Goal: Task Accomplishment & Management: Manage account settings

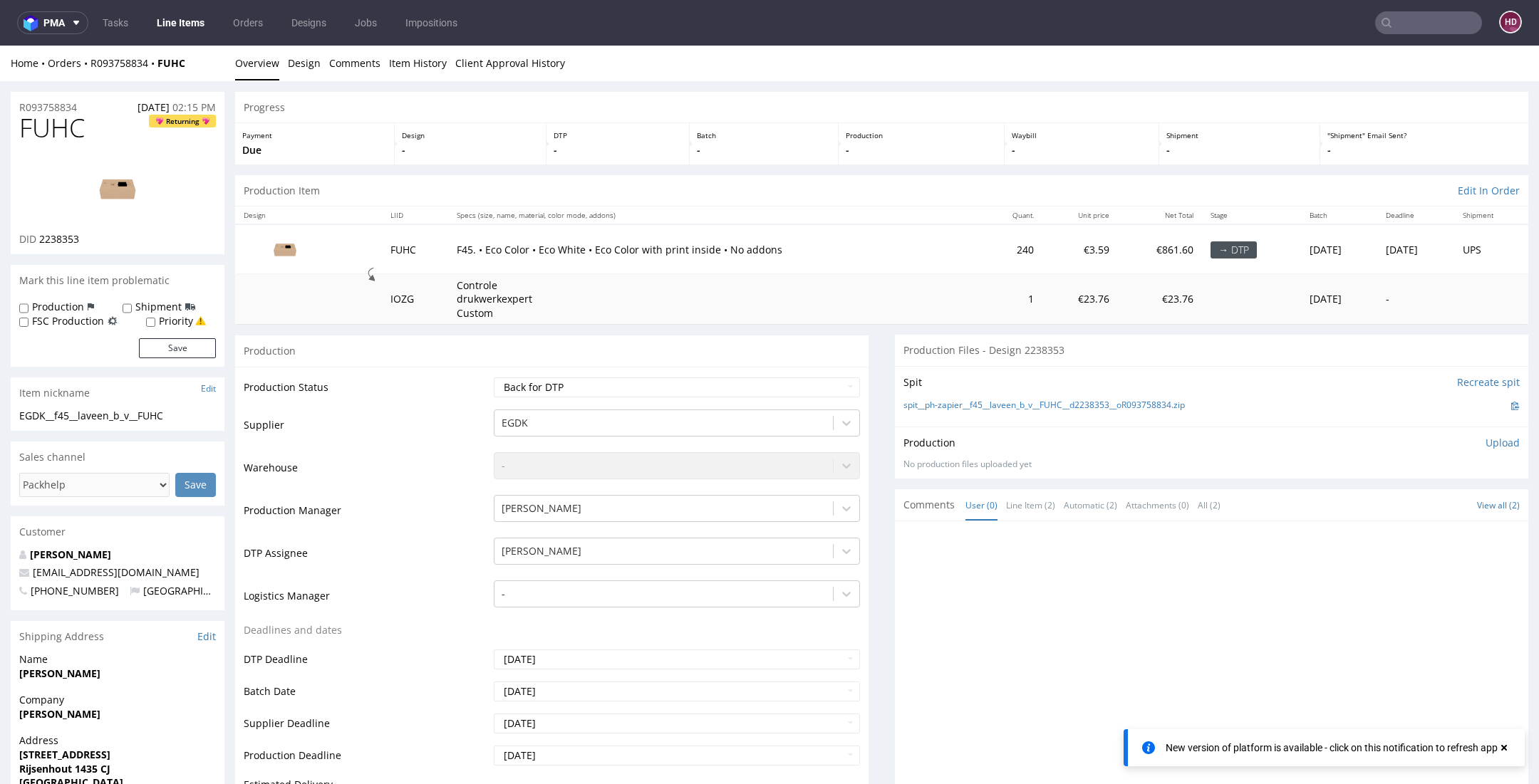
scroll to position [76, 0]
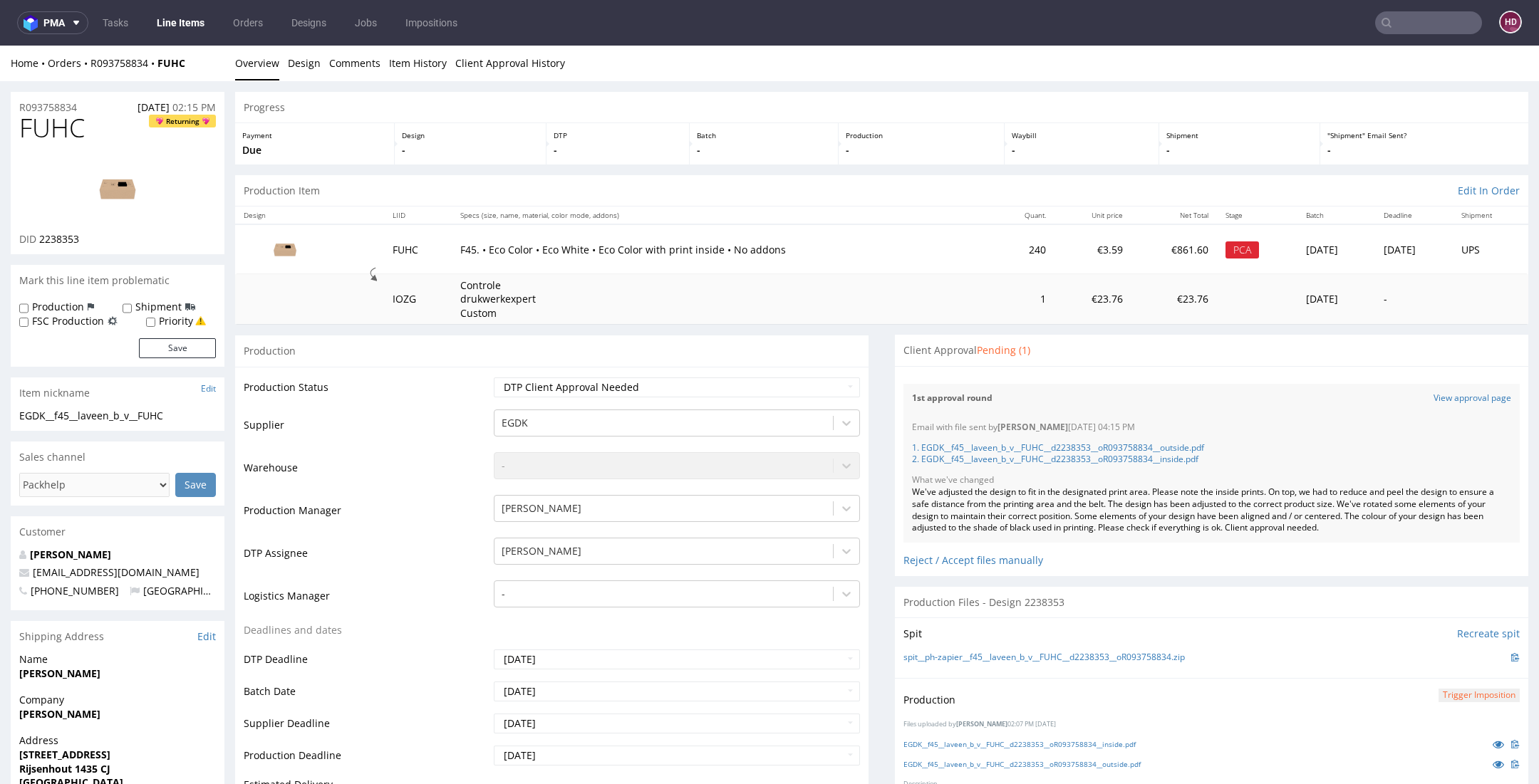
click at [182, 13] on link "Line Items" at bounding box center [180, 23] width 64 height 23
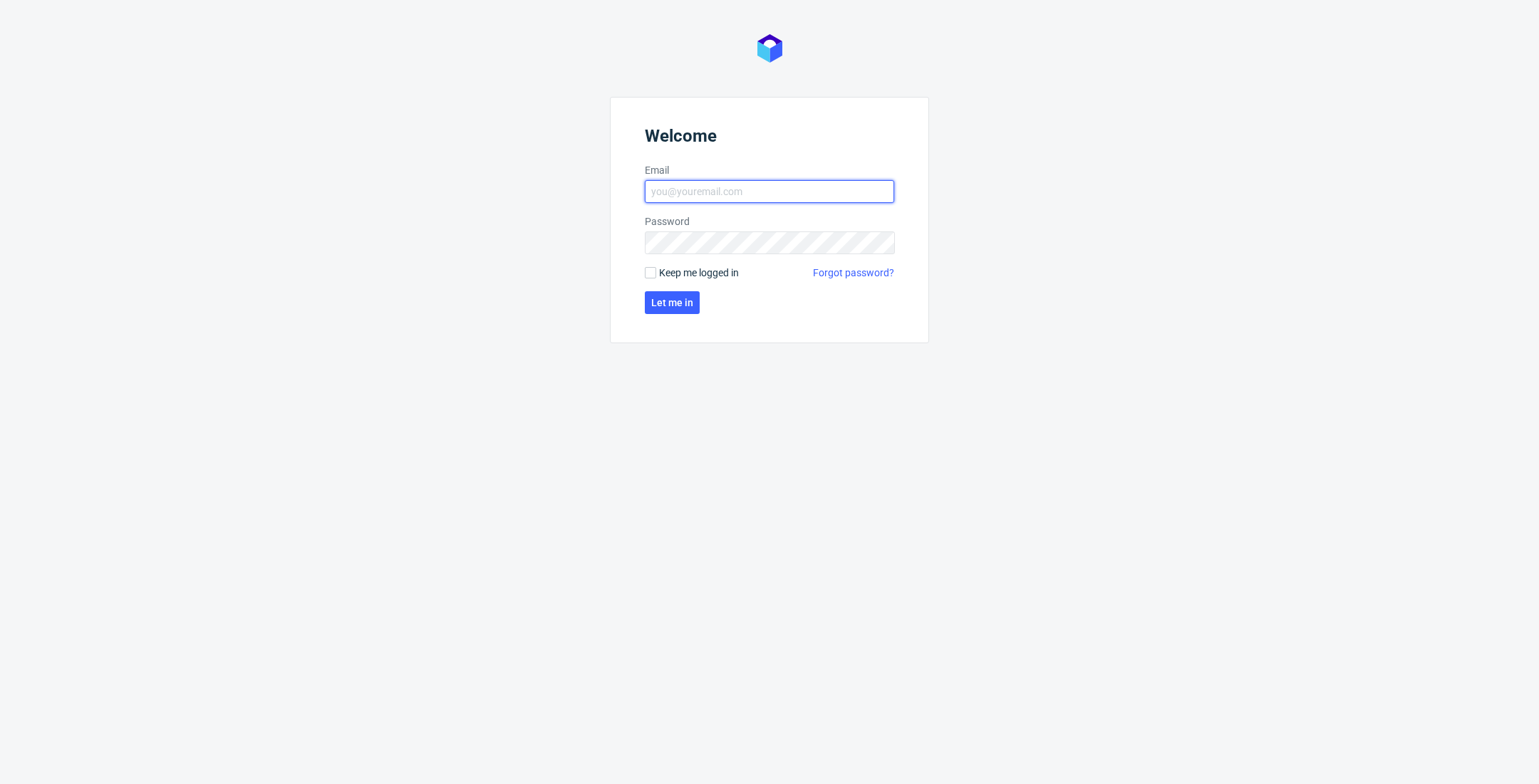
click at [839, 197] on input "Email" at bounding box center [769, 191] width 249 height 23
type input "[EMAIL_ADDRESS][DOMAIN_NAME]"
click button "Let me in" at bounding box center [672, 303] width 55 height 23
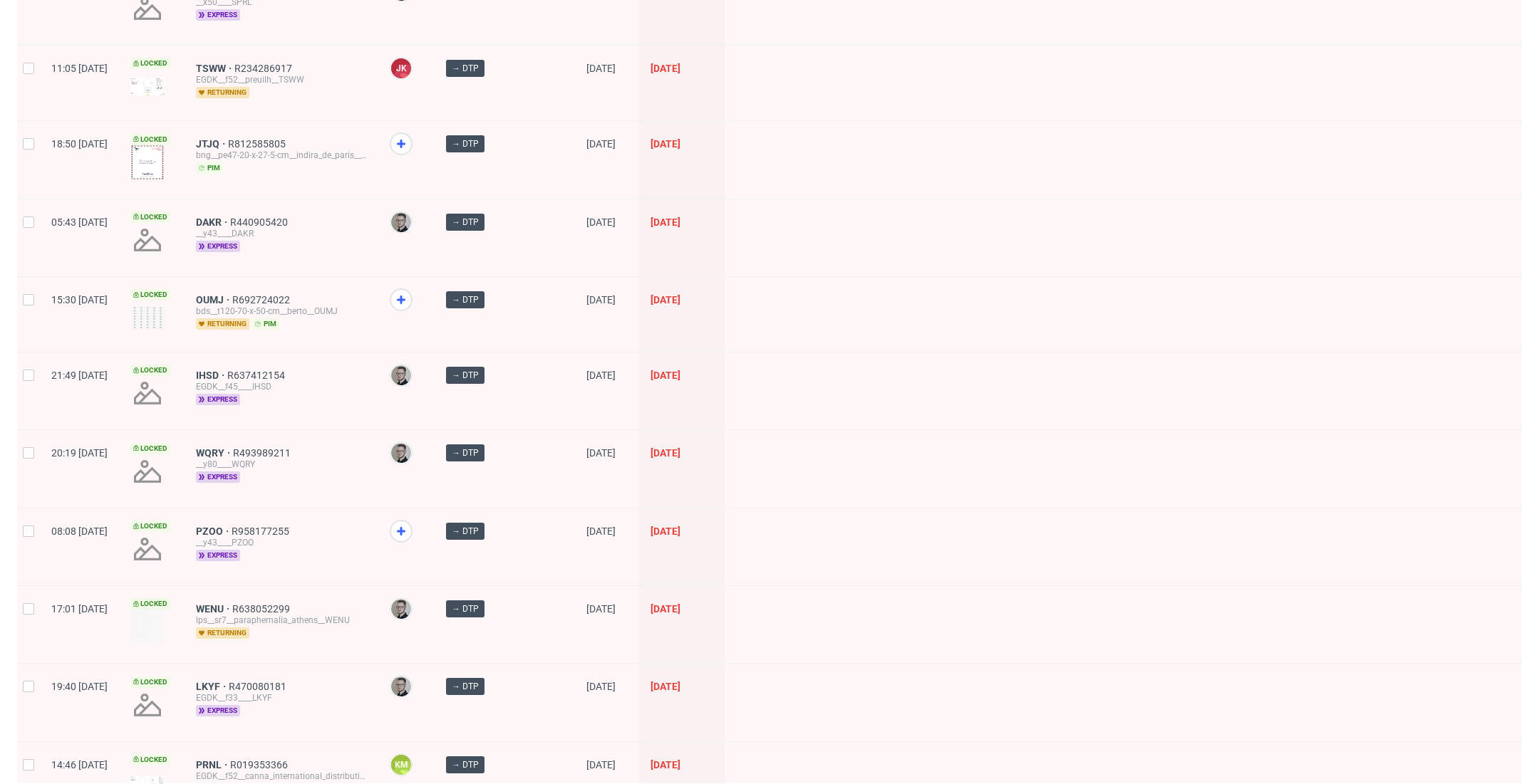
scroll to position [972, 0]
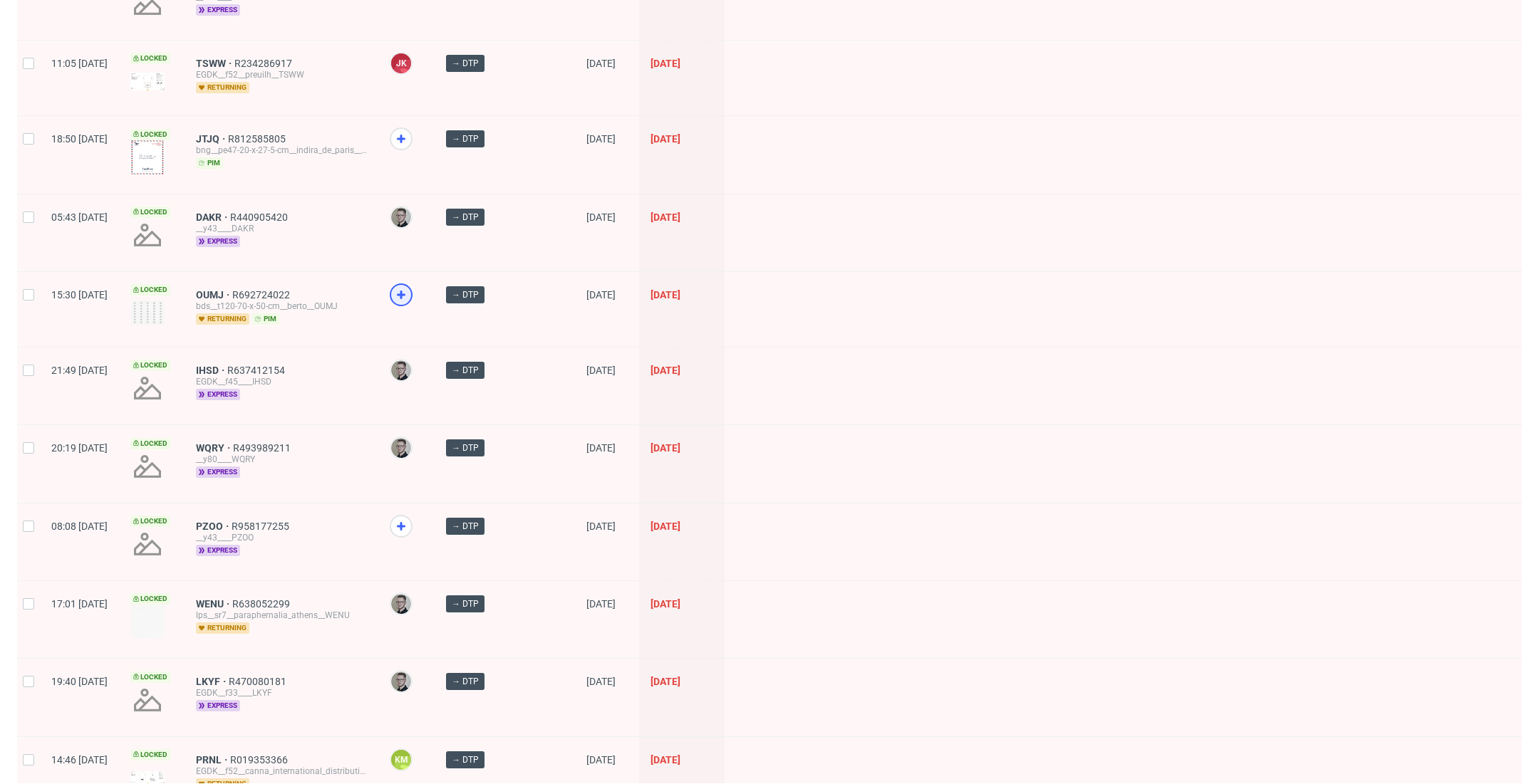
click at [409, 286] on icon at bounding box center [401, 294] width 17 height 17
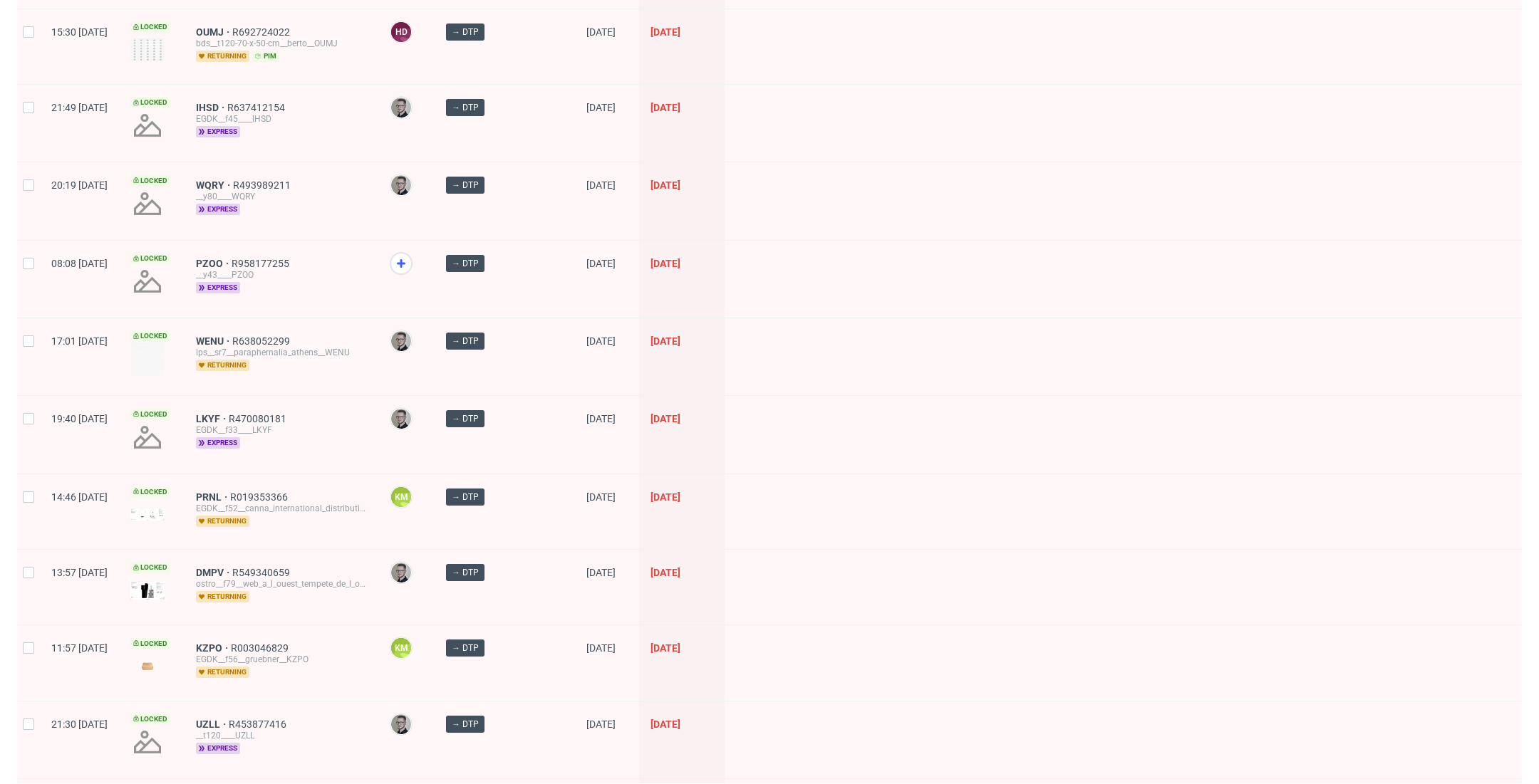
scroll to position [1215, 0]
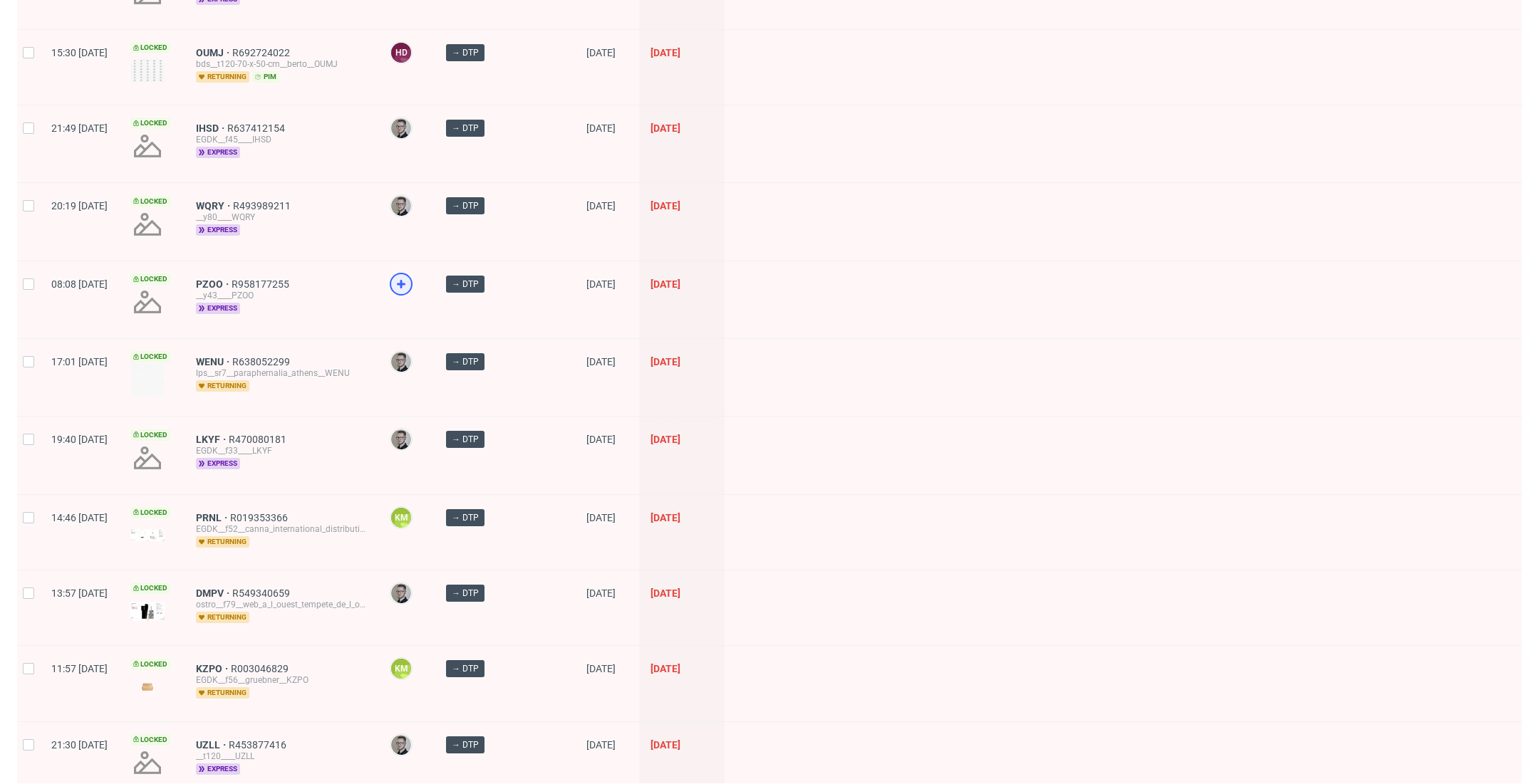
click at [405, 280] on use at bounding box center [401, 284] width 9 height 9
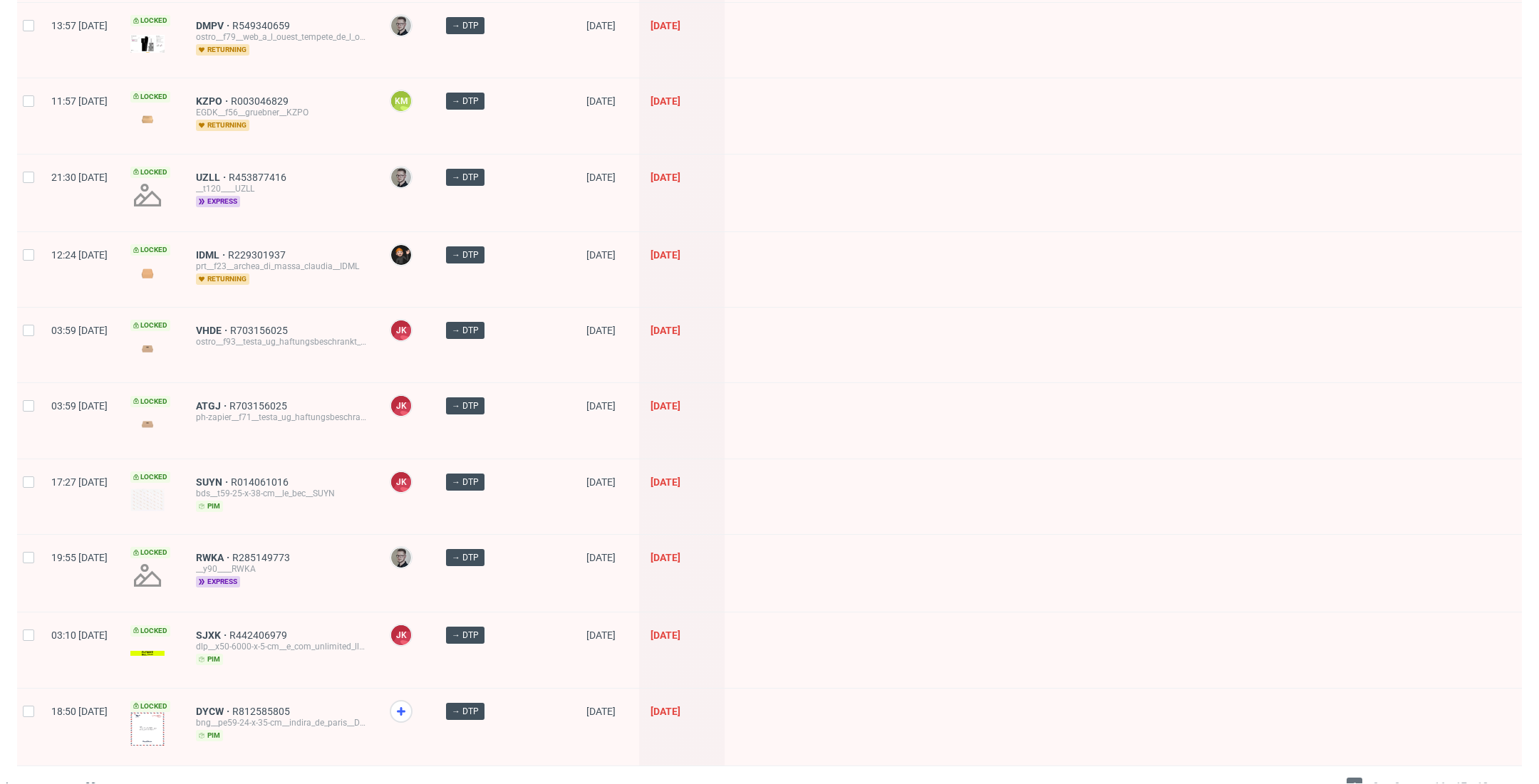
scroll to position [1779, 0]
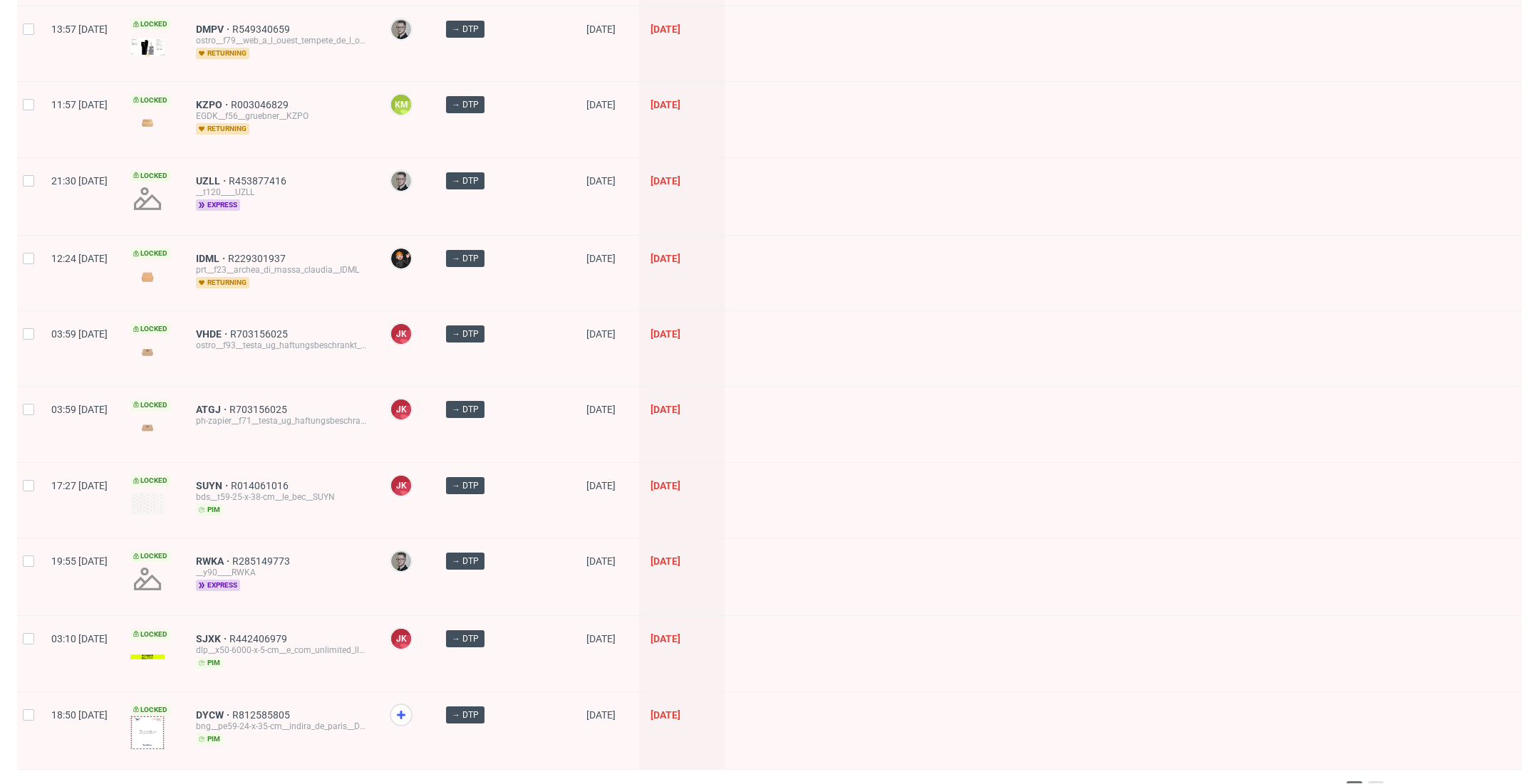
click at [1368, 781] on span "2" at bounding box center [1375, 790] width 16 height 17
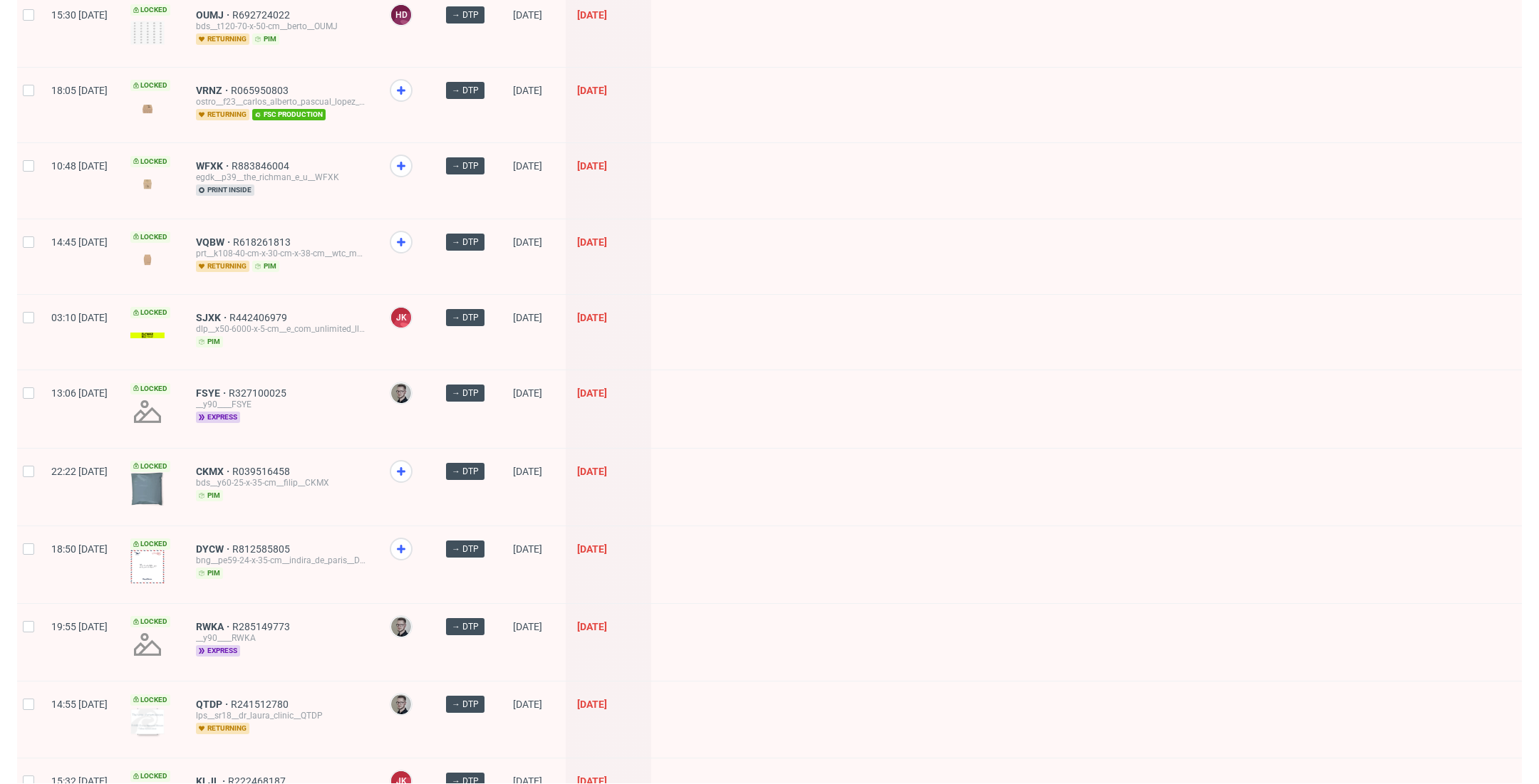
scroll to position [604, 0]
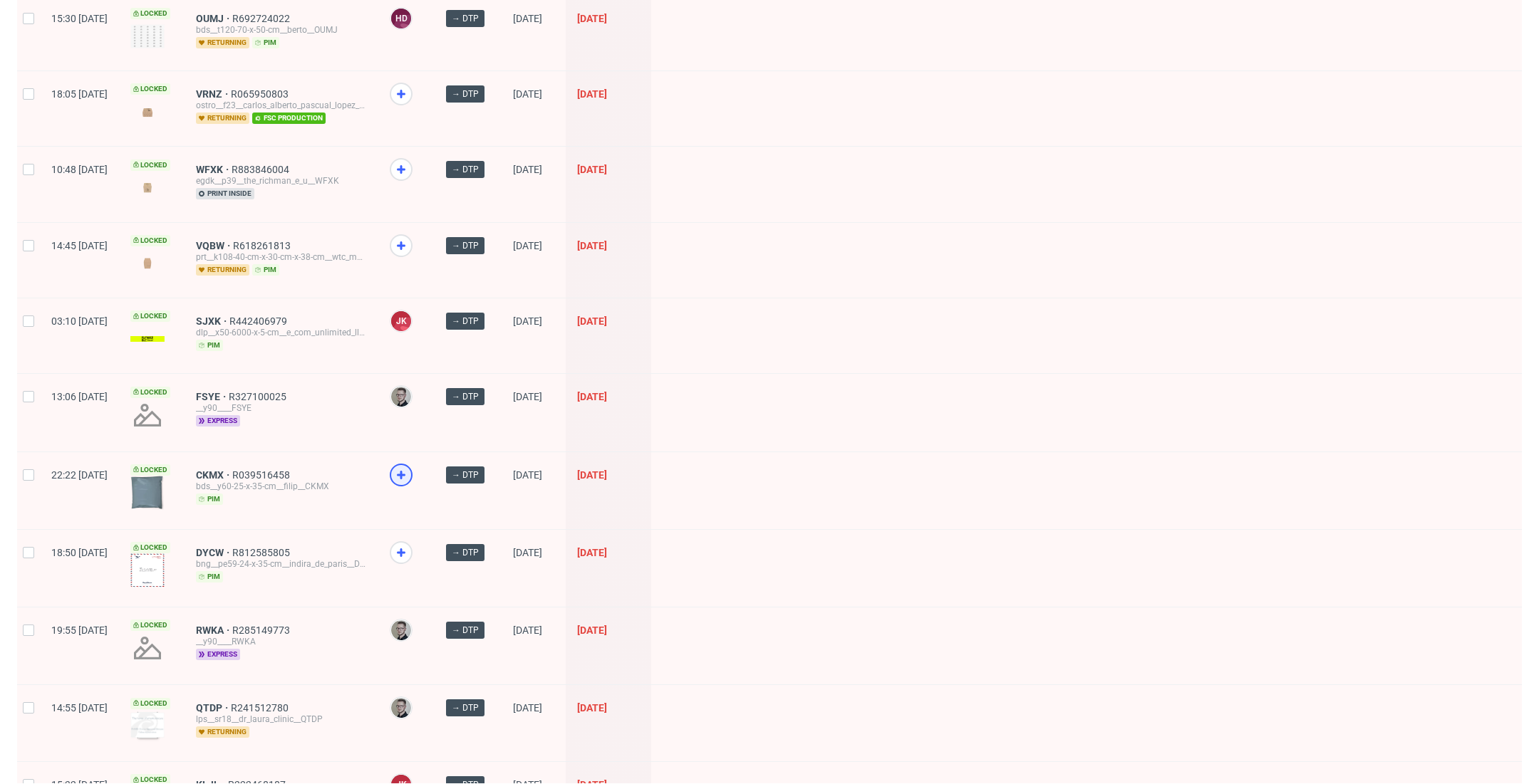
click at [409, 470] on icon at bounding box center [401, 475] width 17 height 17
click at [409, 95] on icon at bounding box center [401, 94] width 17 height 17
click at [231, 169] on span "WFXK" at bounding box center [214, 169] width 36 height 11
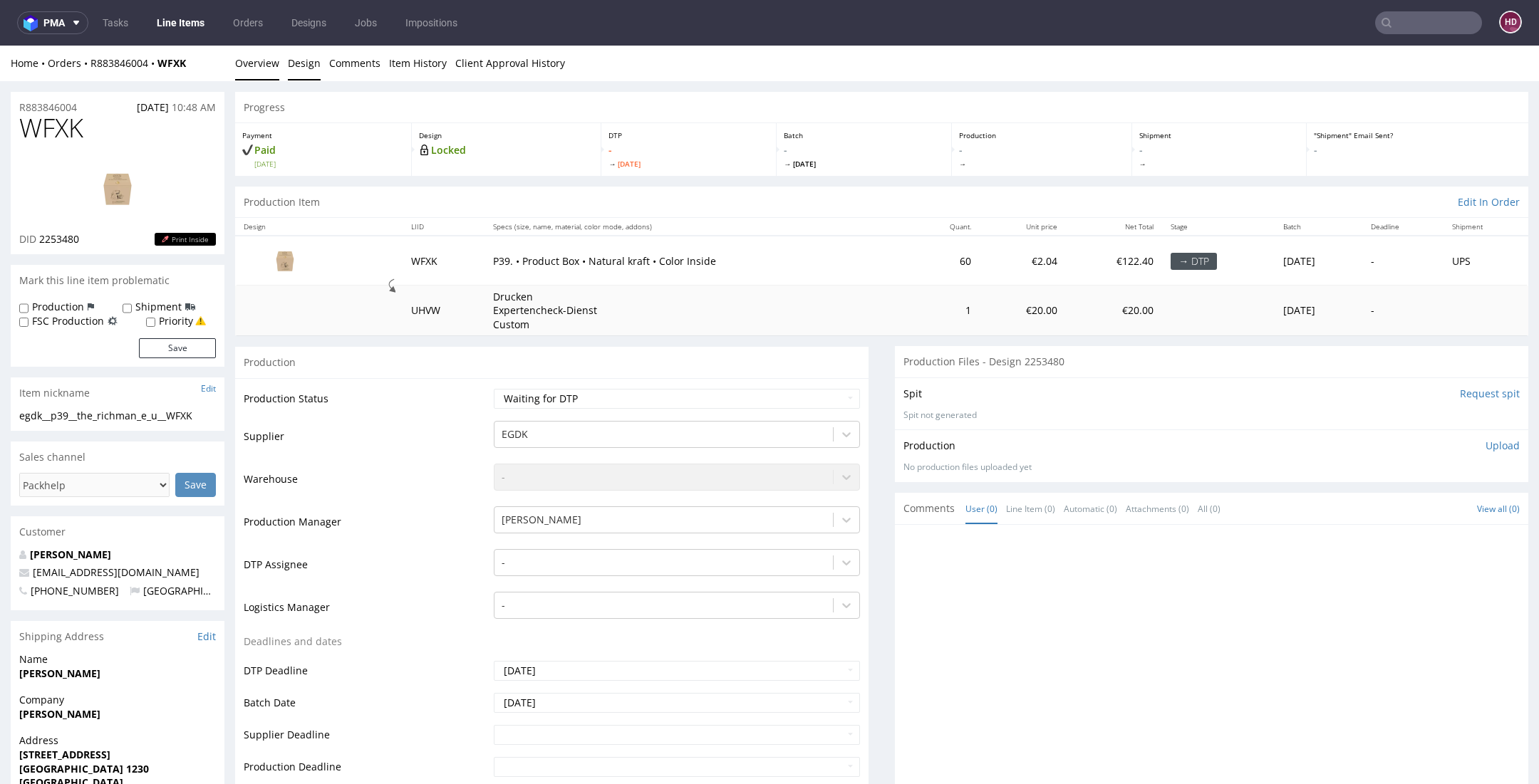
click at [290, 66] on link "Design" at bounding box center [304, 62] width 33 height 35
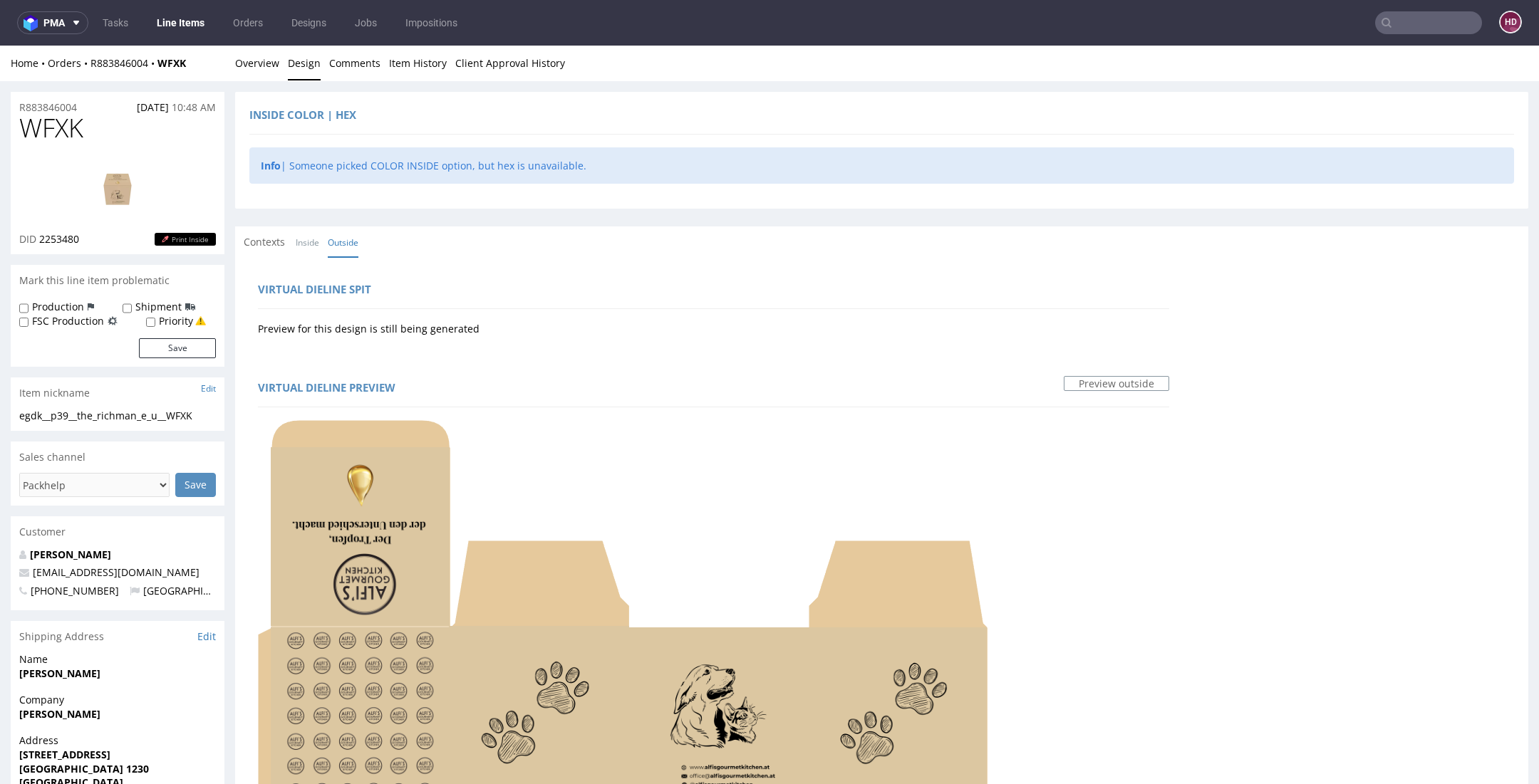
scroll to position [4, 0]
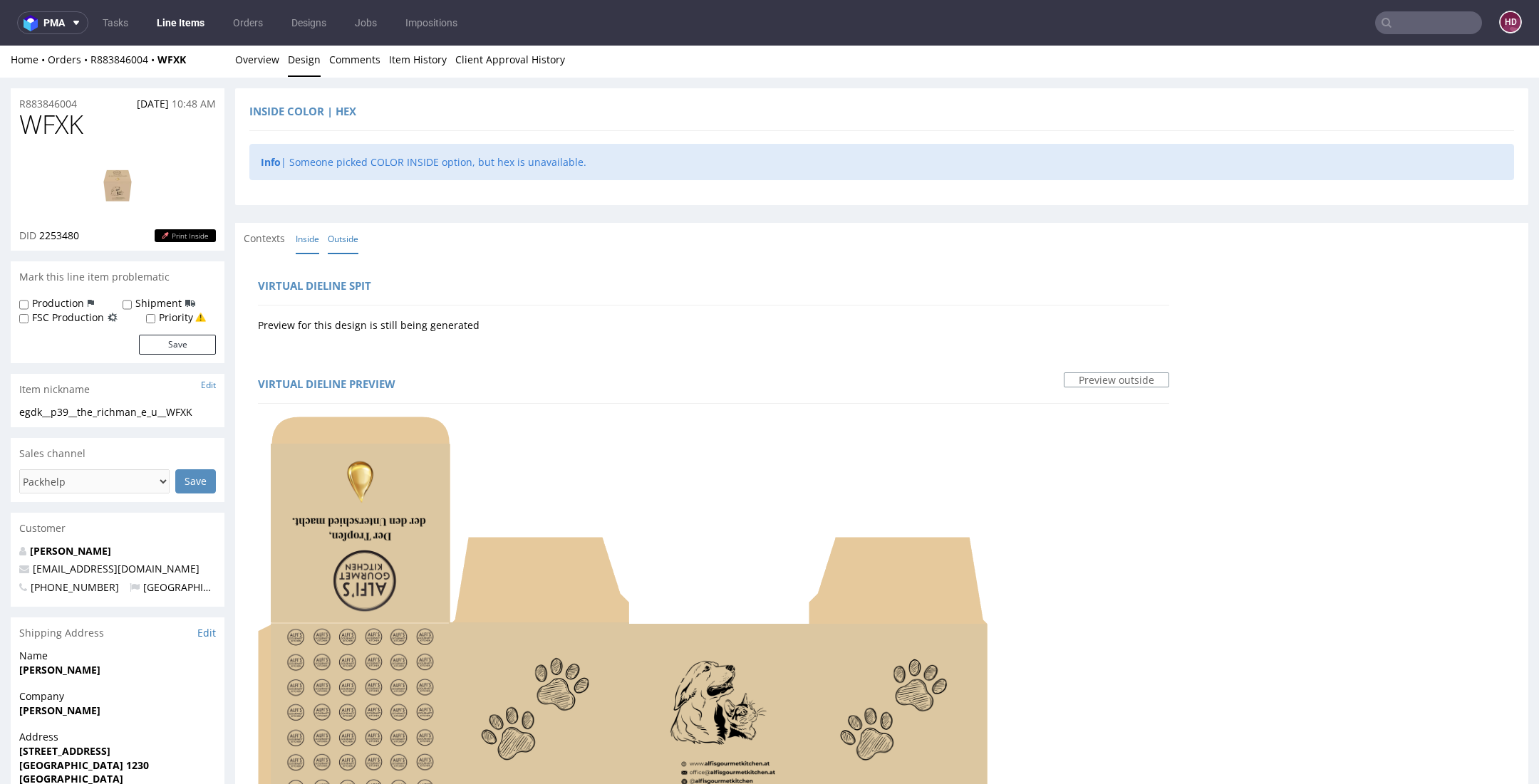
click at [314, 241] on link "Inside" at bounding box center [307, 239] width 24 height 30
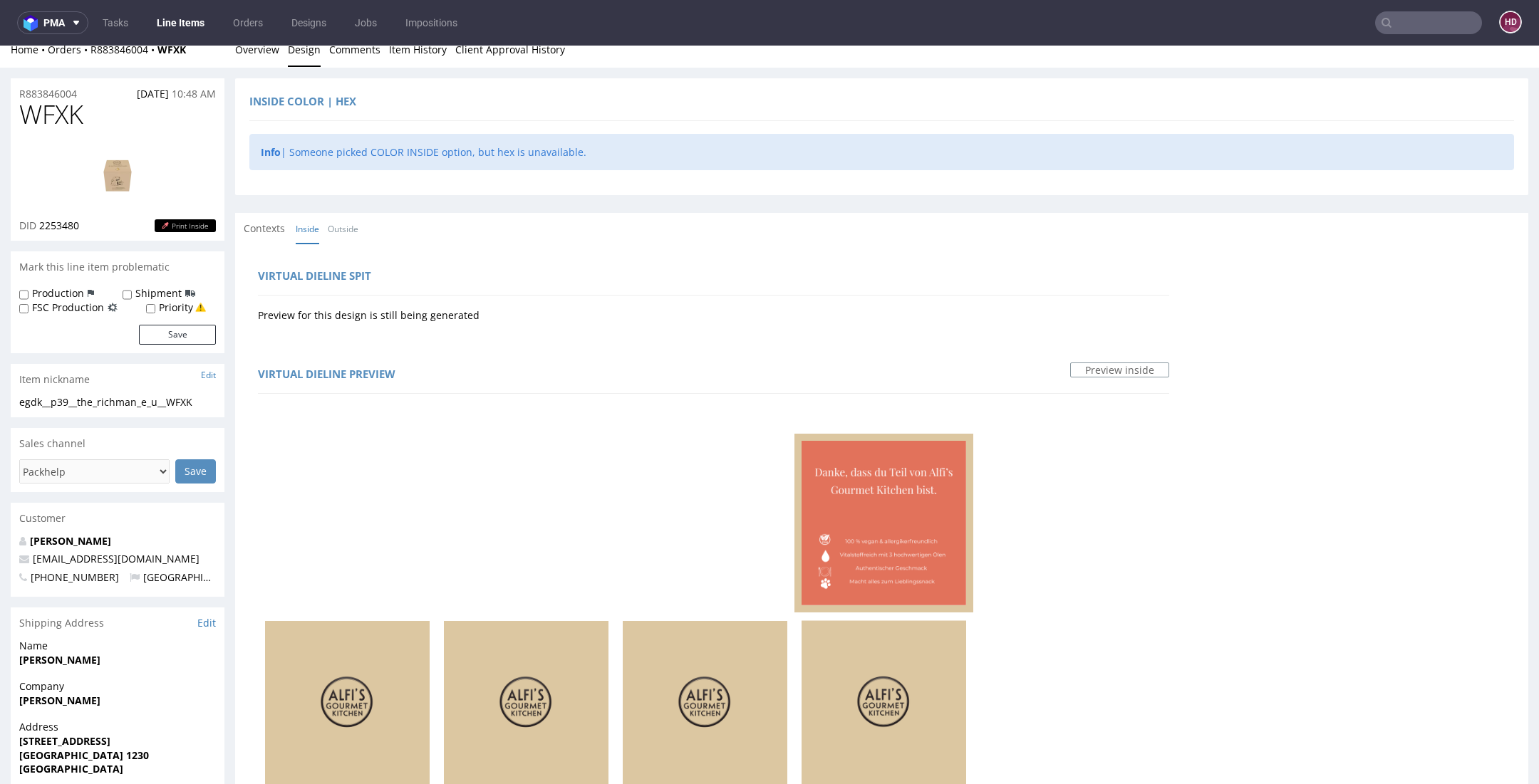
scroll to position [0, 0]
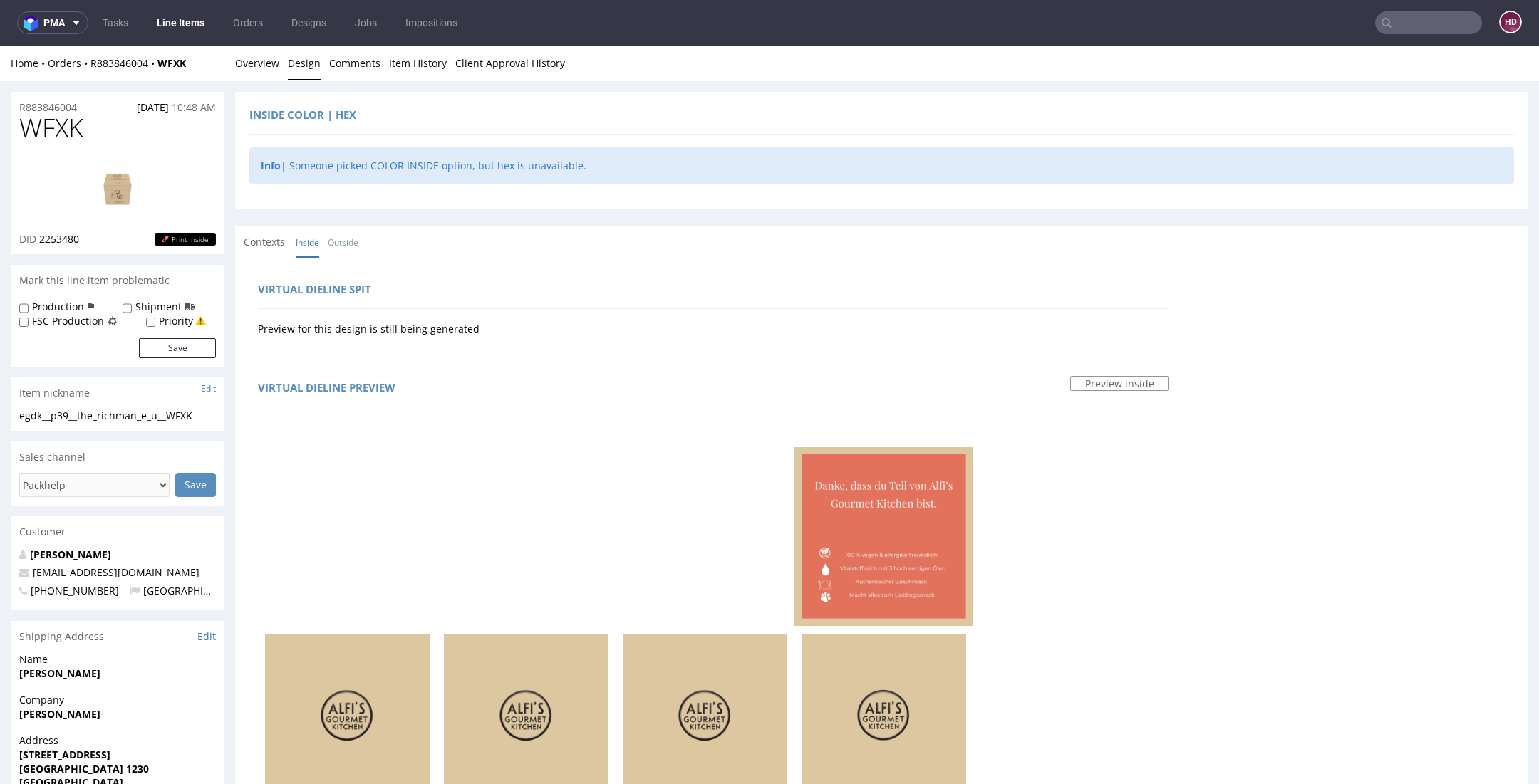
click at [183, 27] on link "Line Items" at bounding box center [180, 23] width 64 height 23
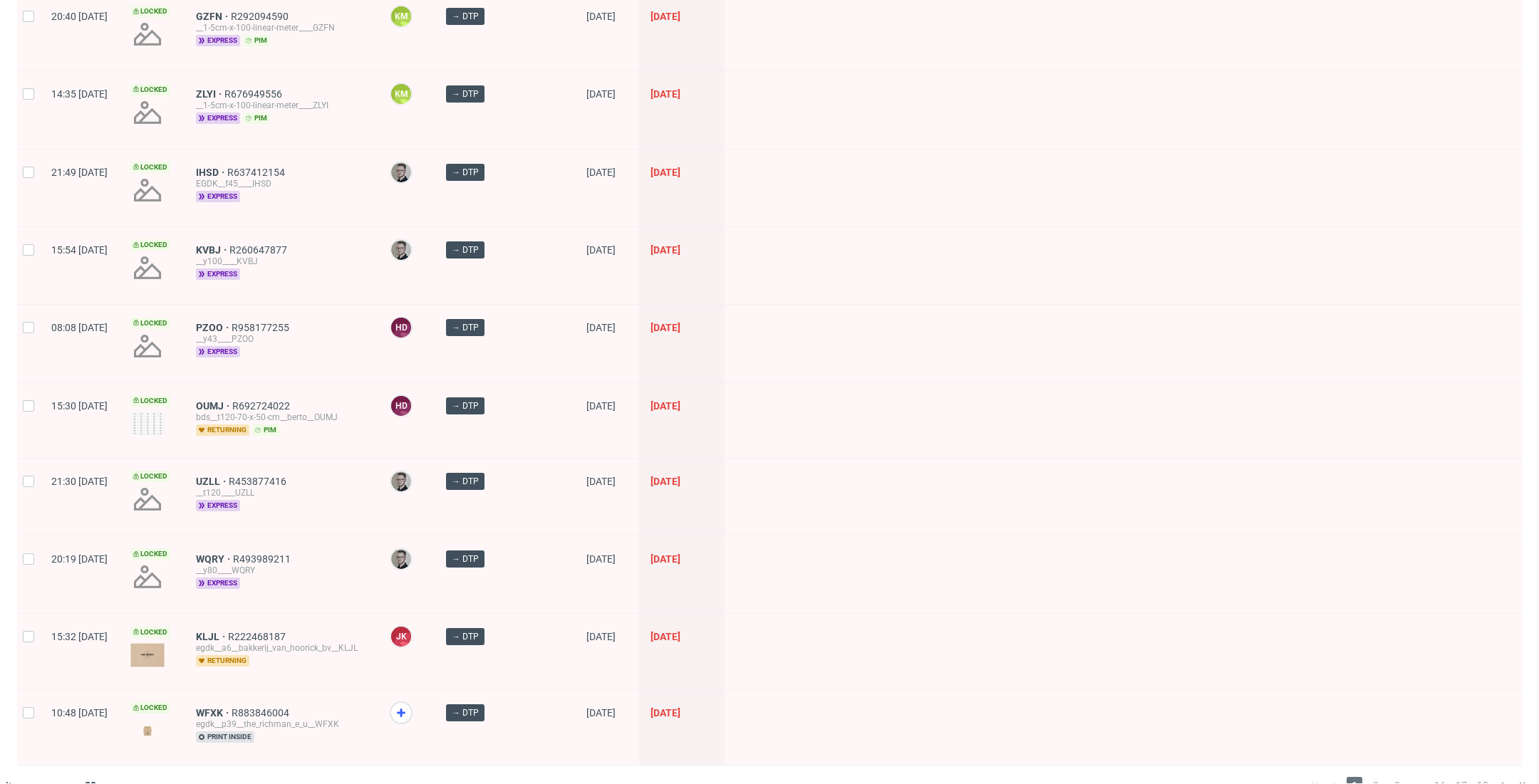
scroll to position [1787, 0]
click at [1369, 776] on div "1 2 3 ... 16 17 18" at bounding box center [1418, 785] width 229 height 17
click at [1368, 776] on span "2" at bounding box center [1375, 785] width 16 height 17
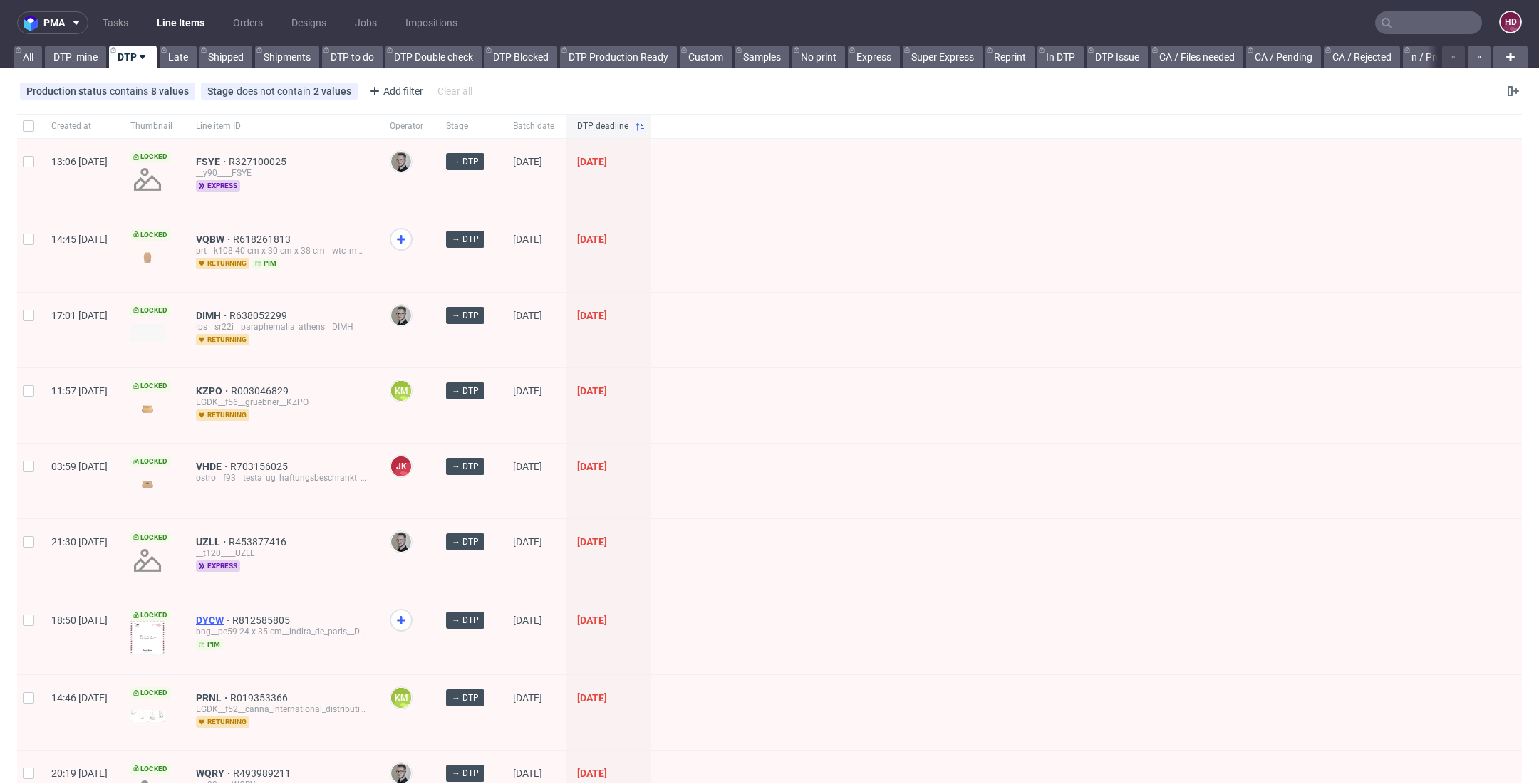
click at [232, 615] on span "DYCW" at bounding box center [214, 620] width 36 height 11
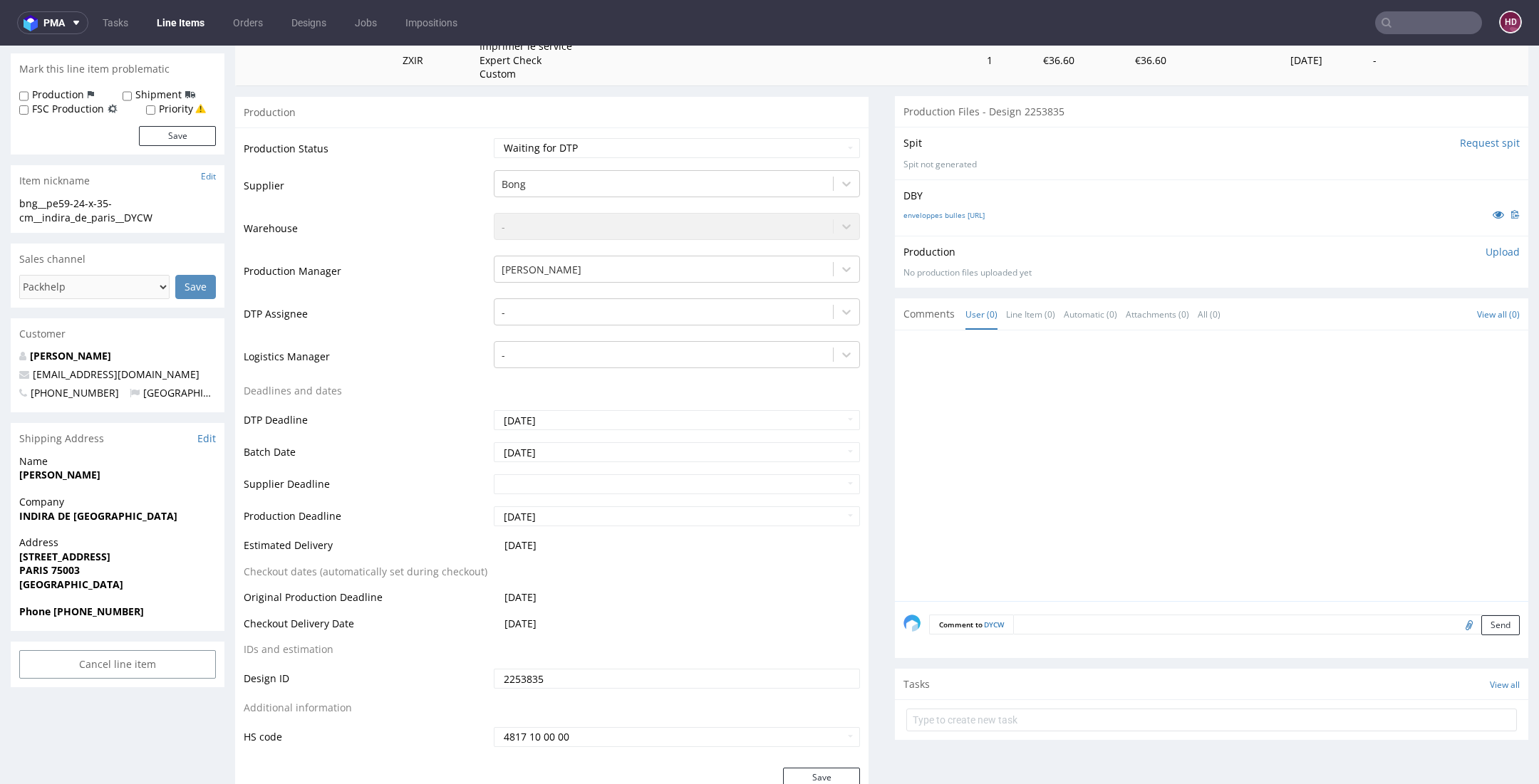
scroll to position [13, 0]
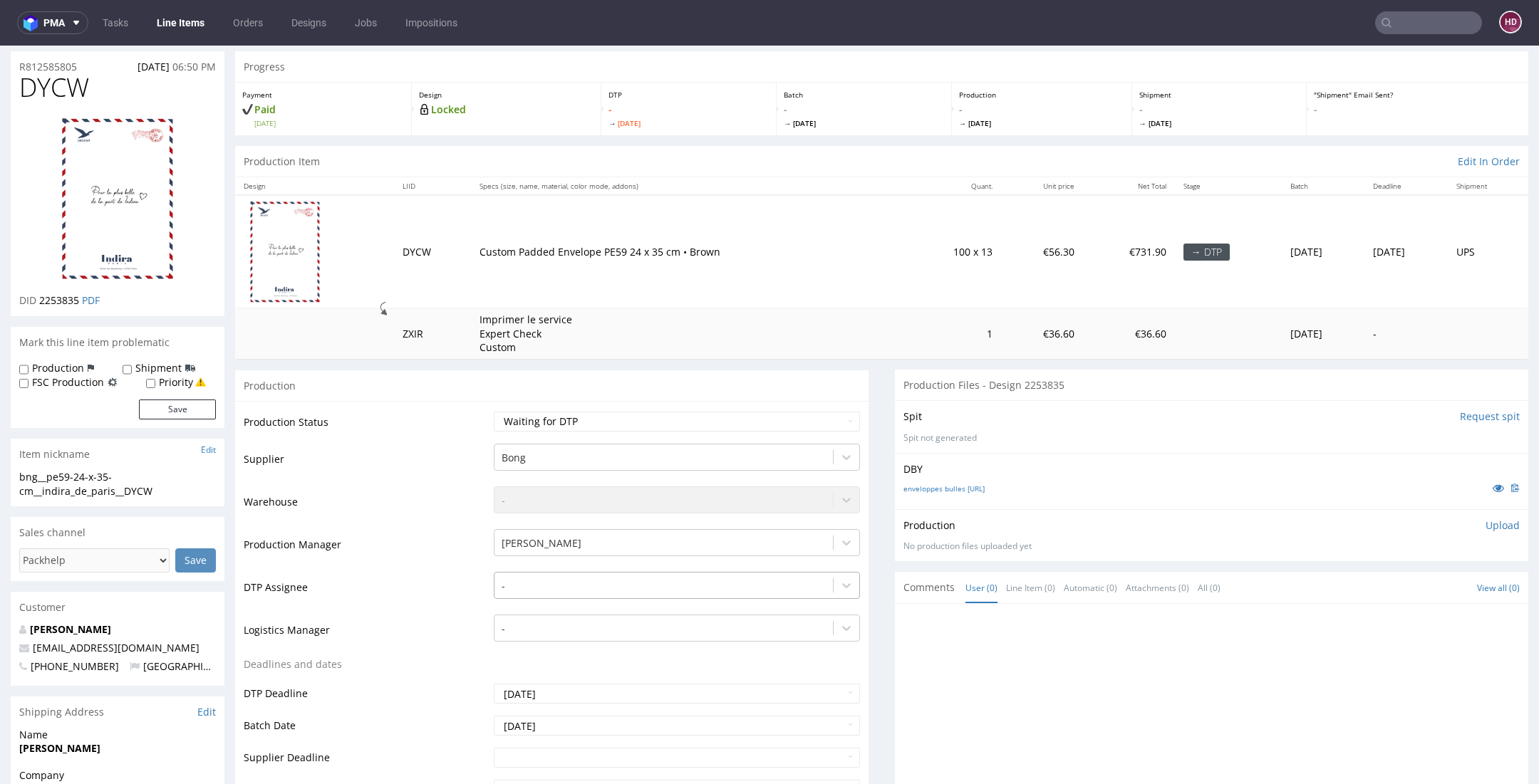
click at [559, 592] on div "-" at bounding box center [676, 581] width 367 height 20
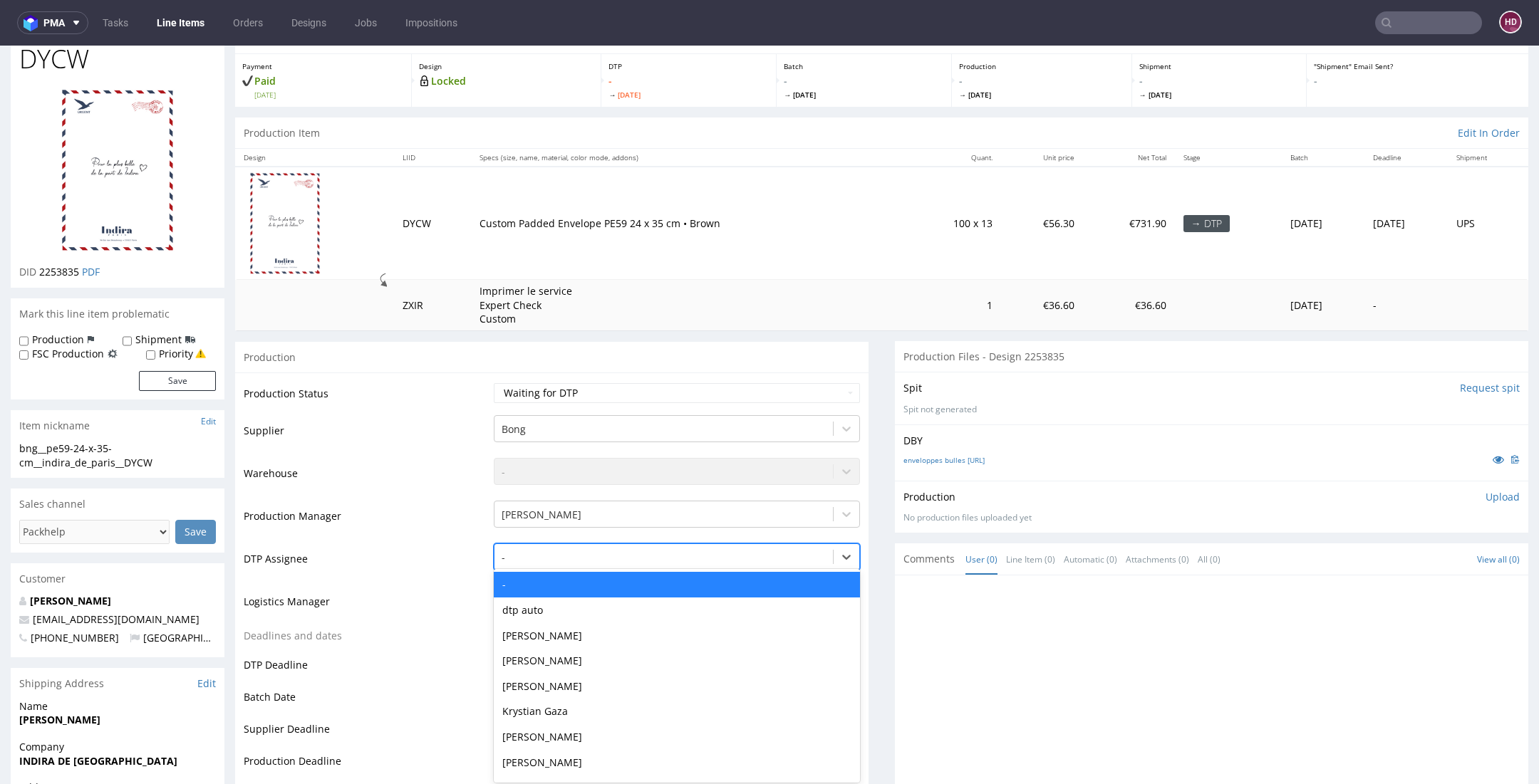
scroll to position [72, 0]
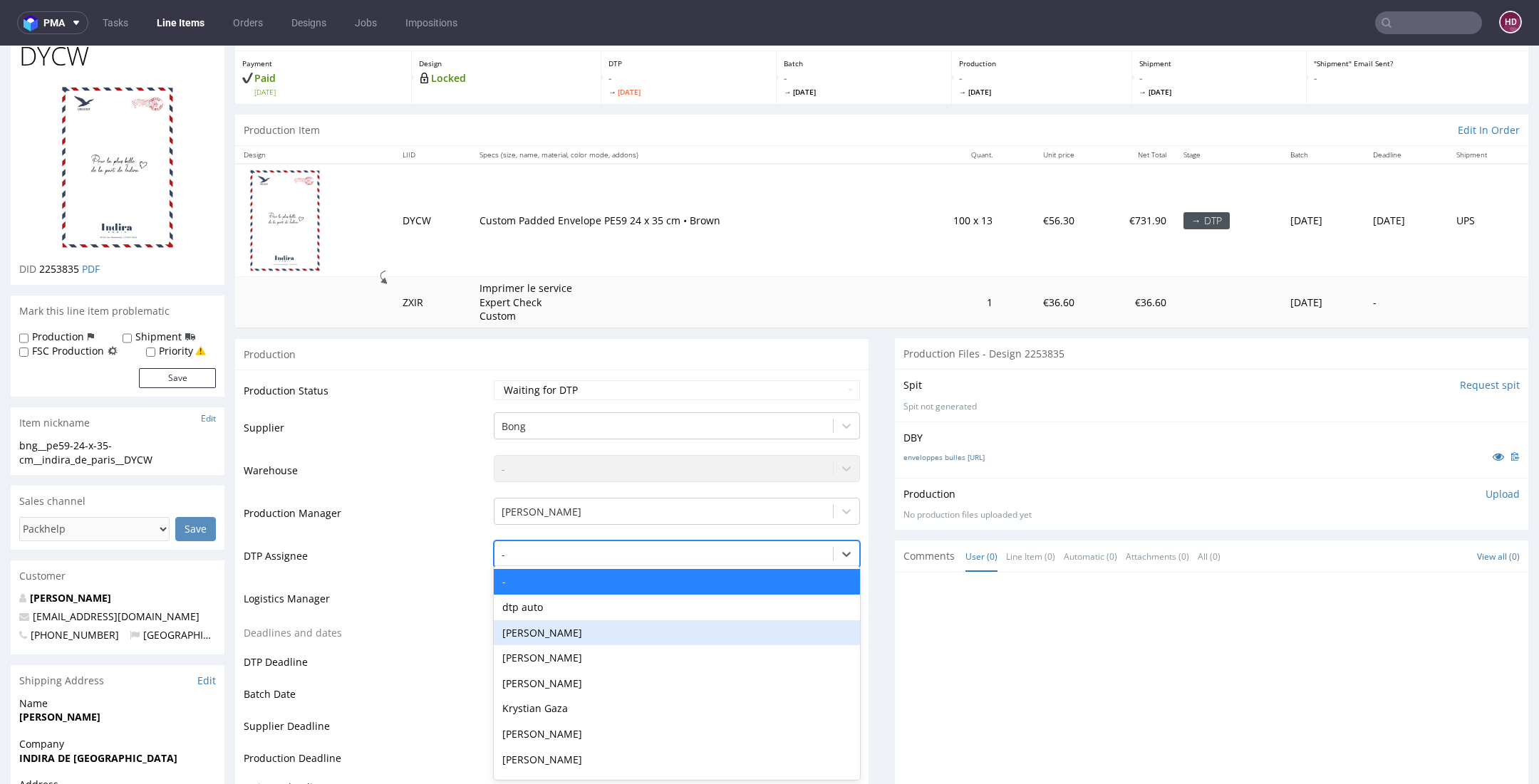
click at [554, 627] on div "[PERSON_NAME]" at bounding box center [676, 633] width 367 height 26
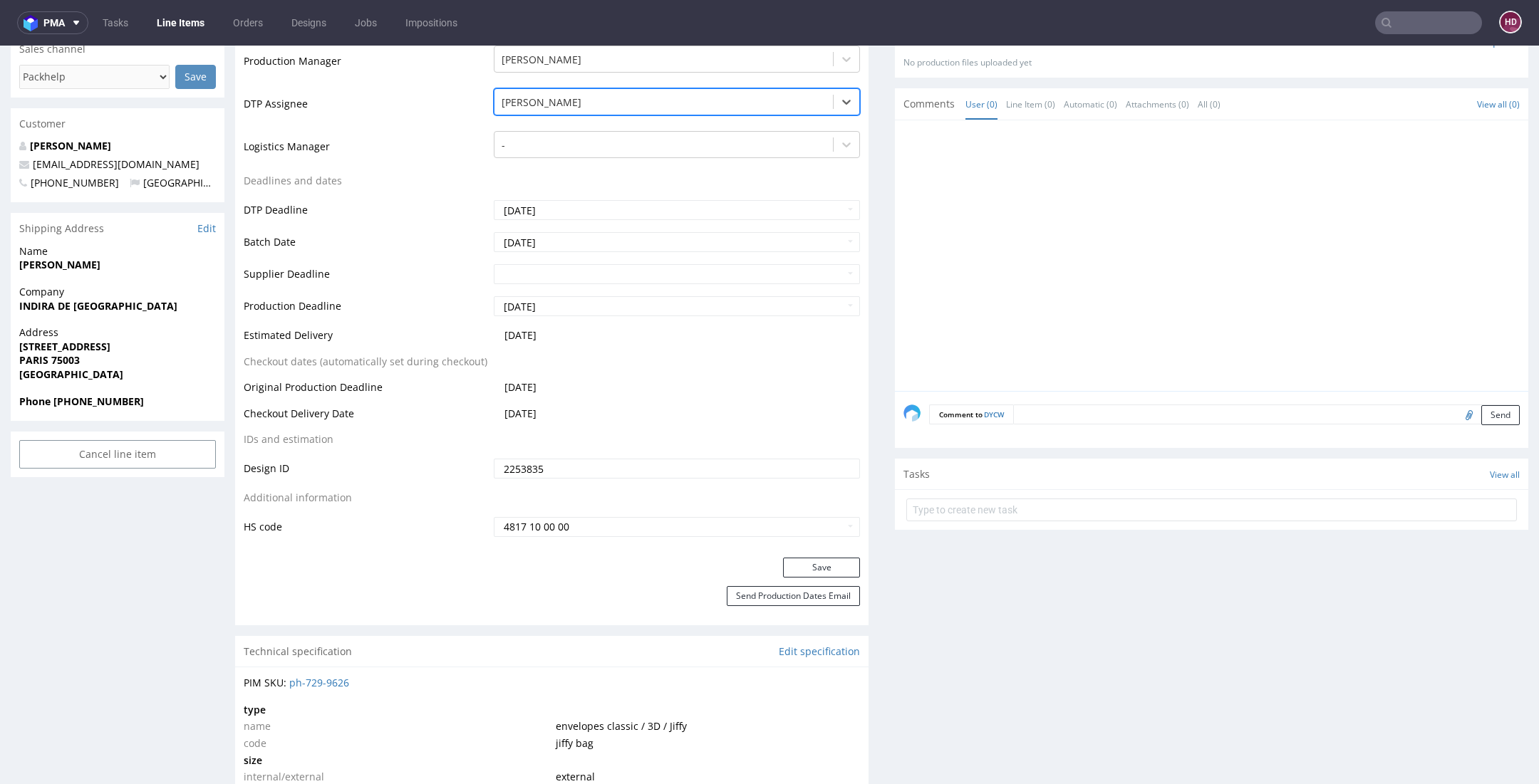
scroll to position [527, 0]
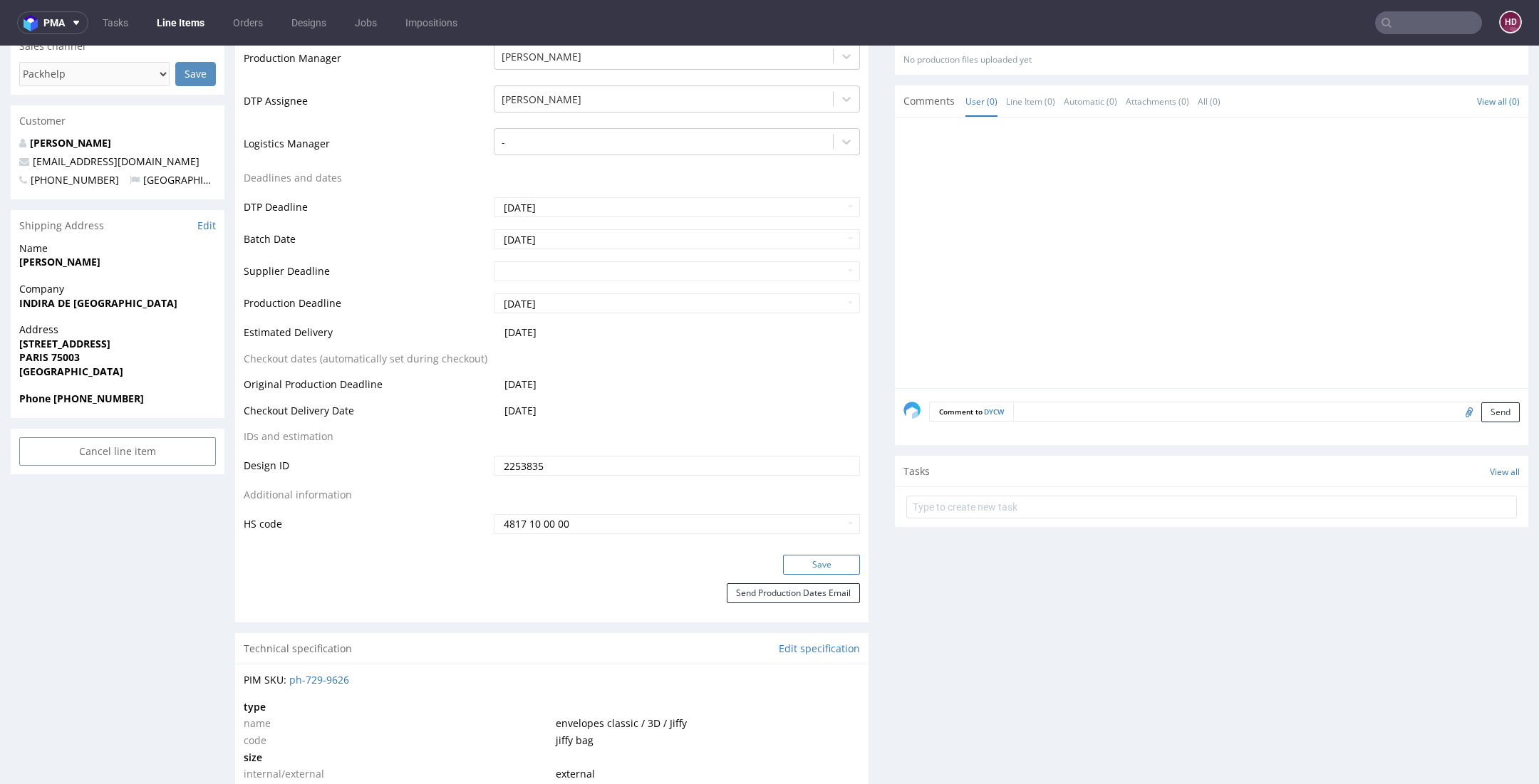
click at [783, 568] on button "Save" at bounding box center [821, 564] width 77 height 20
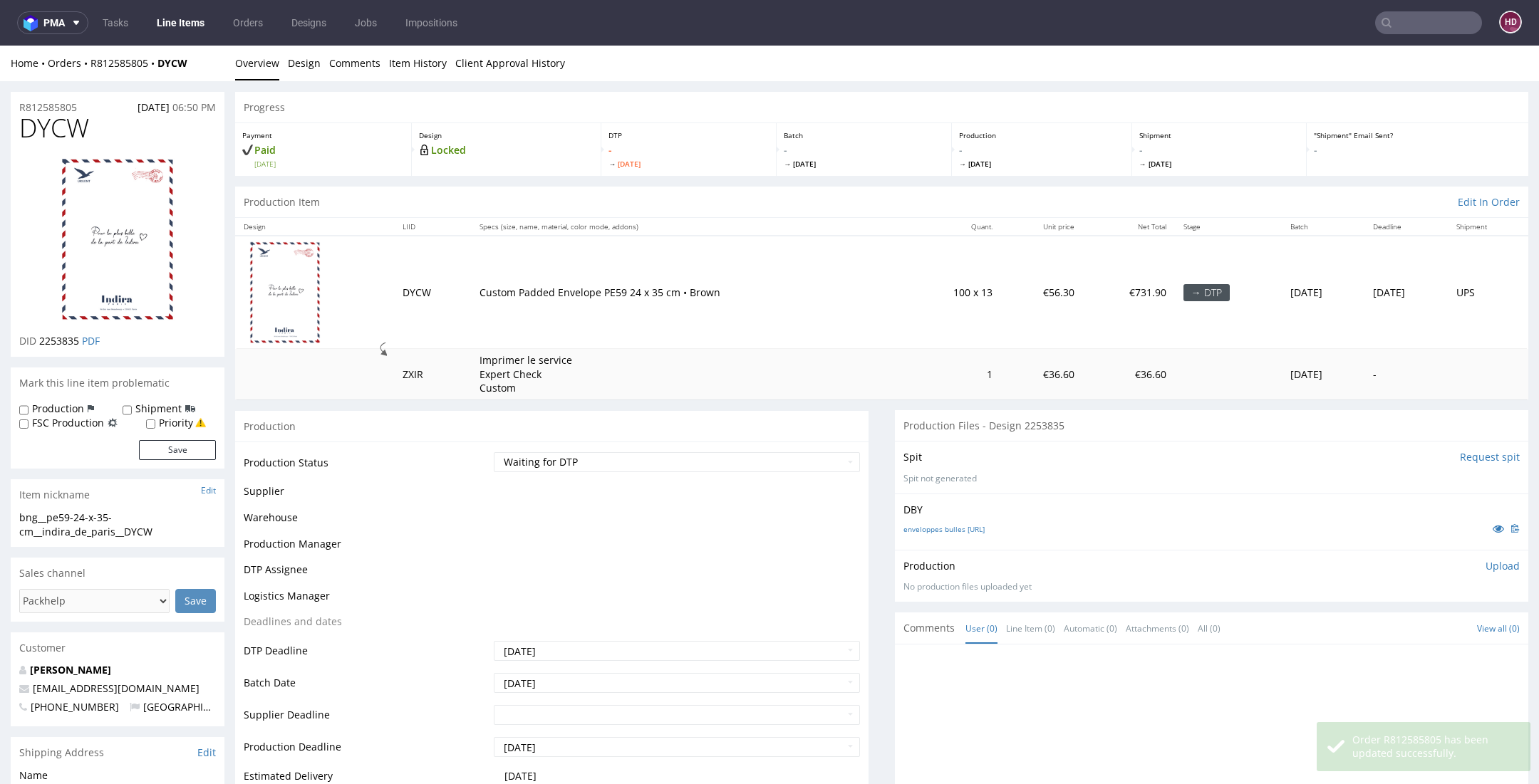
scroll to position [517, 0]
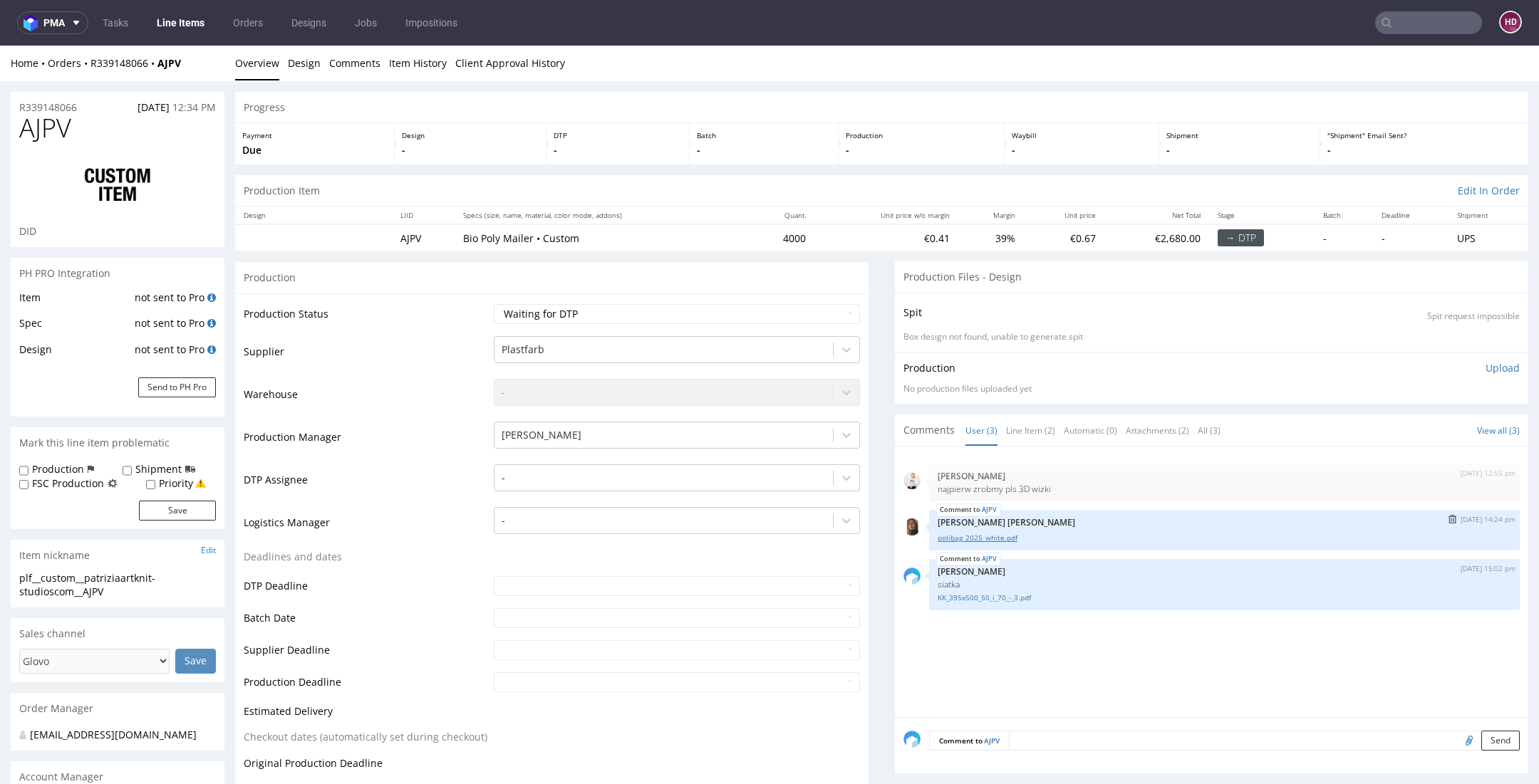
click at [943, 536] on link "polibag_2025_white.pdf" at bounding box center [1224, 538] width 573 height 10
click at [155, 15] on link "Line Items" at bounding box center [180, 23] width 64 height 23
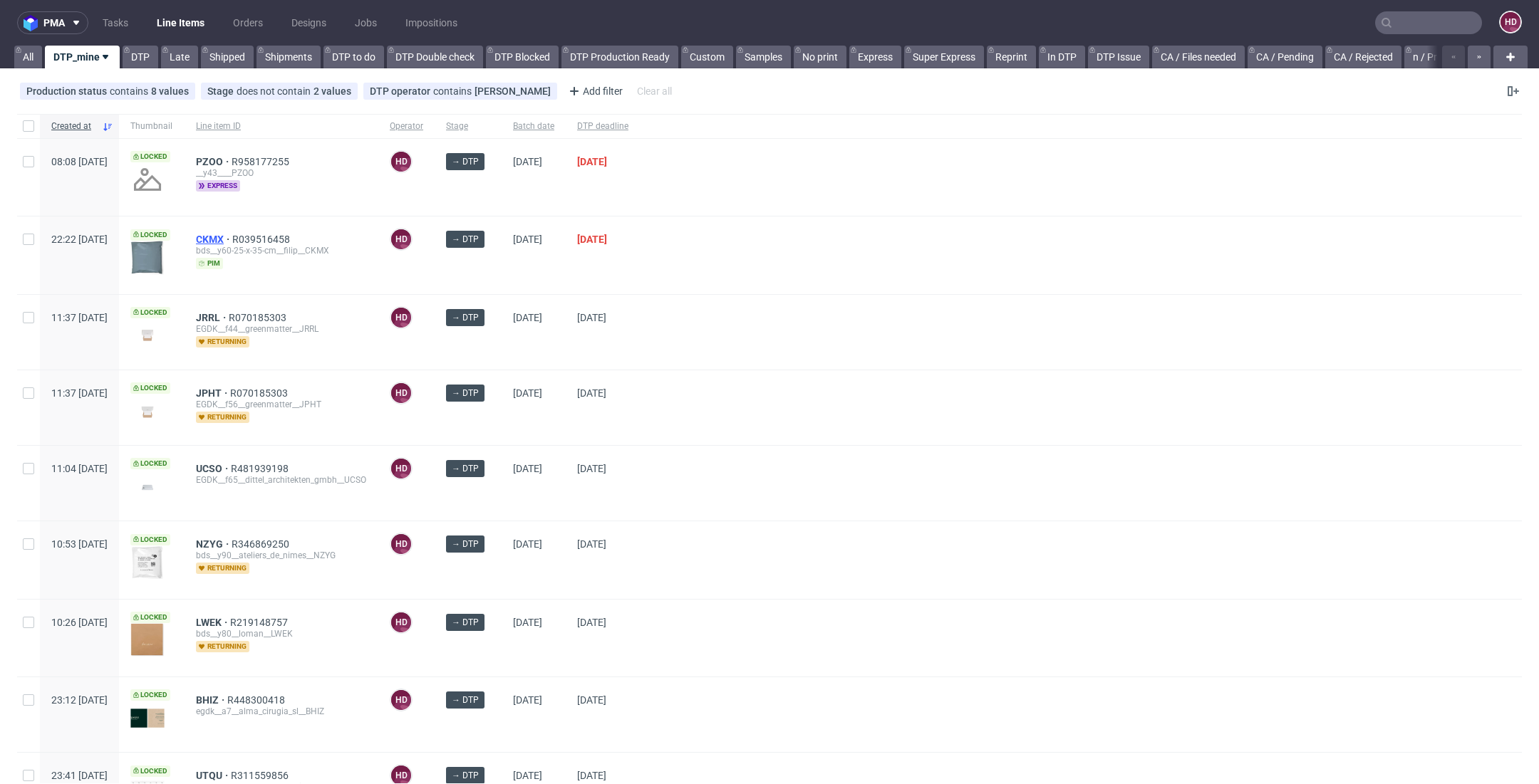
click at [232, 235] on span "CKMX" at bounding box center [214, 240] width 36 height 11
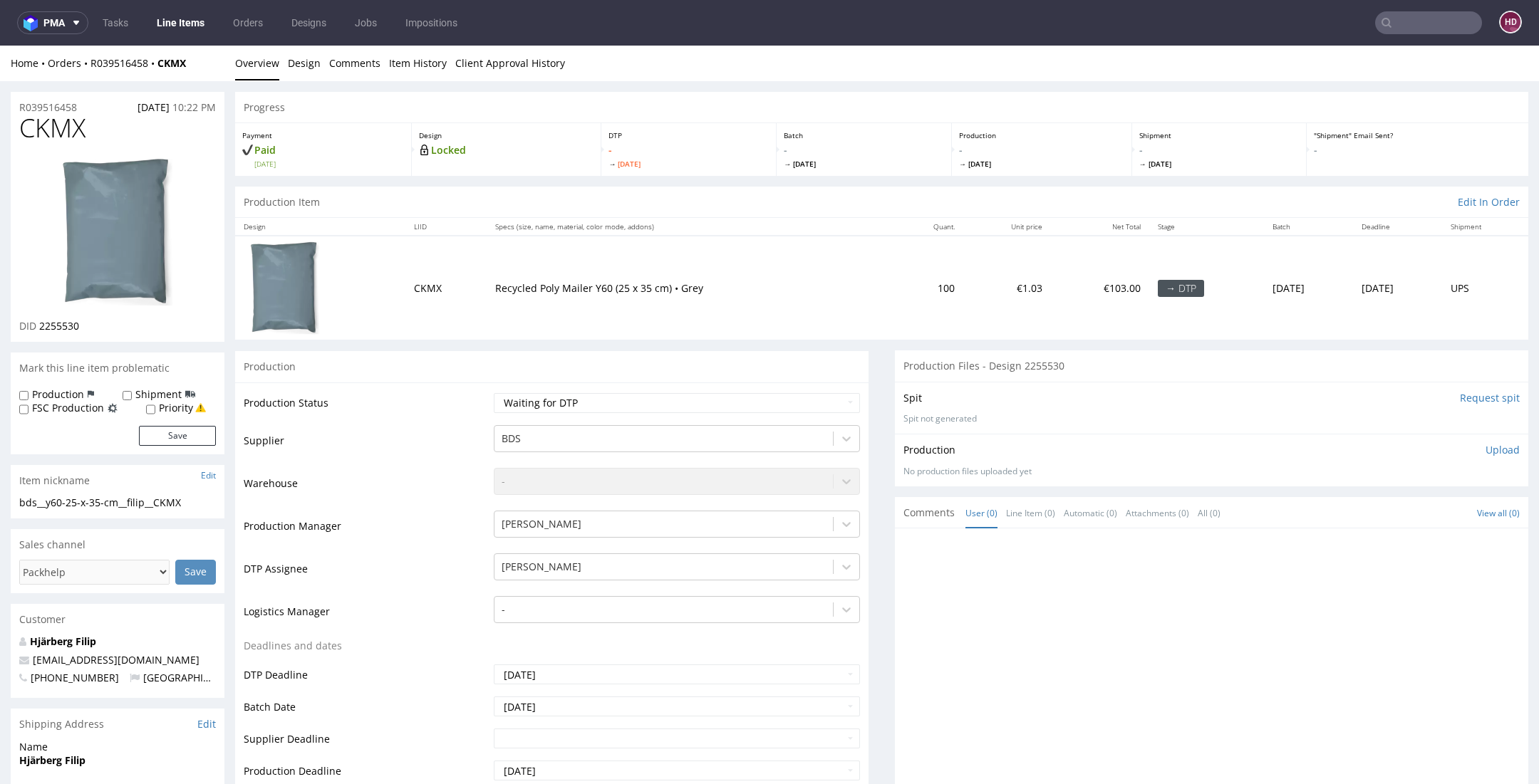
click at [157, 241] on img at bounding box center [117, 232] width 114 height 151
click at [309, 63] on link "Design" at bounding box center [304, 62] width 33 height 35
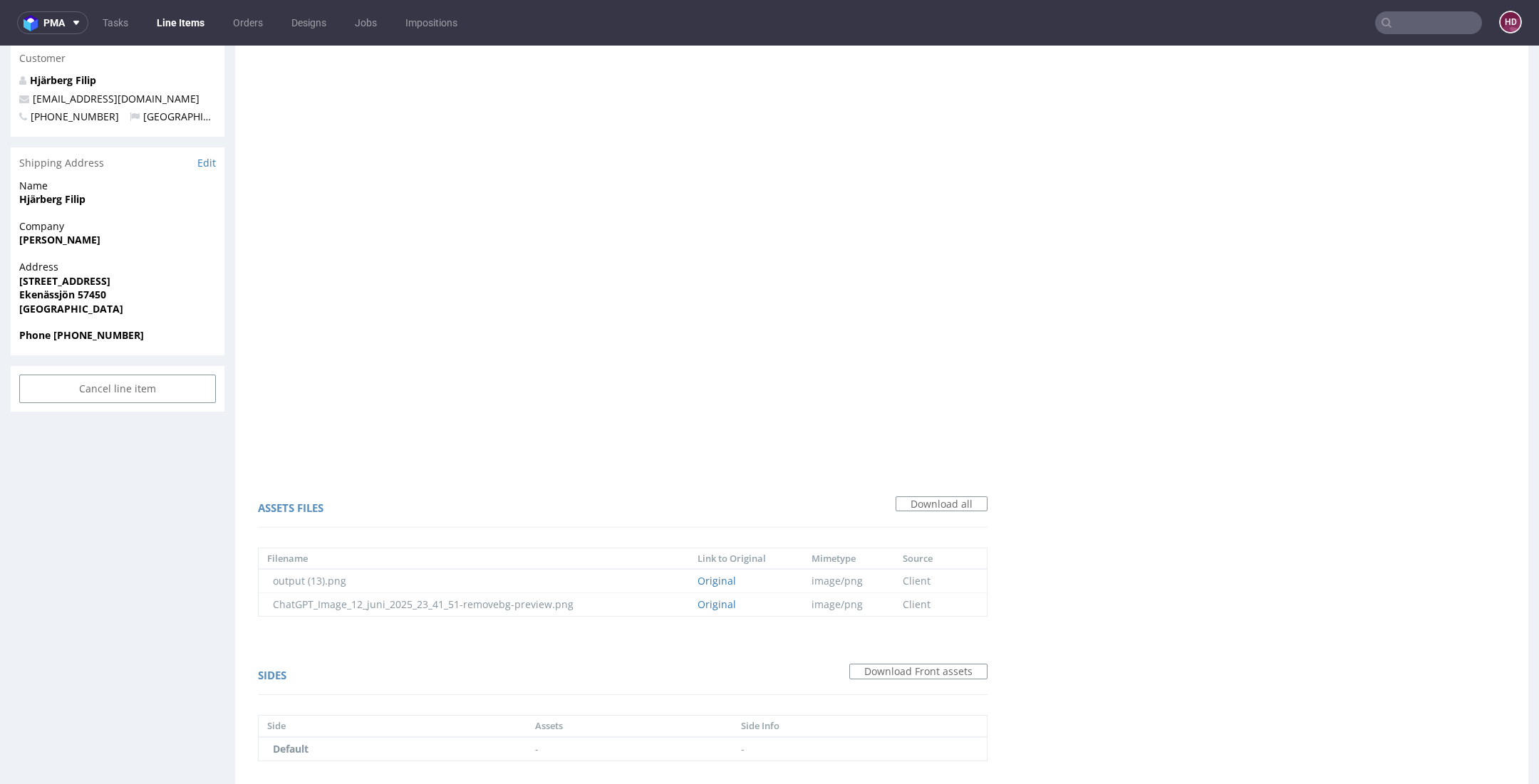
scroll to position [609, 0]
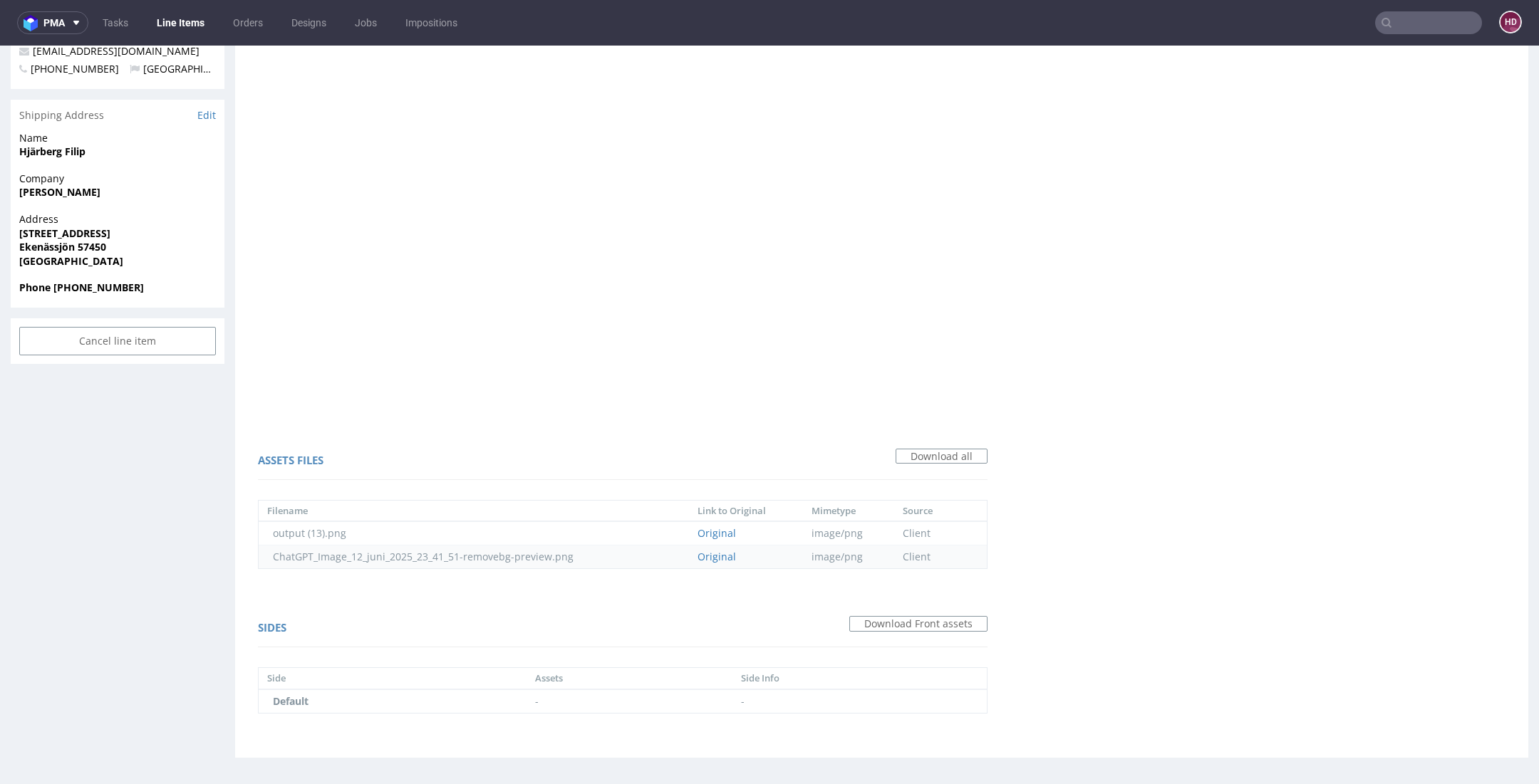
click at [456, 561] on td "ChatGPT_Image_12_juni_2025_23_41_51-removebg-preview.png" at bounding box center [474, 557] width 430 height 24
click at [730, 551] on link "Original" at bounding box center [716, 557] width 39 height 13
click at [705, 527] on link "Original" at bounding box center [716, 533] width 39 height 13
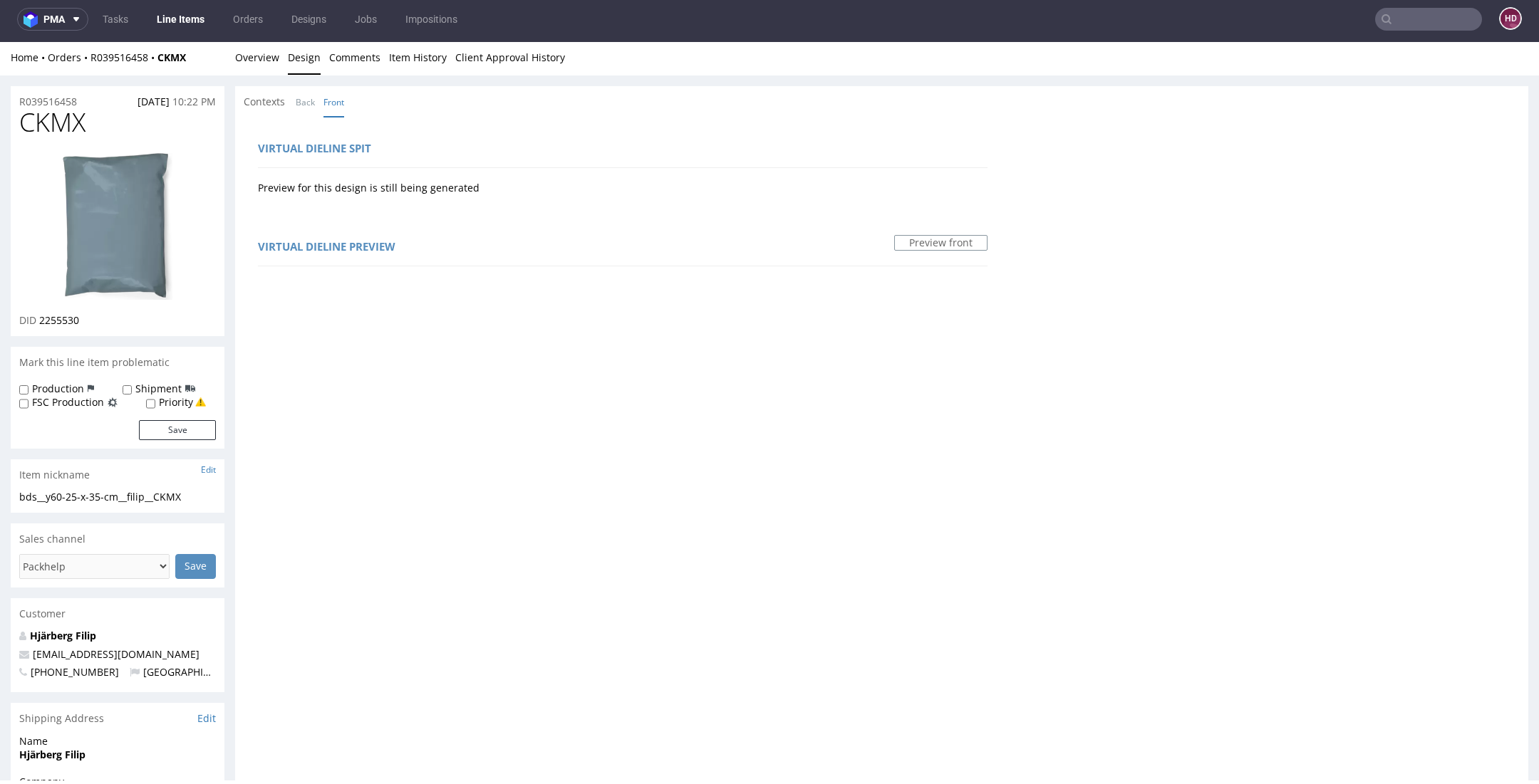
scroll to position [0, 0]
click at [247, 62] on link "Overview" at bounding box center [257, 59] width 45 height 35
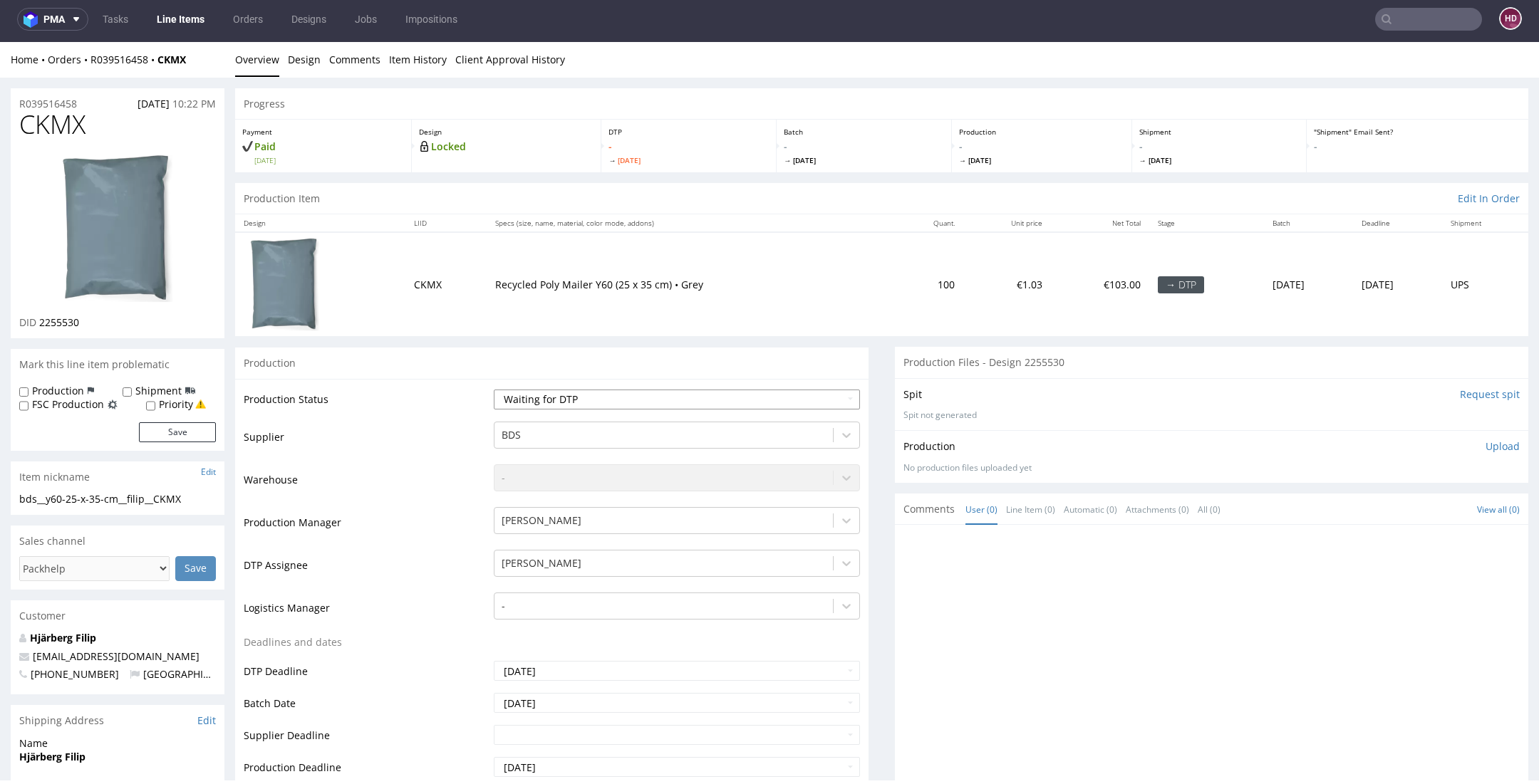
click at [687, 398] on select "Waiting for Artwork Waiting for Diecut Waiting for Mockup Waiting for DTP Waiti…" at bounding box center [676, 399] width 367 height 20
select select "dtp_in_process"
click at [493, 389] on select "Waiting for Artwork Waiting for Diecut Waiting for Mockup Waiting for DTP Waiti…" at bounding box center [676, 399] width 367 height 20
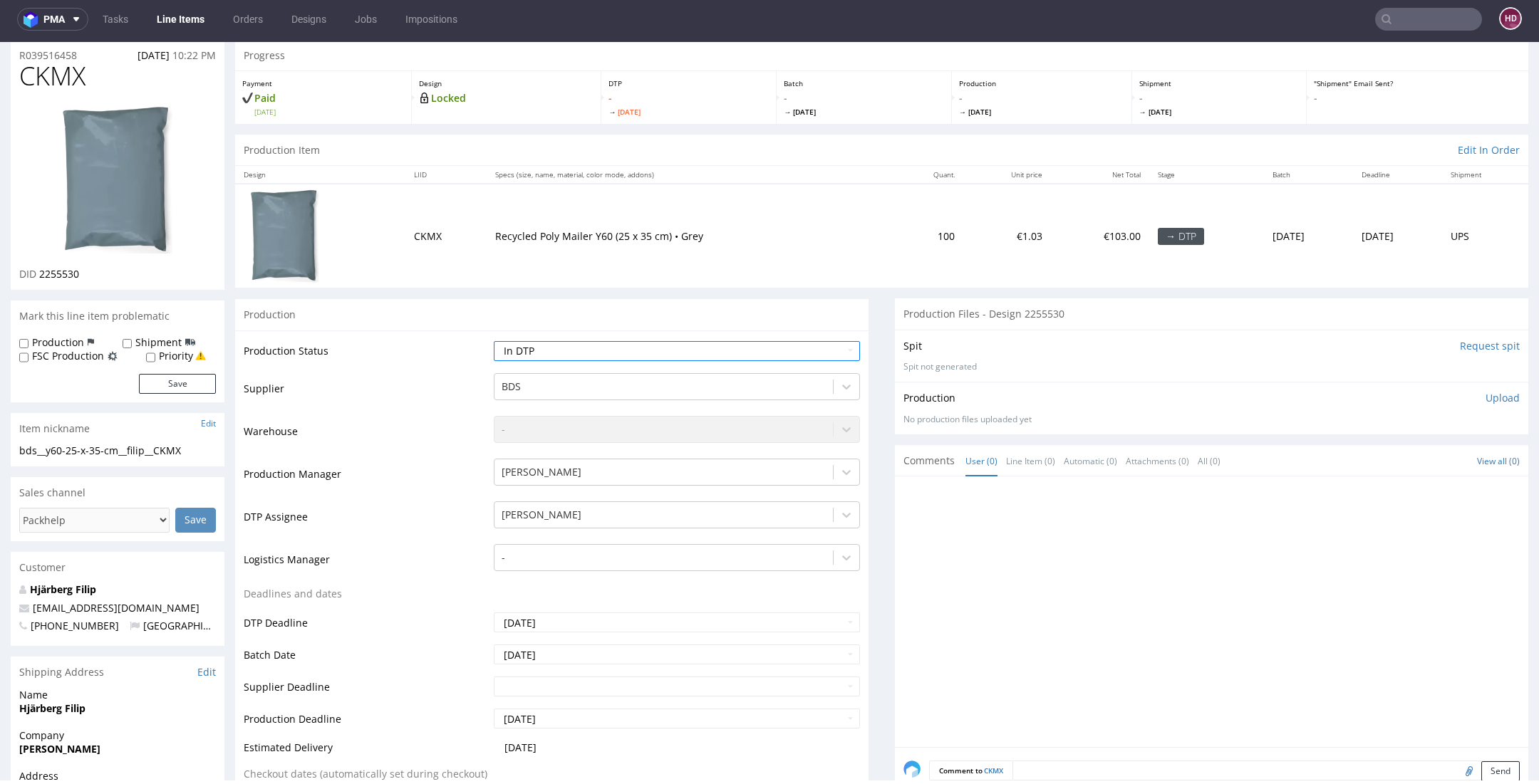
scroll to position [45, 0]
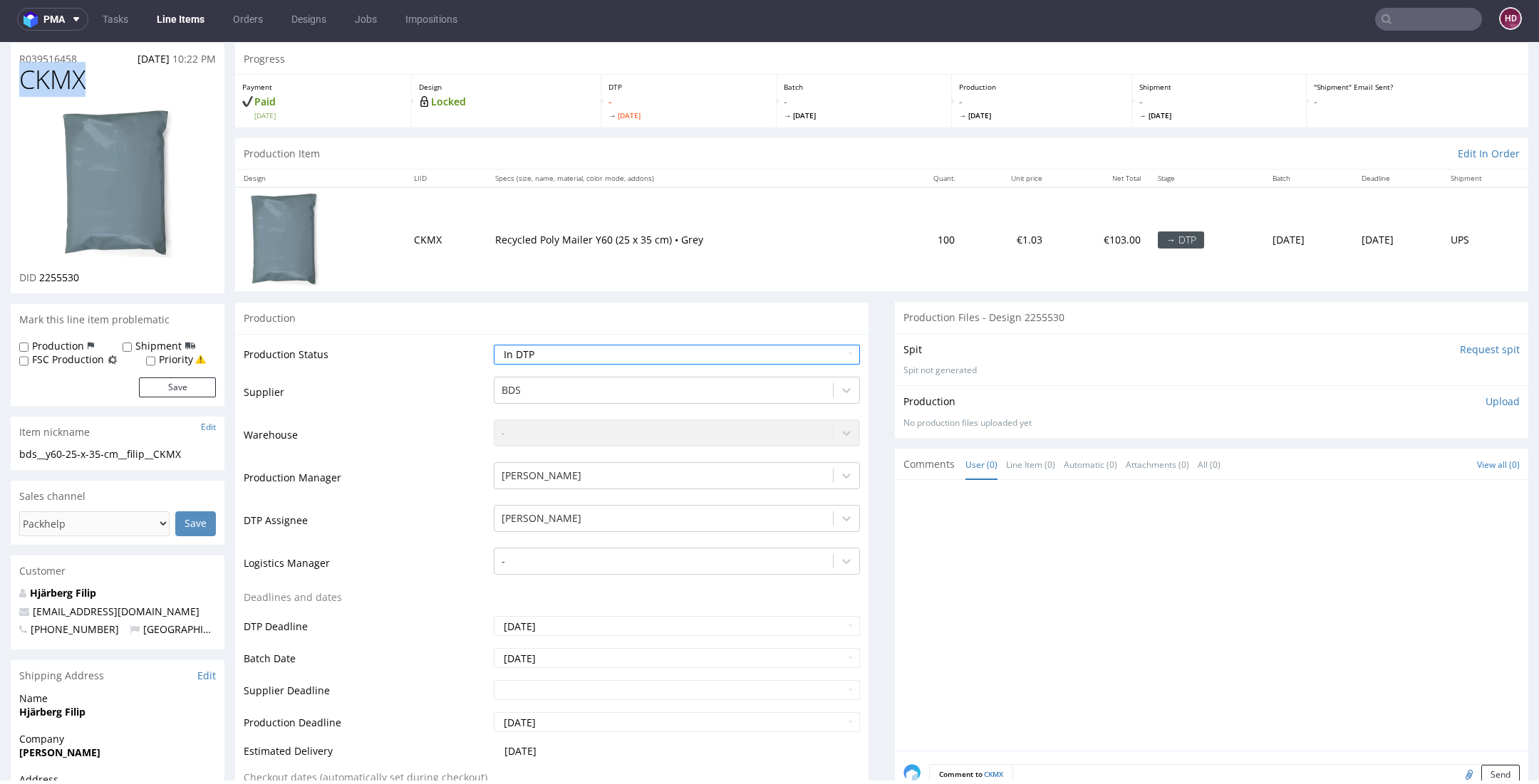
drag, startPoint x: 114, startPoint y: 85, endPoint x: 12, endPoint y: 77, distance: 102.3
click at [12, 77] on div "CKMX DID 2255530" at bounding box center [117, 179] width 214 height 228
copy span "CKMX"
drag, startPoint x: 87, startPoint y: 283, endPoint x: 38, endPoint y: 275, distance: 49.6
click at [38, 275] on div "DID 2255530" at bounding box center [117, 277] width 197 height 14
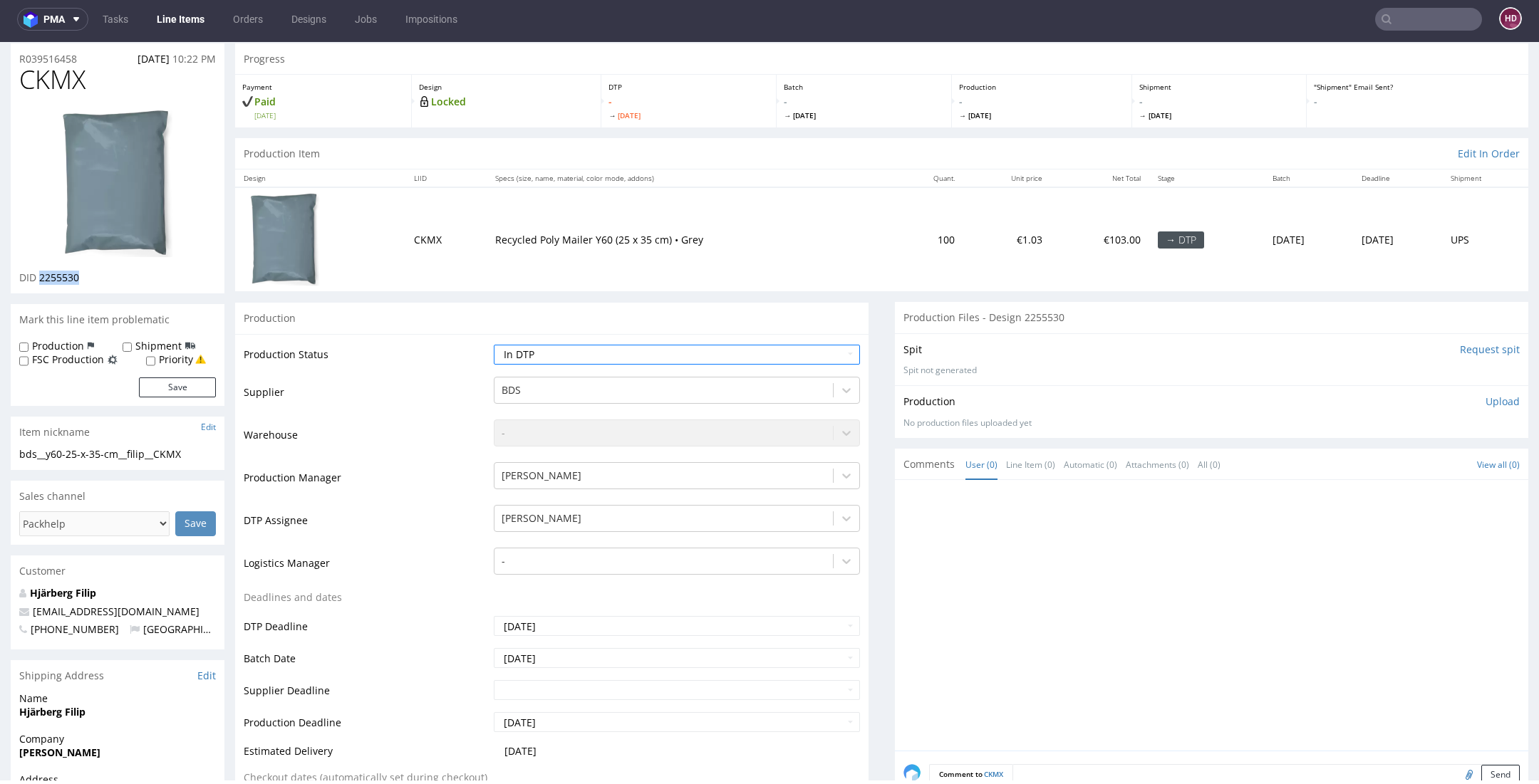
copy span "2255530"
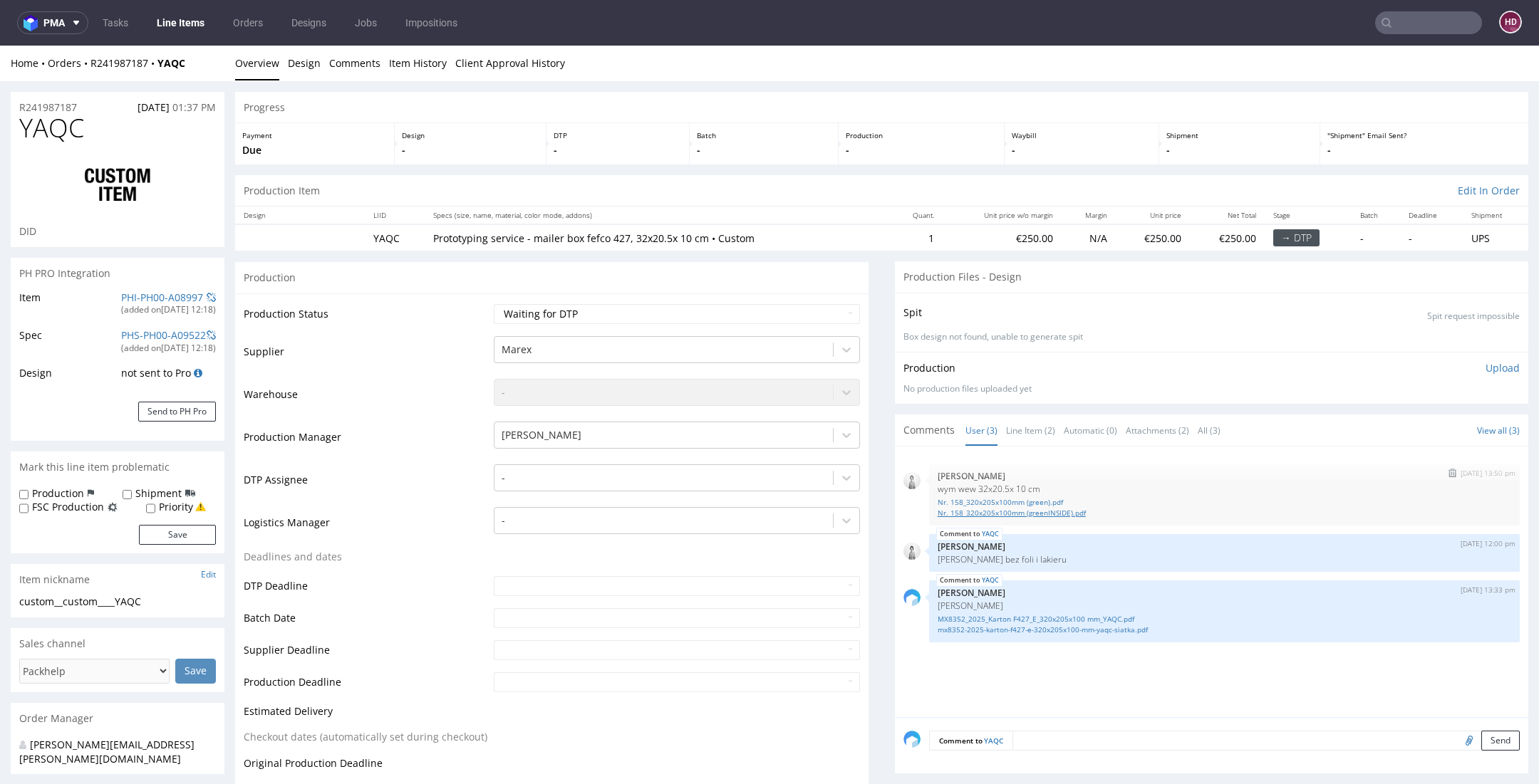
click at [981, 511] on link "Nr. 158_320x205x100mm (greenINSIDE).pdf" at bounding box center [1224, 512] width 573 height 10
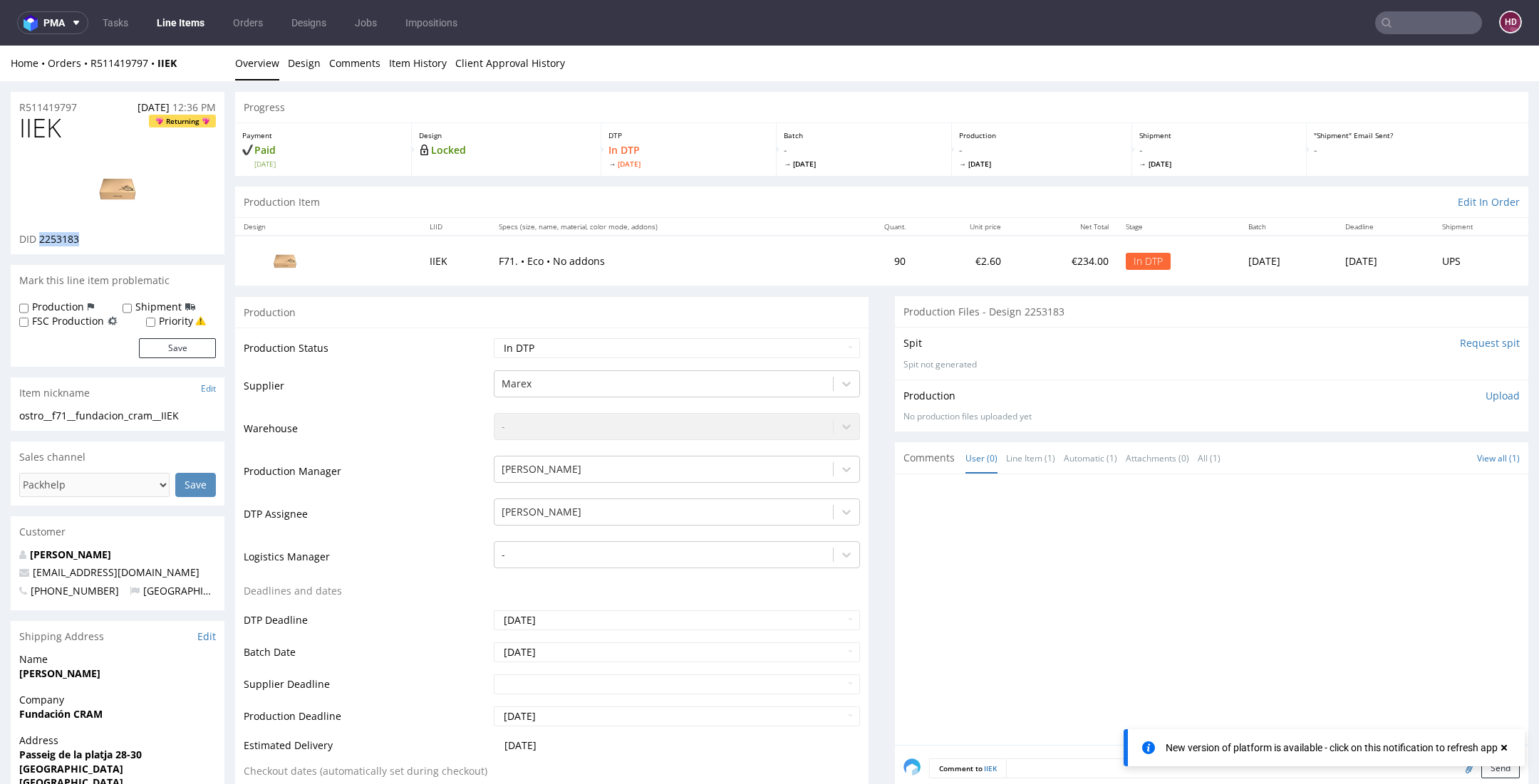
scroll to position [564, 0]
drag, startPoint x: 213, startPoint y: 27, endPoint x: 200, endPoint y: 20, distance: 14.8
click at [211, 26] on ul "Tasks Line Items Orders Designs Jobs Impositions" at bounding box center [279, 23] width 384 height 23
click at [199, 20] on link "Line Items" at bounding box center [180, 23] width 64 height 23
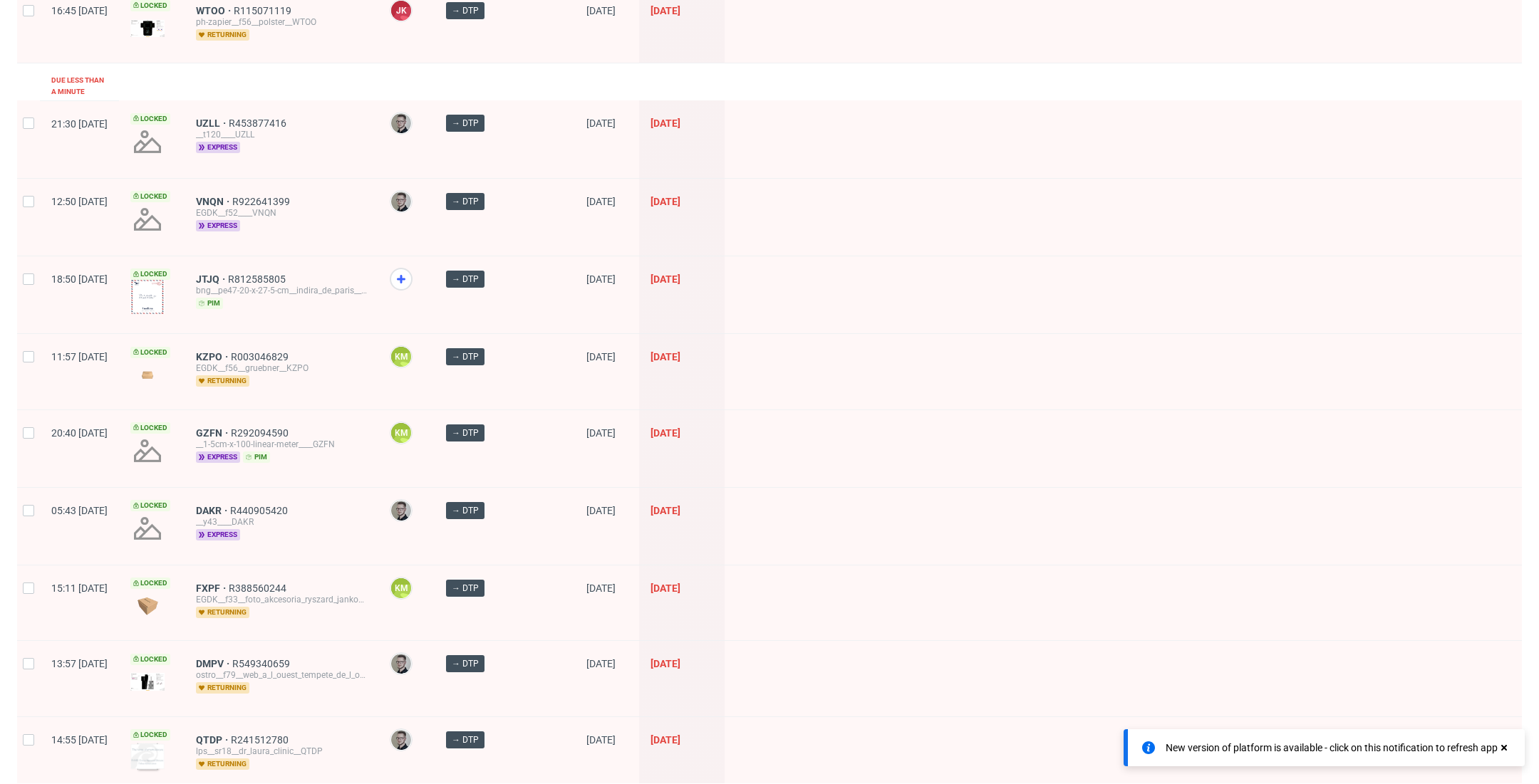
scroll to position [782, 0]
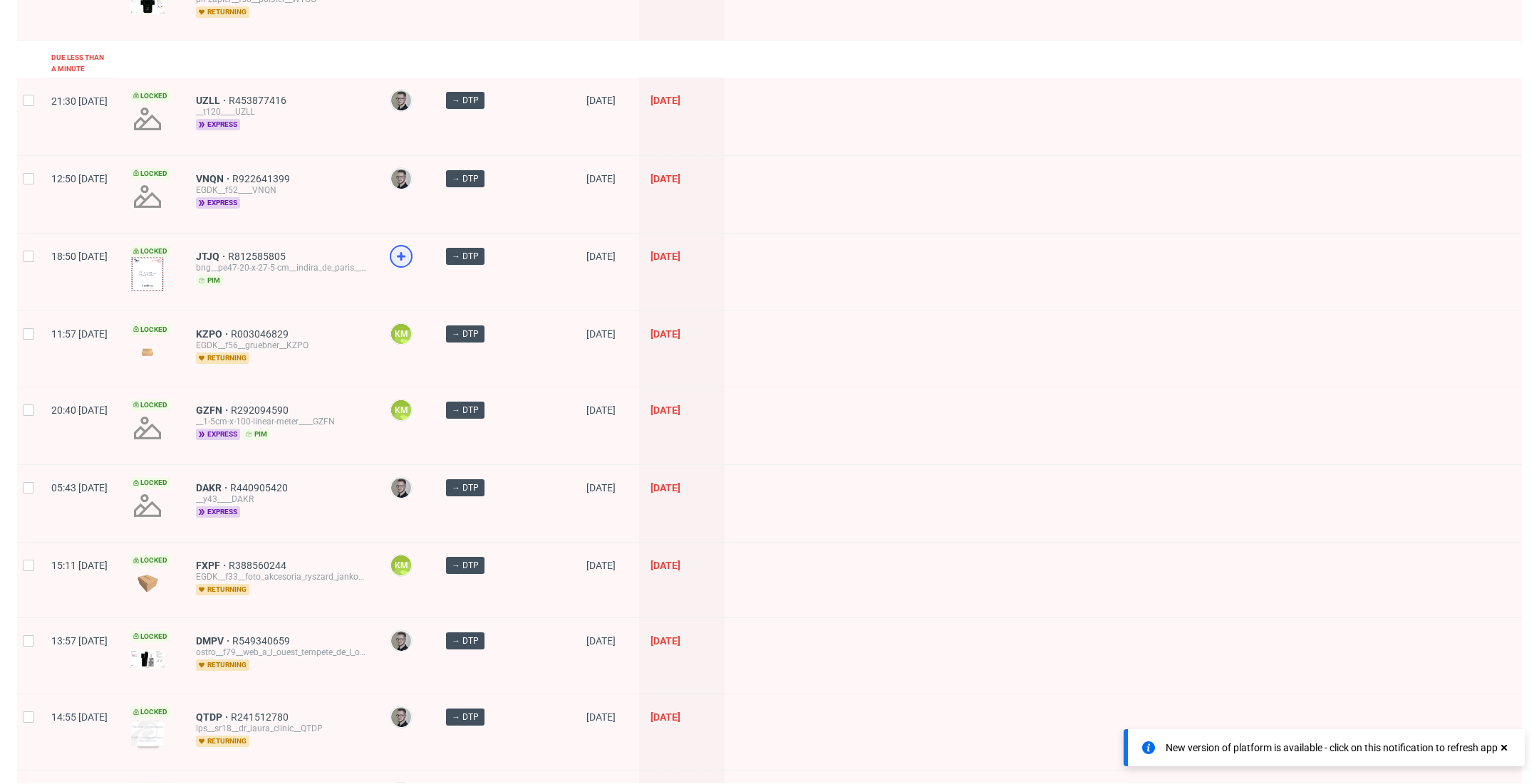
click at [409, 248] on icon at bounding box center [401, 257] width 17 height 17
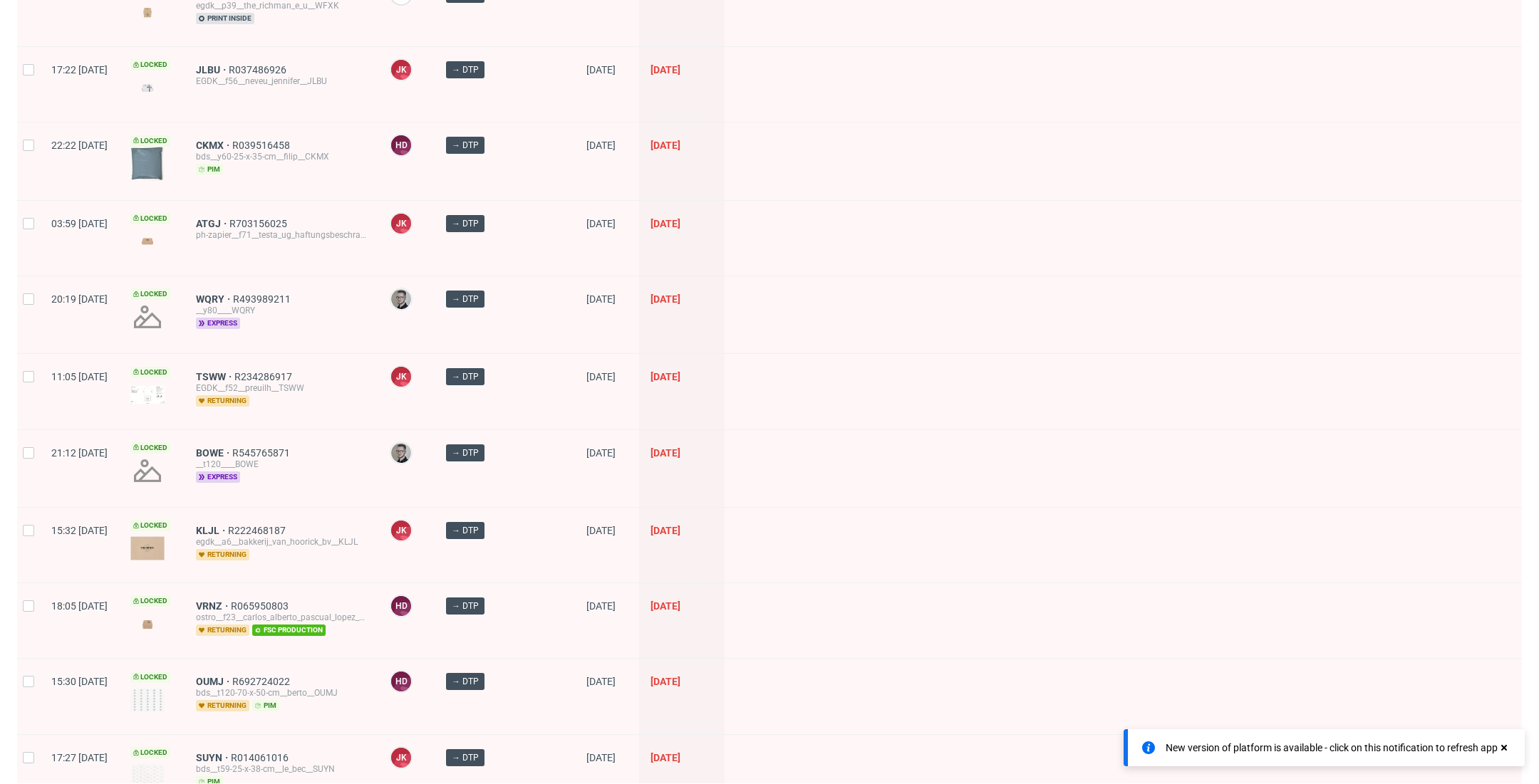
scroll to position [1779, 0]
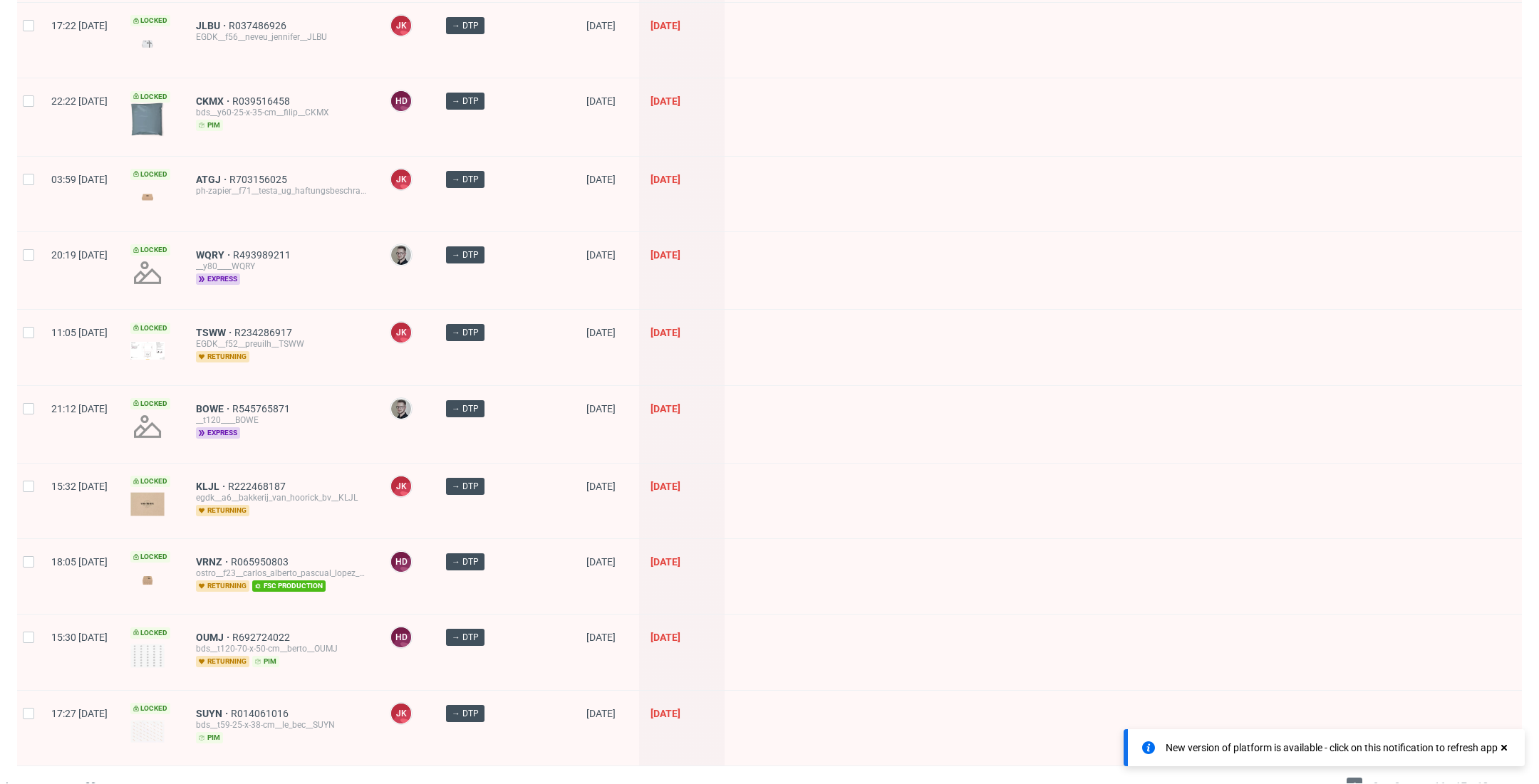
click at [1500, 745] on icon at bounding box center [1504, 748] width 13 height 11
click at [1368, 777] on span "2" at bounding box center [1375, 786] width 16 height 17
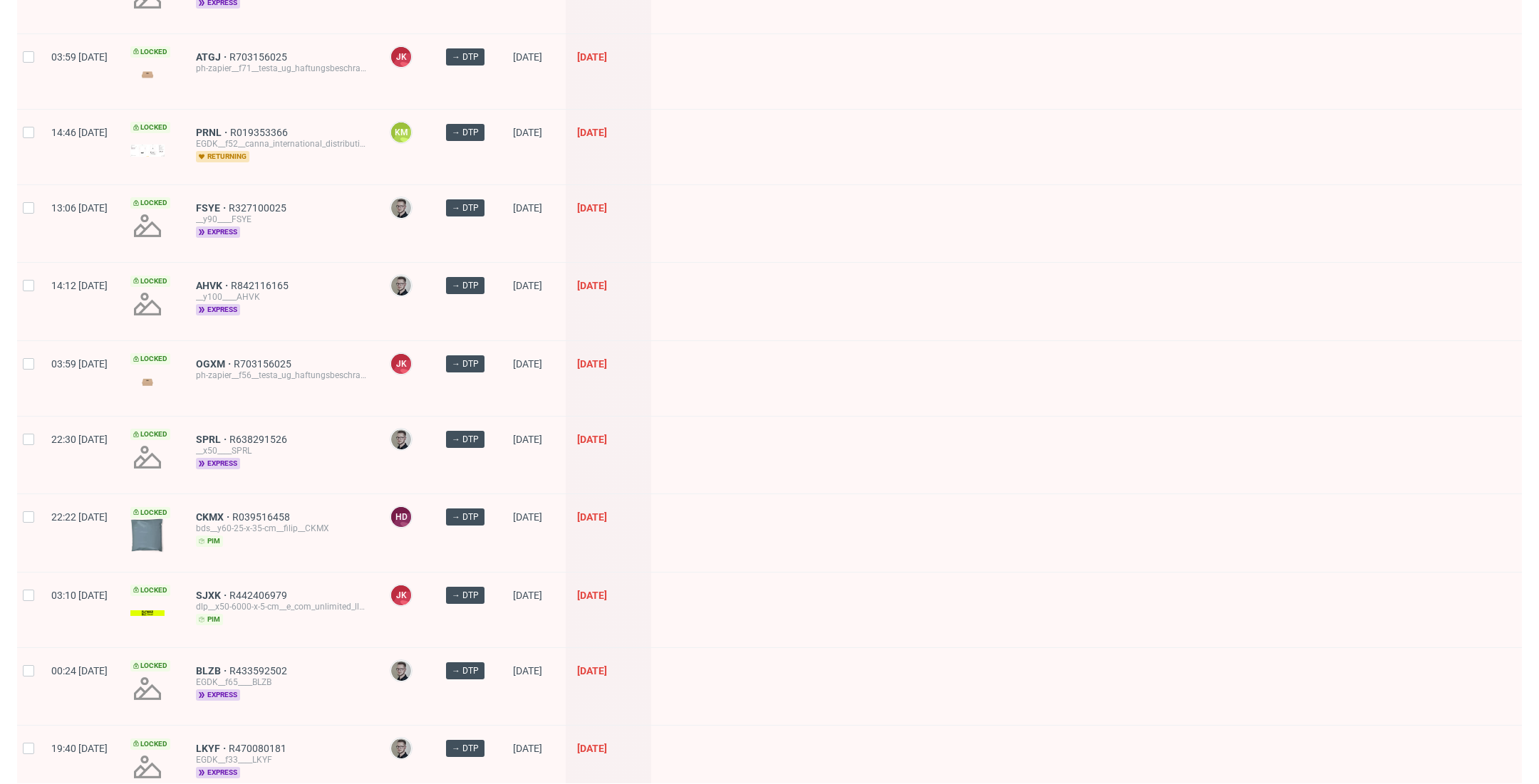
scroll to position [1715, 0]
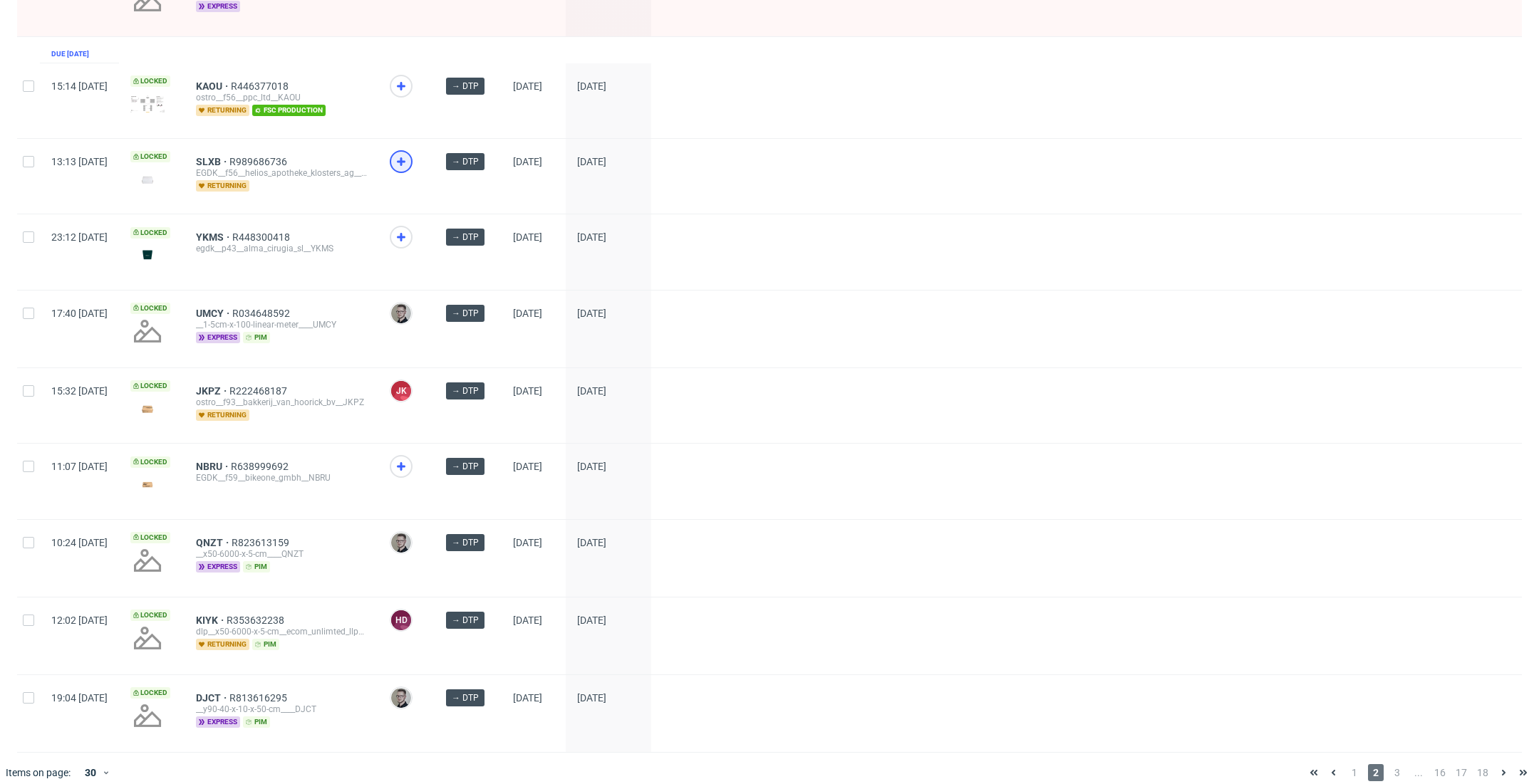
click at [412, 151] on div at bounding box center [401, 162] width 23 height 23
click at [409, 458] on icon at bounding box center [401, 467] width 17 height 17
click at [232, 231] on span "YKMS" at bounding box center [214, 237] width 36 height 11
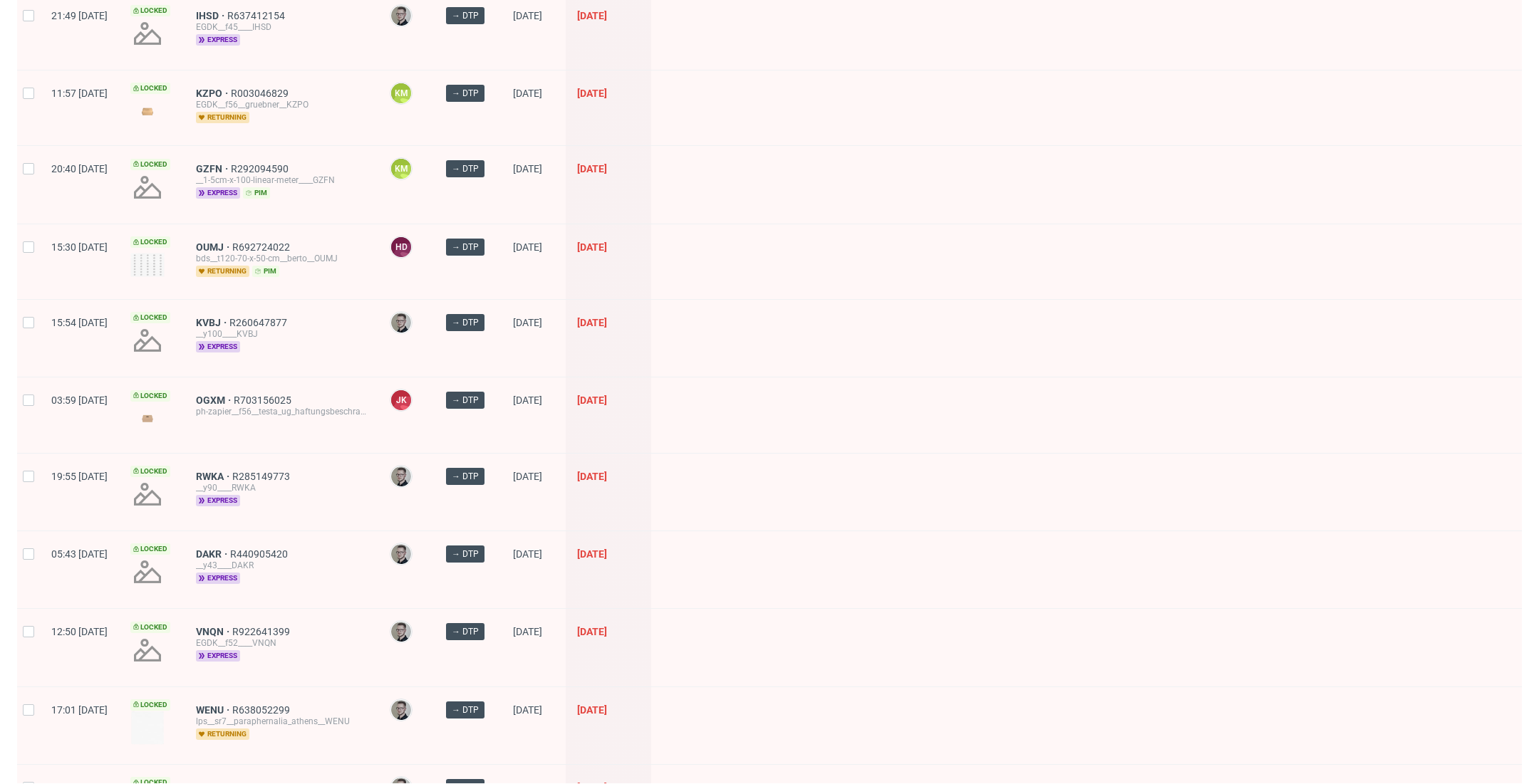
scroll to position [1717, 0]
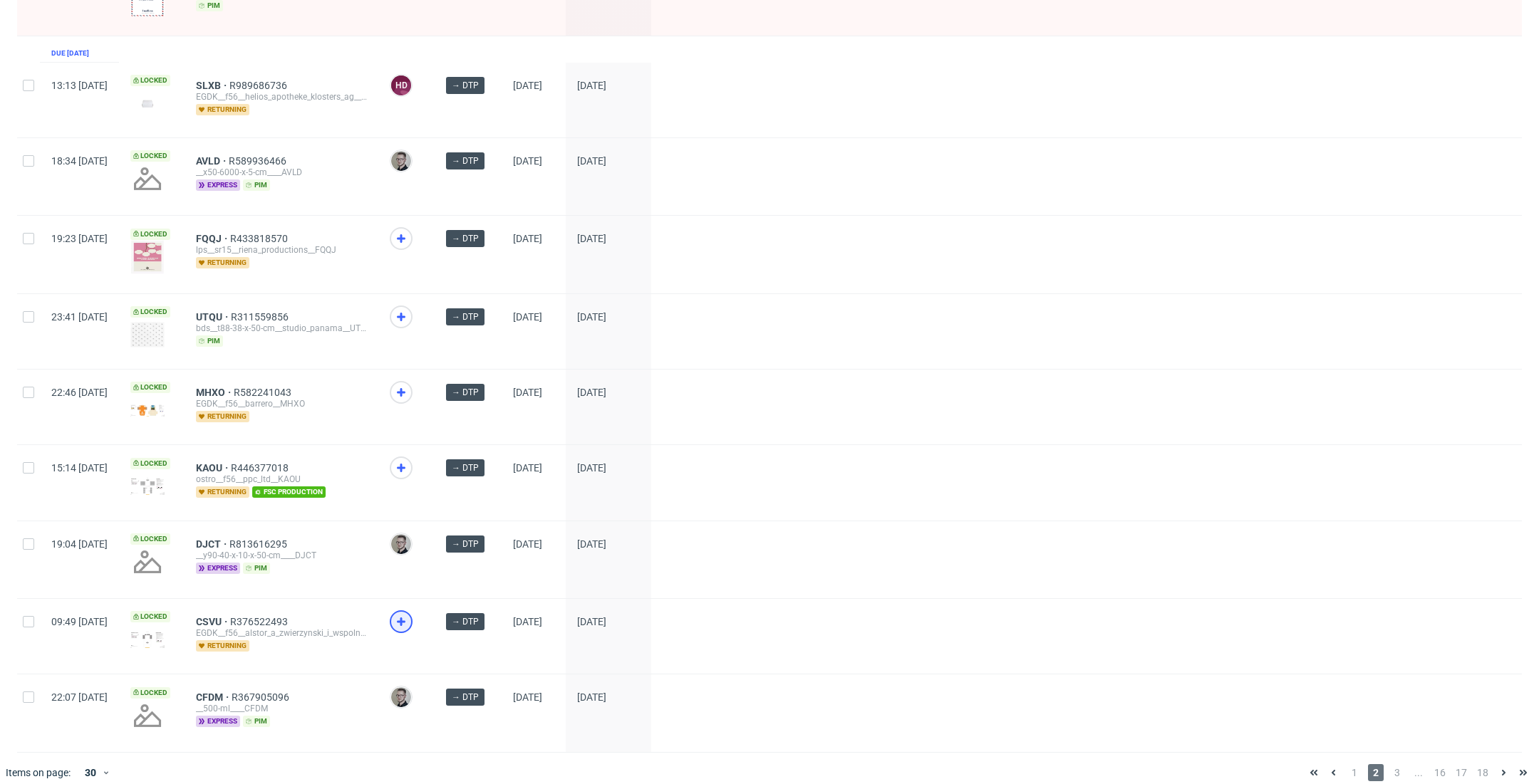
click at [409, 614] on icon at bounding box center [401, 622] width 17 height 17
click at [409, 309] on icon at bounding box center [401, 317] width 17 height 17
click at [409, 230] on icon at bounding box center [401, 239] width 17 height 17
click at [1389, 764] on span "3" at bounding box center [1397, 773] width 16 height 17
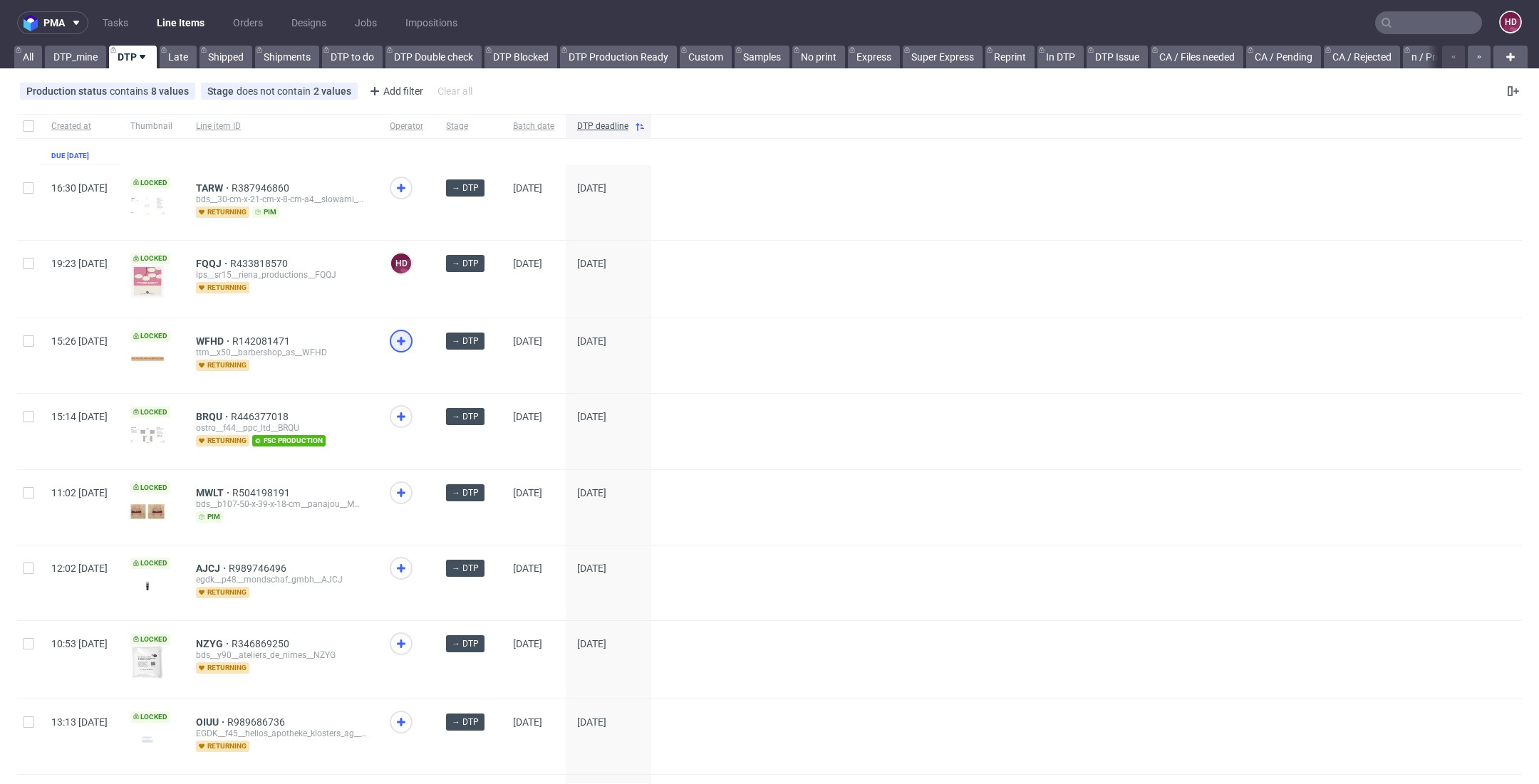
click at [412, 349] on div at bounding box center [401, 341] width 23 height 23
click at [421, 642] on div at bounding box center [405, 659] width 56 height 77
click at [405, 639] on use at bounding box center [401, 643] width 9 height 9
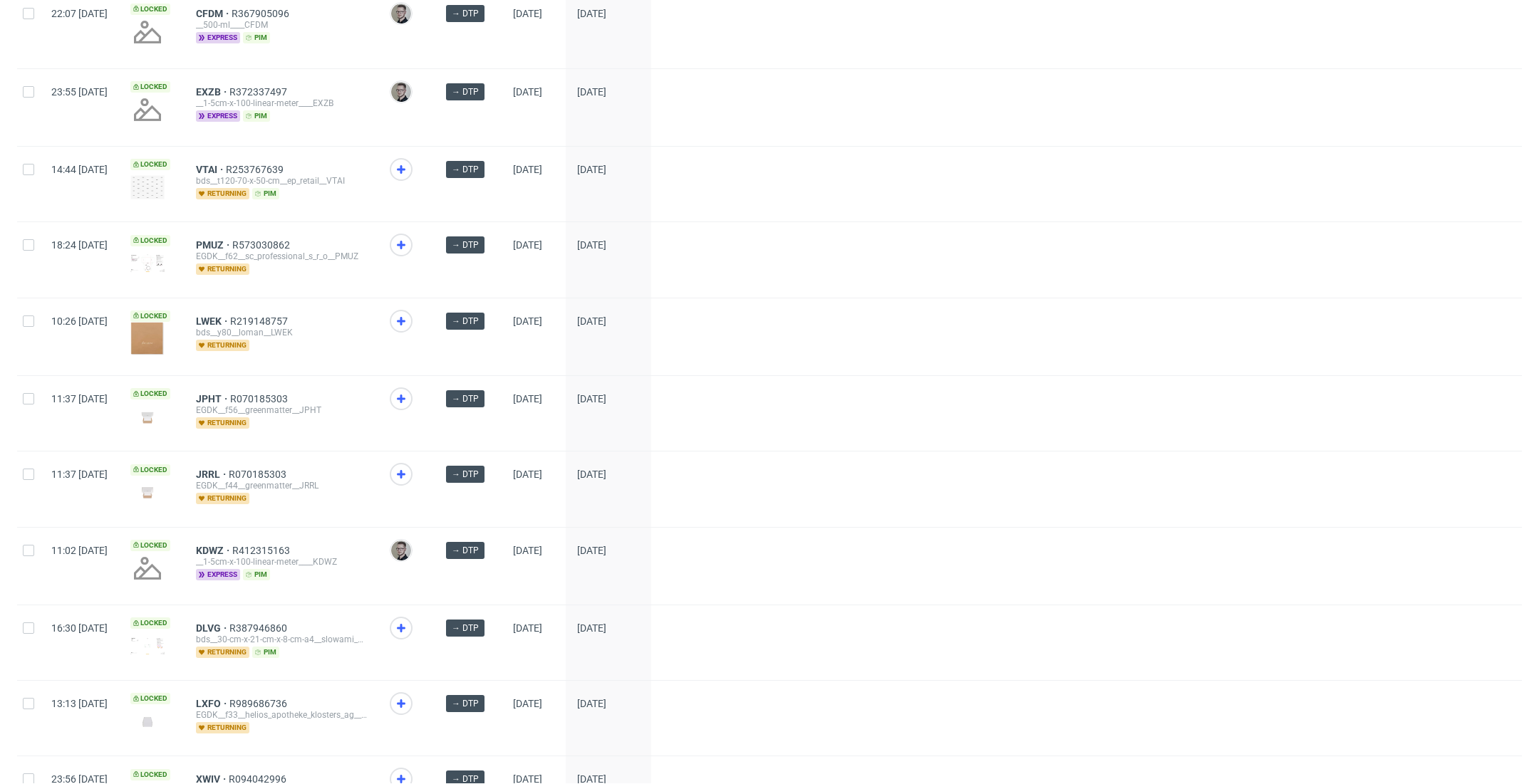
scroll to position [1083, 0]
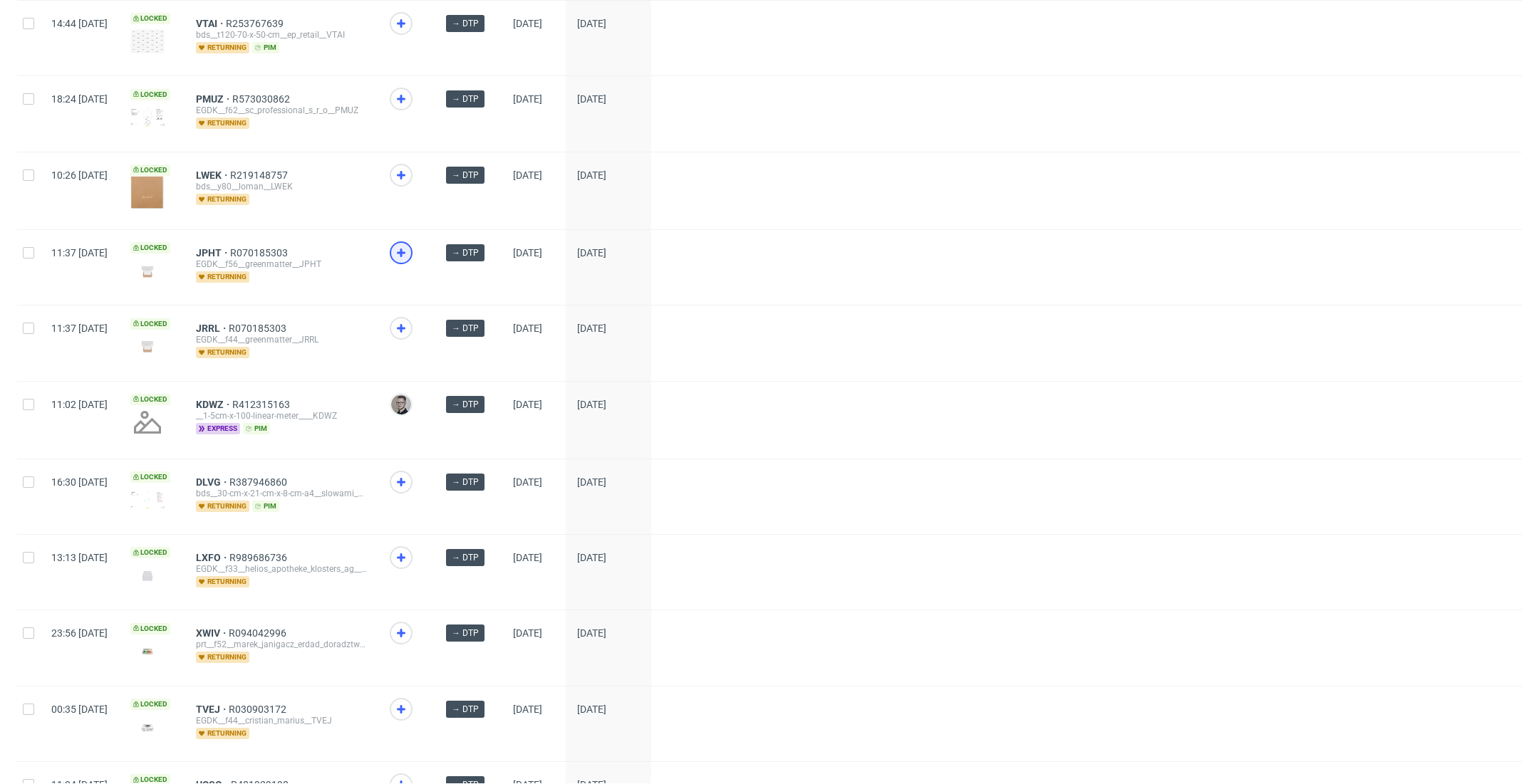
click at [409, 245] on icon at bounding box center [401, 253] width 17 height 17
click at [409, 320] on icon at bounding box center [401, 329] width 17 height 17
click at [423, 175] on span at bounding box center [405, 187] width 33 height 48
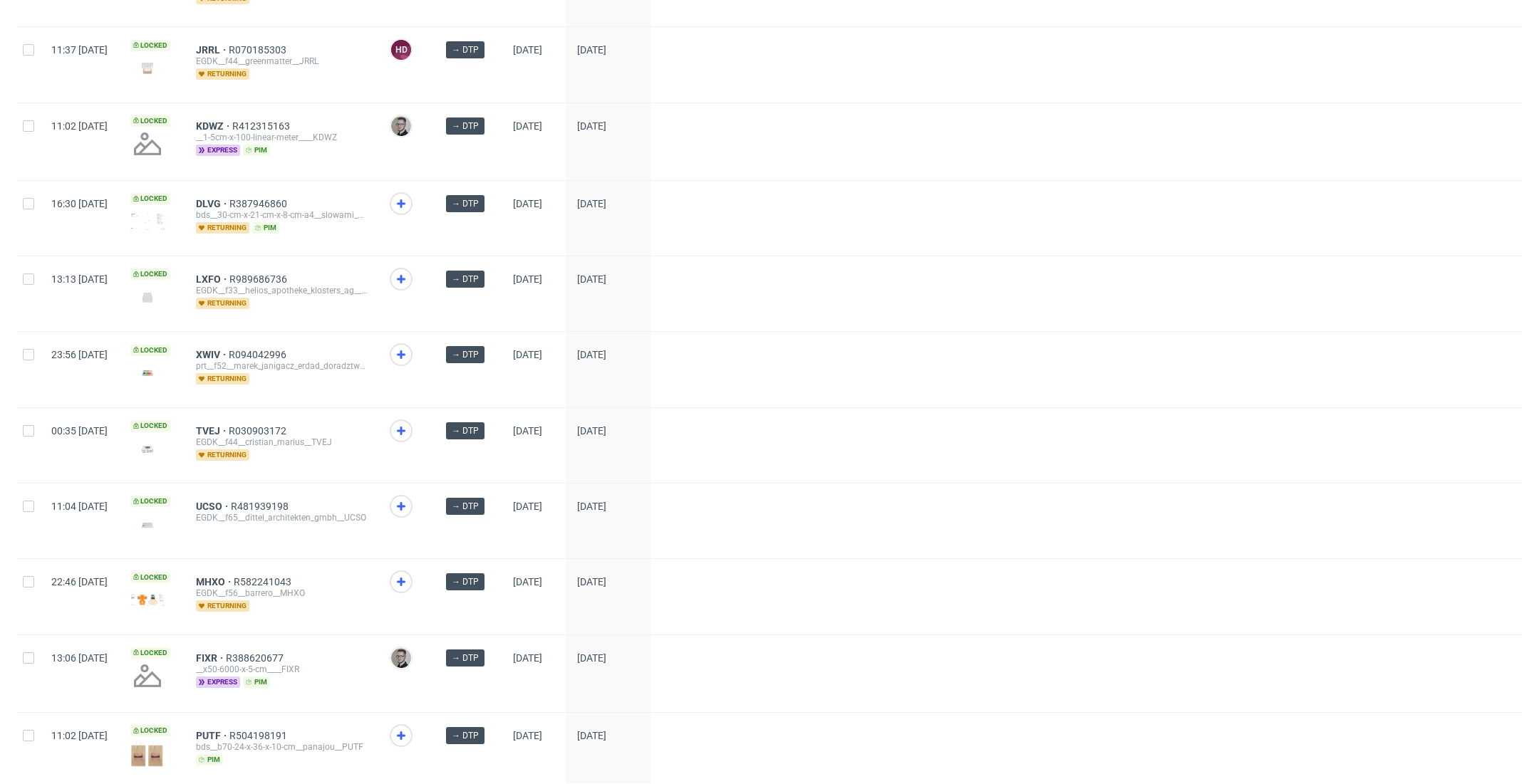
scroll to position [1365, 0]
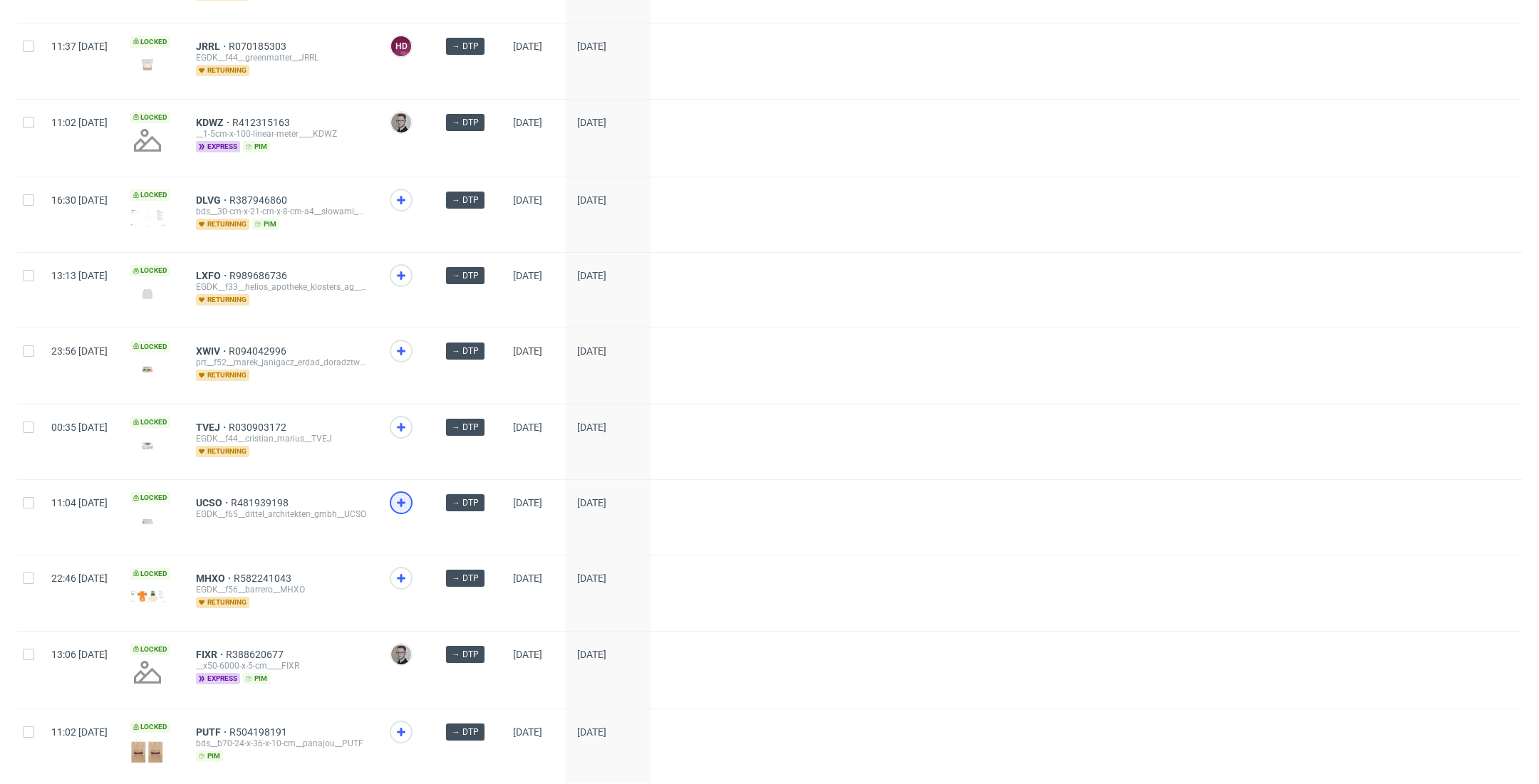
click at [409, 494] on icon at bounding box center [401, 503] width 17 height 17
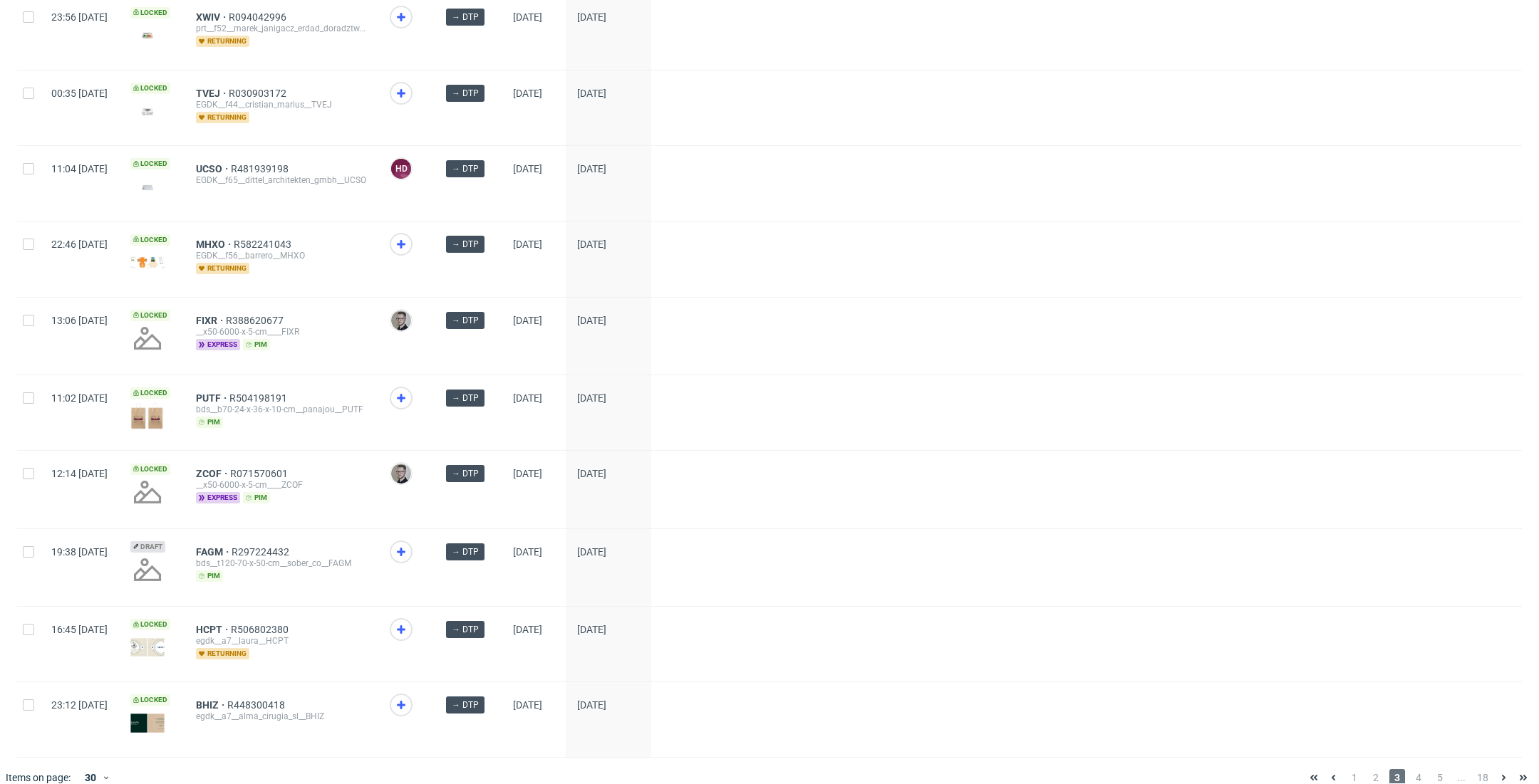
scroll to position [1702, 0]
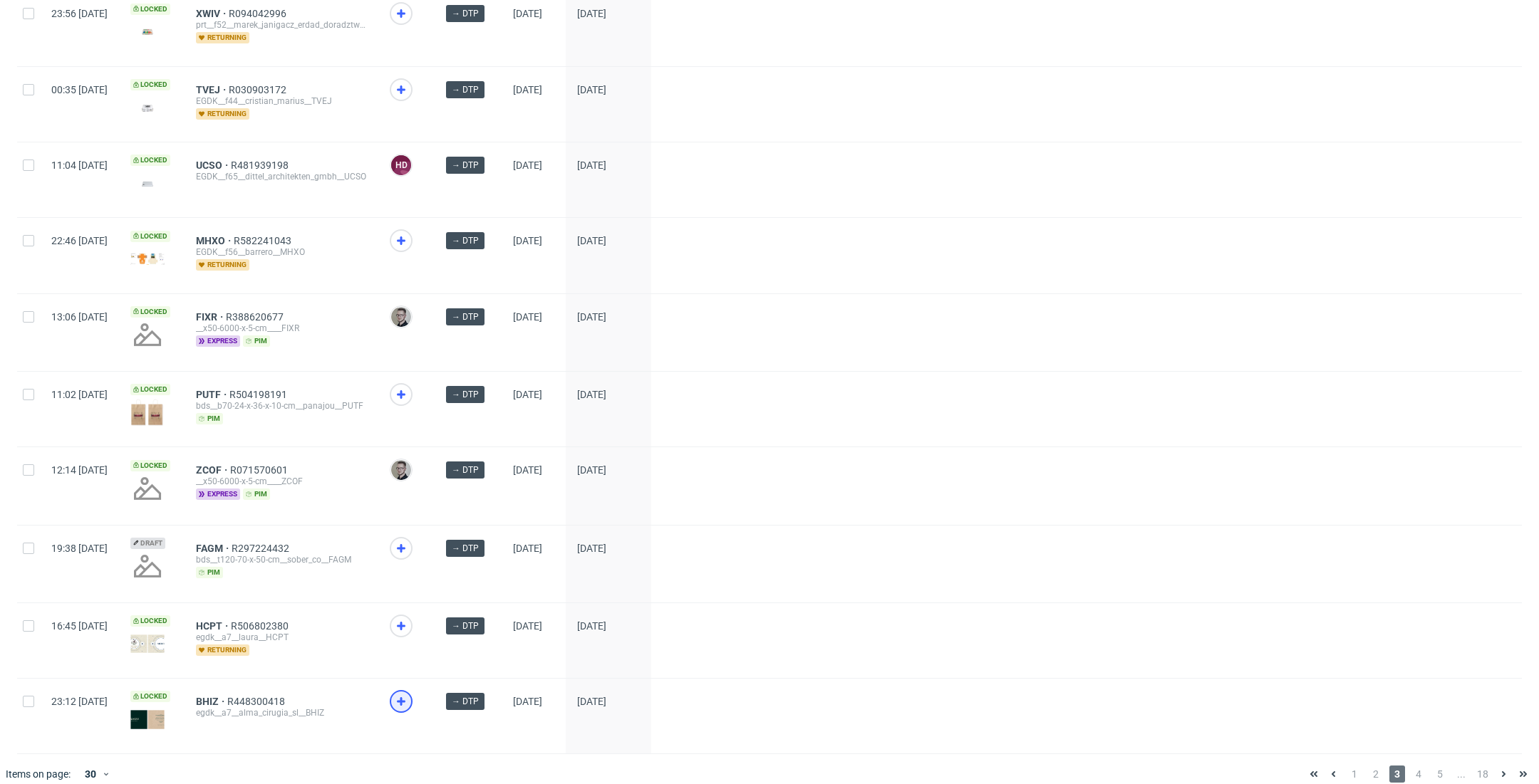
click at [409, 693] on icon at bounding box center [401, 702] width 17 height 17
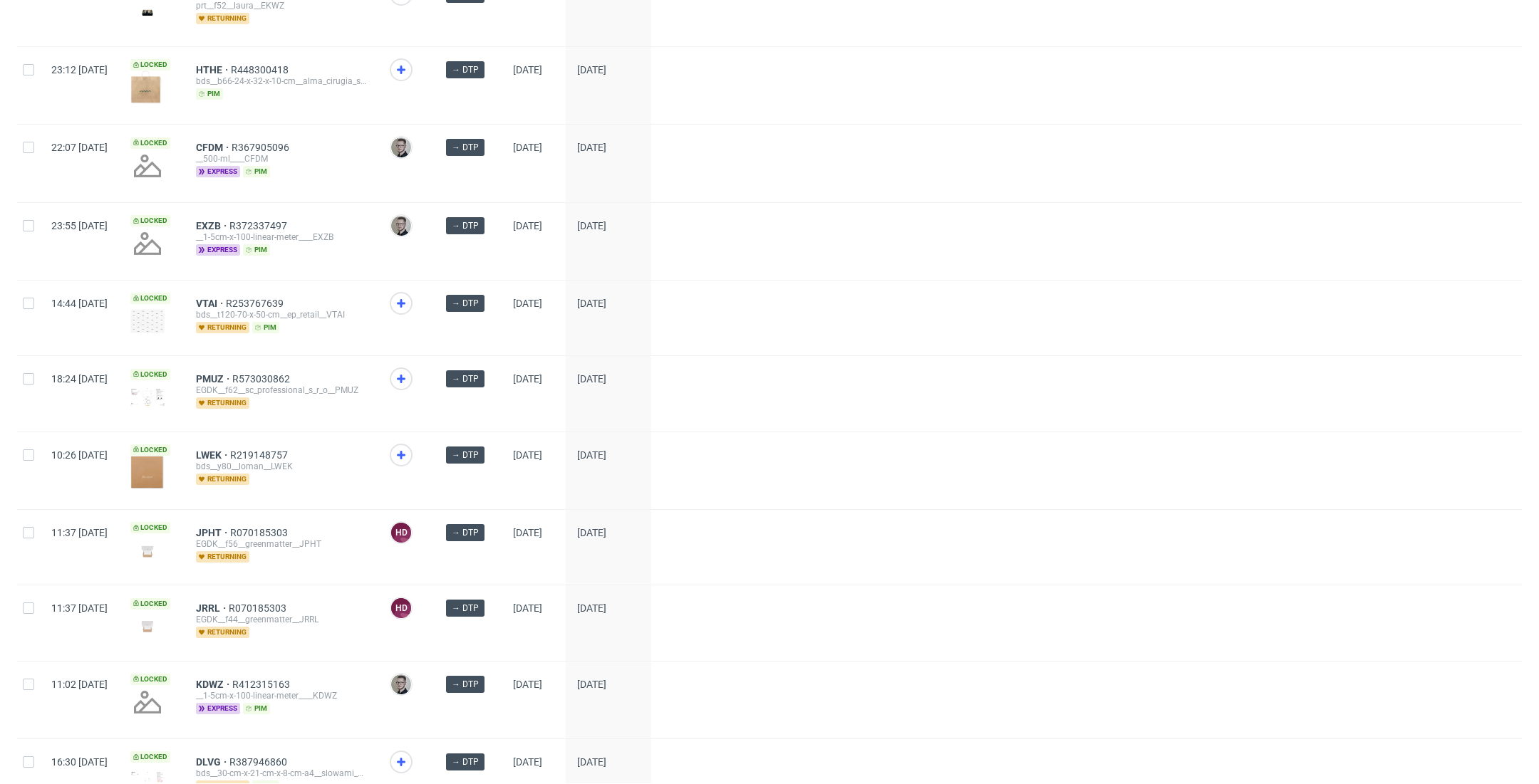
scroll to position [760, 0]
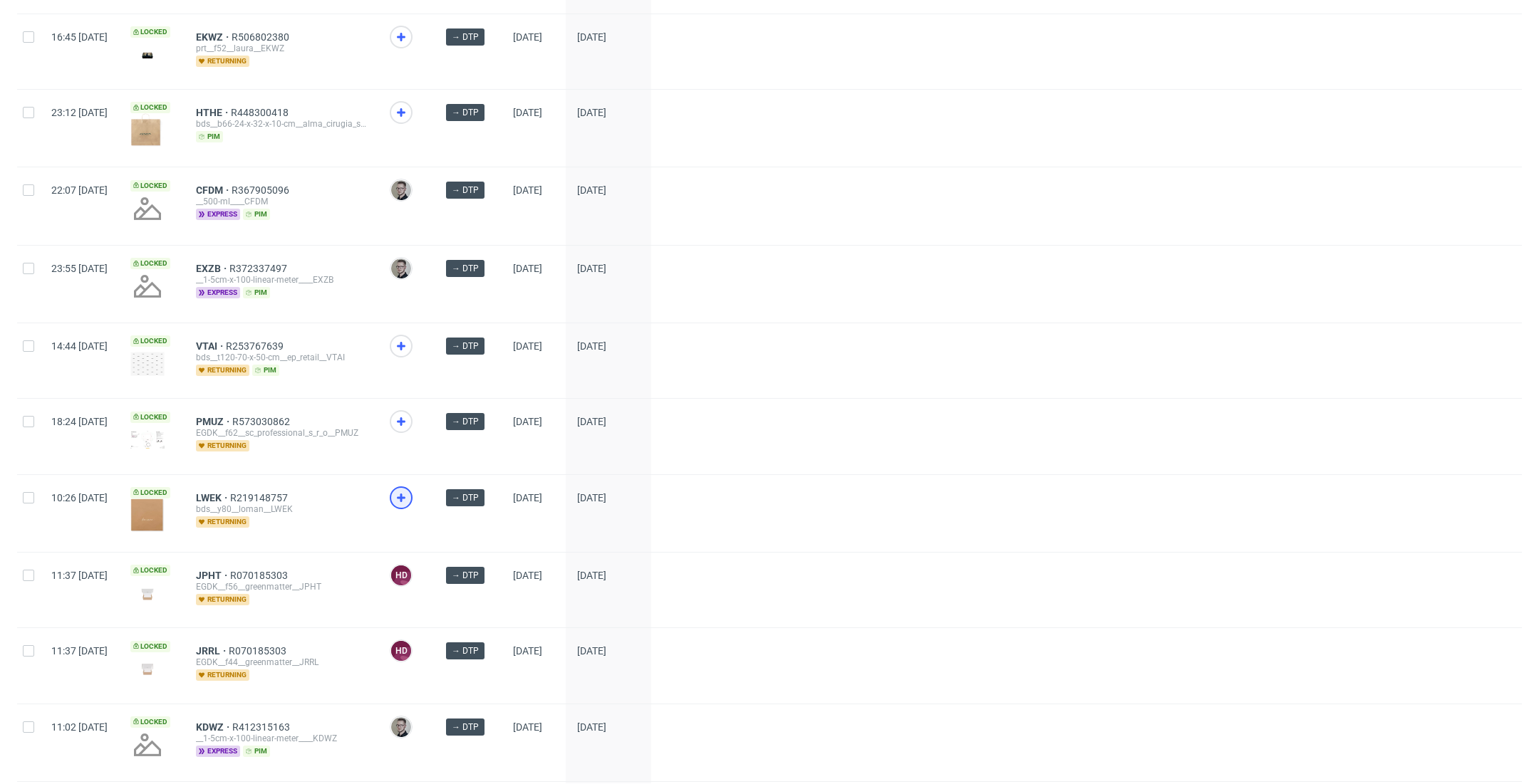
click at [409, 495] on icon at bounding box center [401, 498] width 17 height 17
click at [409, 337] on icon at bounding box center [401, 346] width 17 height 17
click at [405, 418] on use at bounding box center [401, 421] width 9 height 9
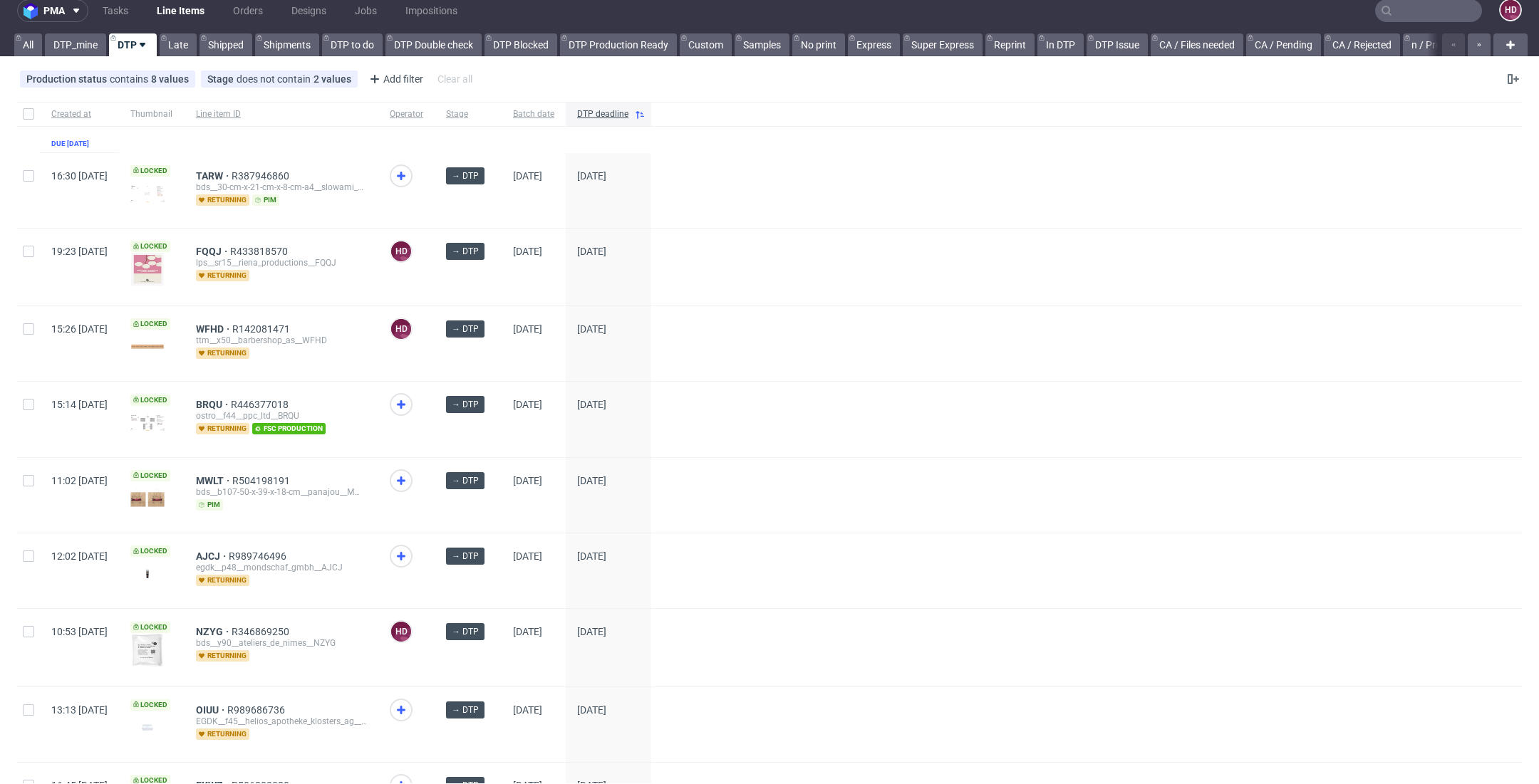
scroll to position [0, 0]
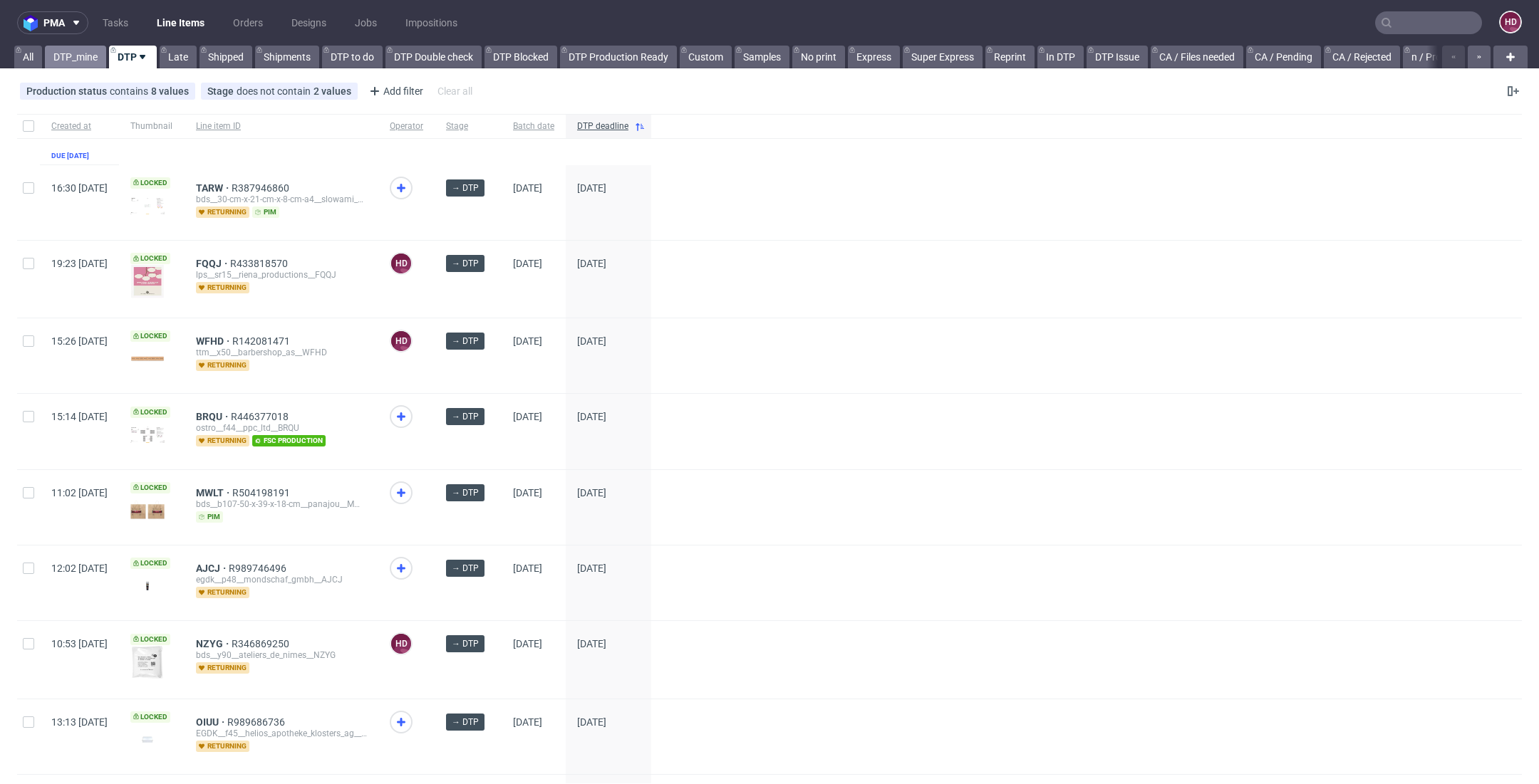
click at [94, 48] on link "DTP_mine" at bounding box center [75, 57] width 62 height 23
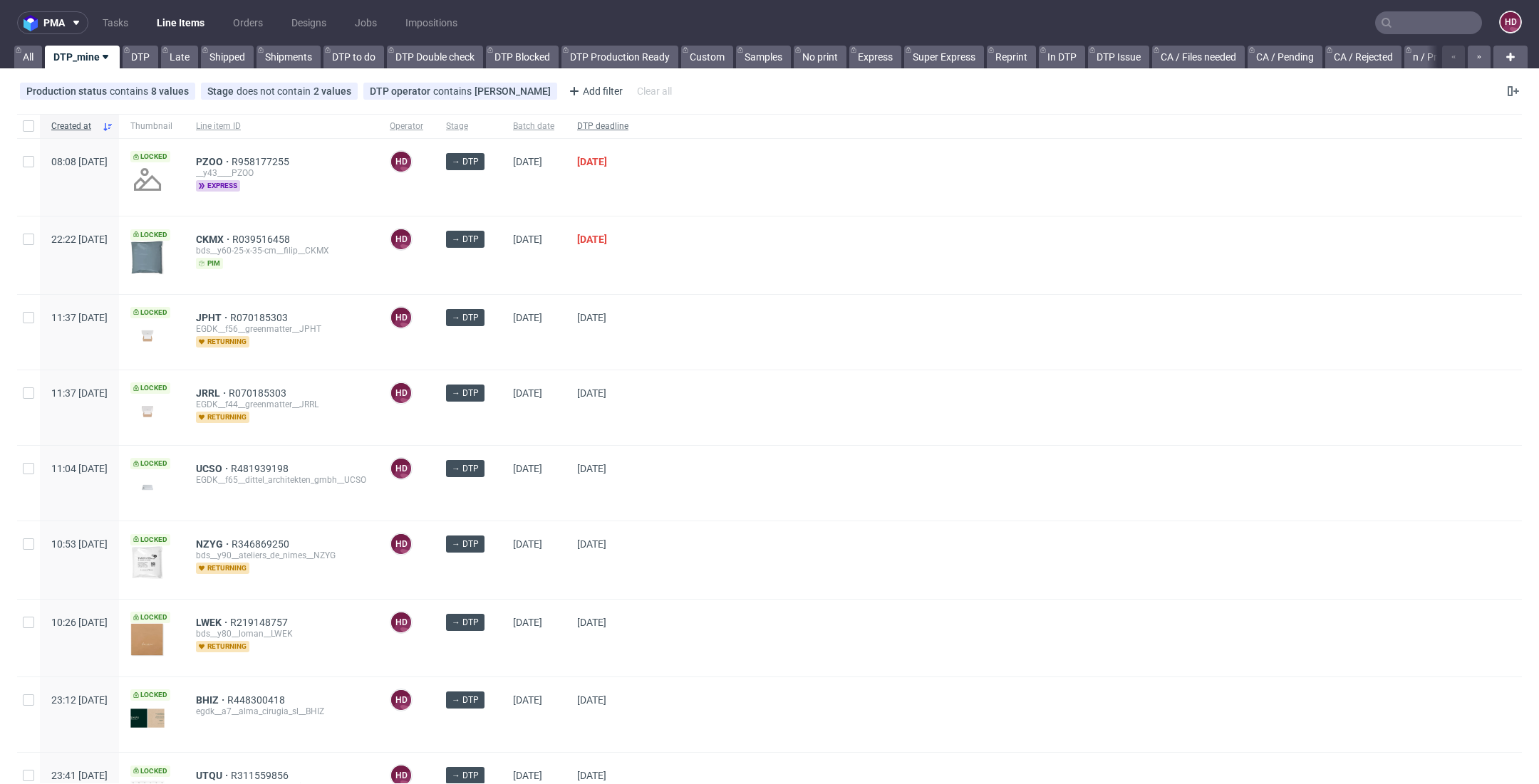
click at [628, 125] on span "DTP deadline" at bounding box center [602, 126] width 51 height 12
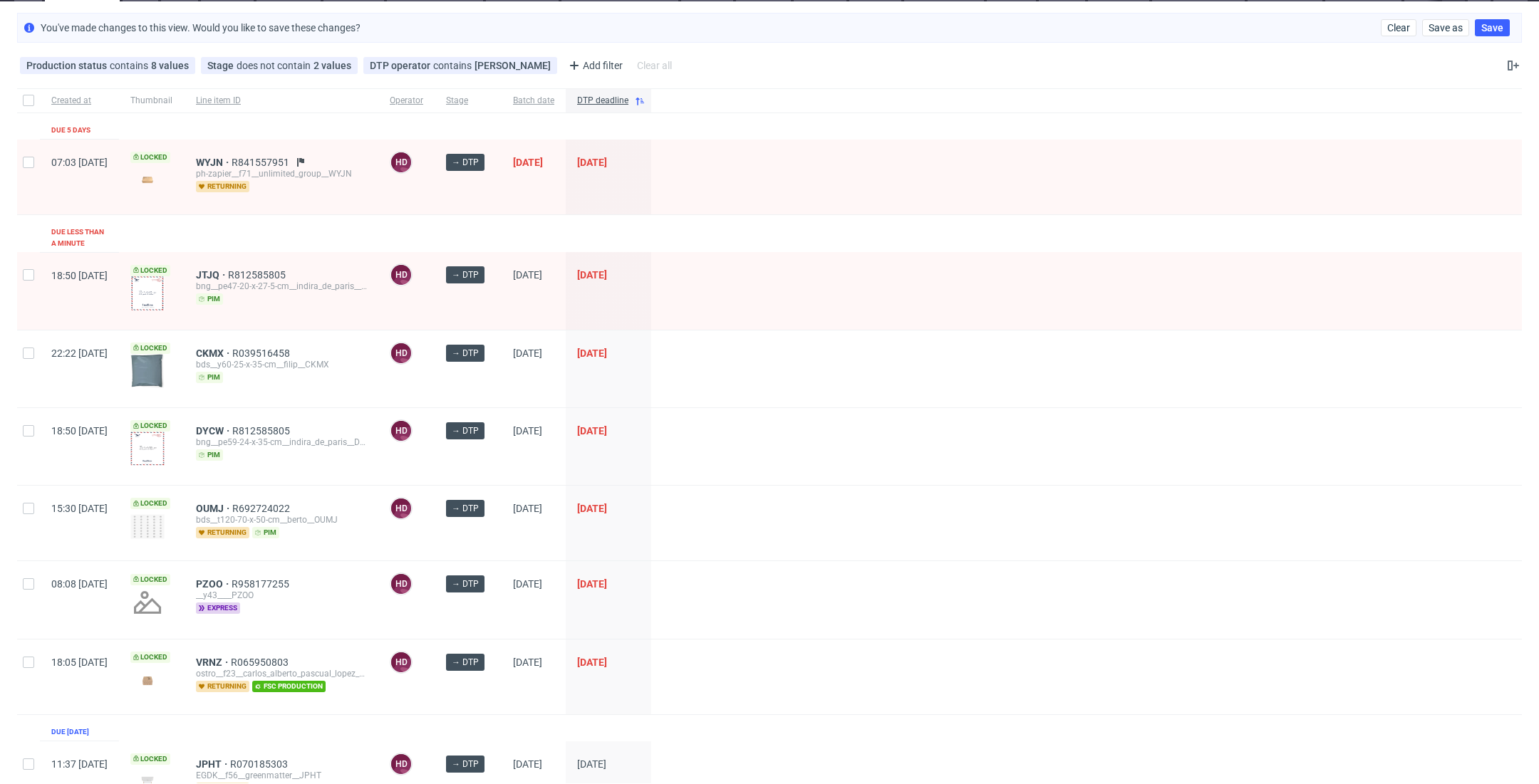
scroll to position [71, 0]
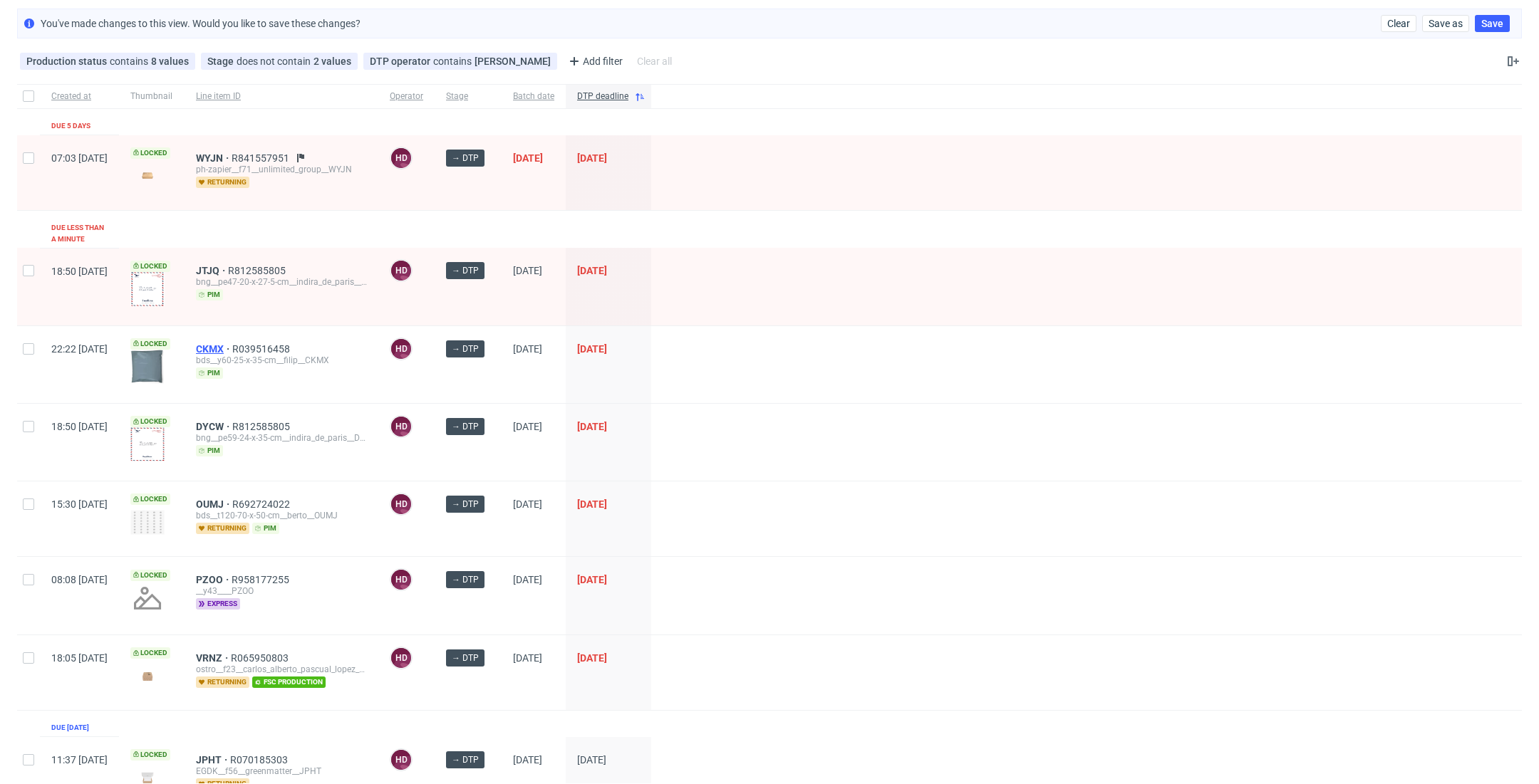
click at [232, 344] on span "CKMX" at bounding box center [214, 349] width 36 height 11
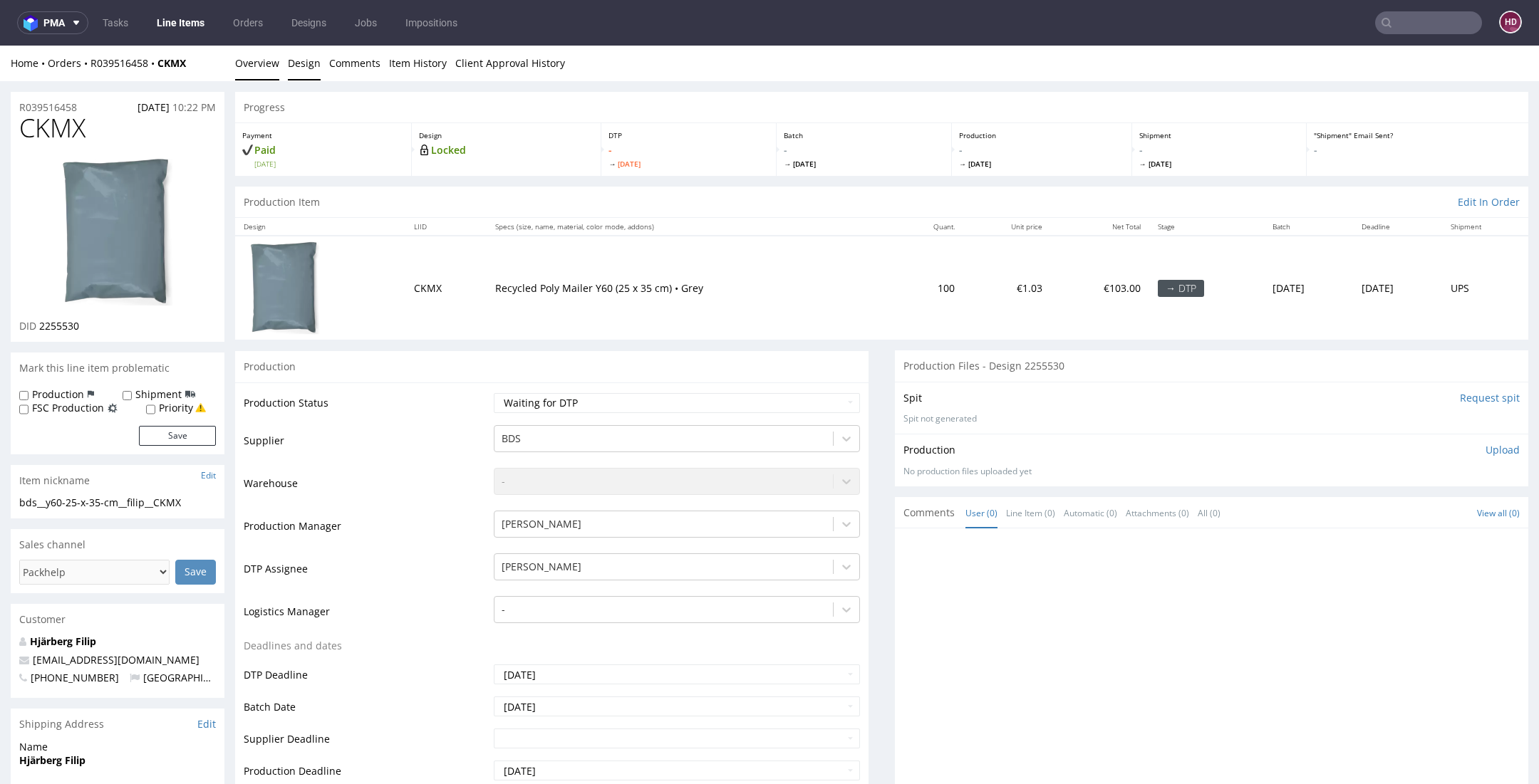
click at [313, 68] on link "Design" at bounding box center [304, 62] width 33 height 35
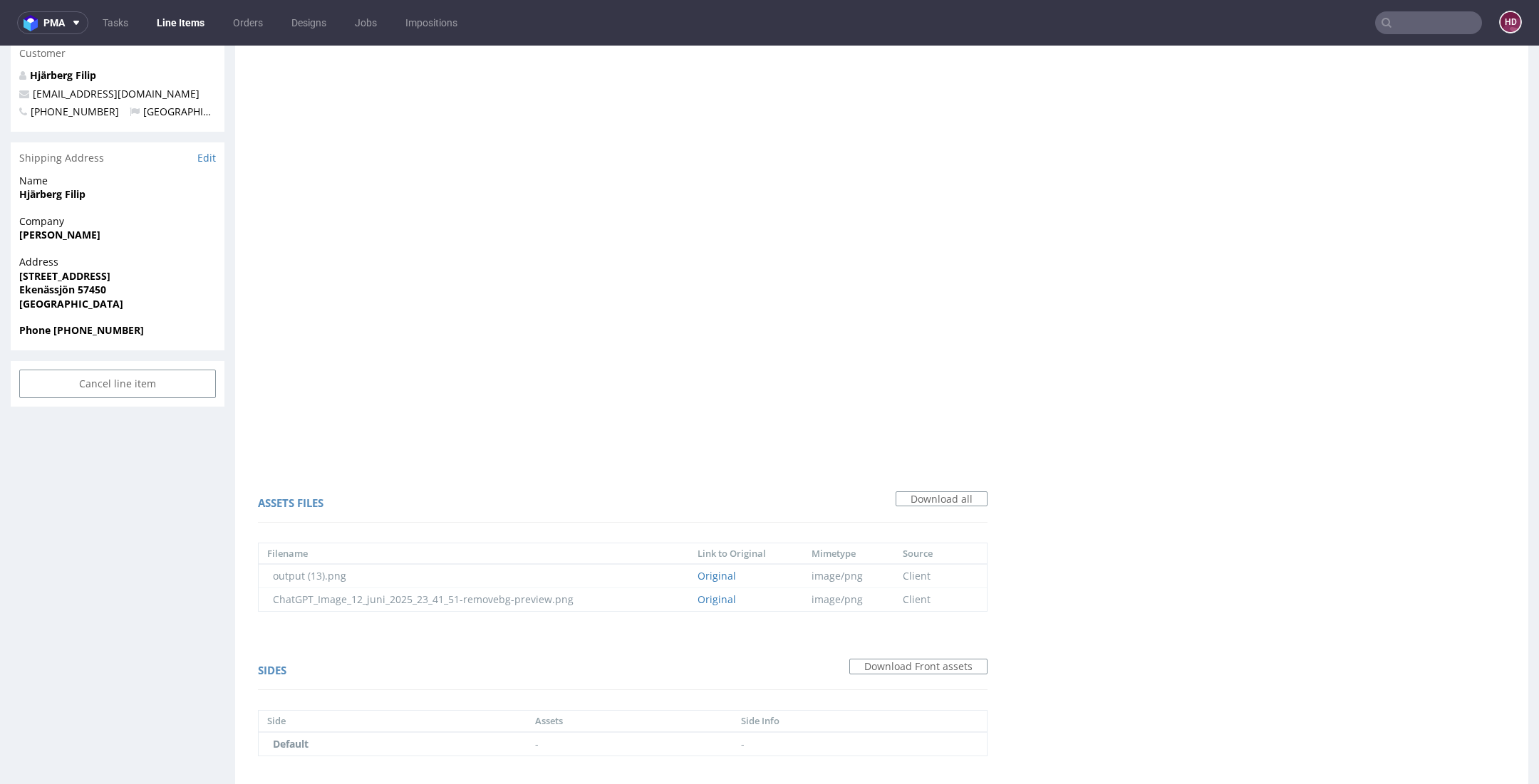
scroll to position [566, 0]
click at [711, 599] on link "Original" at bounding box center [716, 599] width 39 height 13
